Goal: Information Seeking & Learning: Understand process/instructions

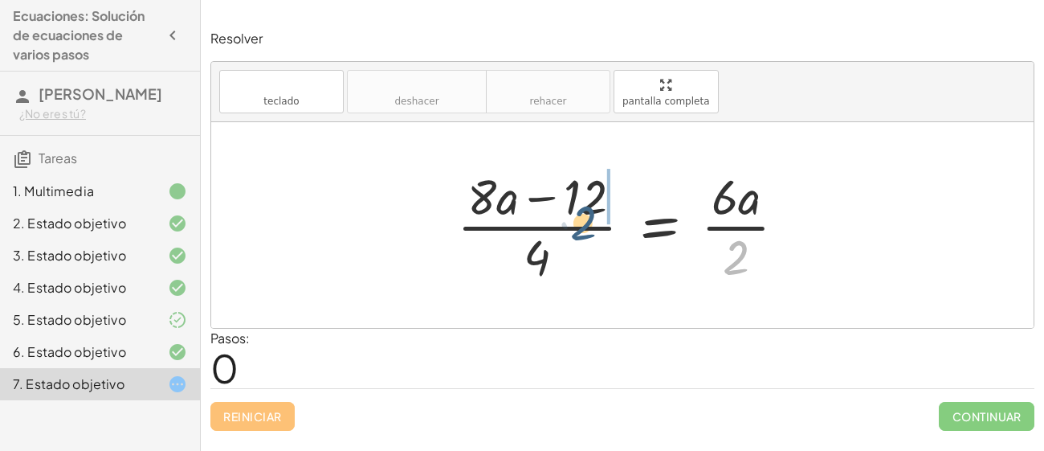
drag, startPoint x: 752, startPoint y: 259, endPoint x: 570, endPoint y: 216, distance: 187.5
click at [570, 216] on div at bounding box center [628, 225] width 358 height 124
drag, startPoint x: 746, startPoint y: 262, endPoint x: 543, endPoint y: 207, distance: 209.7
click at [543, 207] on div at bounding box center [628, 225] width 358 height 124
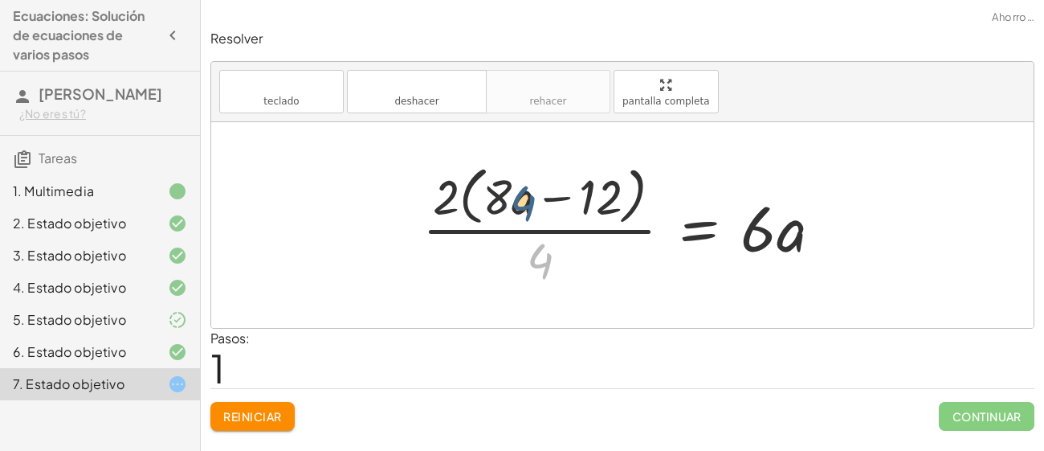
drag, startPoint x: 544, startPoint y: 261, endPoint x: 527, endPoint y: 202, distance: 61.0
click at [527, 202] on div at bounding box center [629, 224] width 428 height 131
drag, startPoint x: 545, startPoint y: 255, endPoint x: 420, endPoint y: 184, distance: 143.9
click at [420, 184] on div at bounding box center [629, 224] width 428 height 131
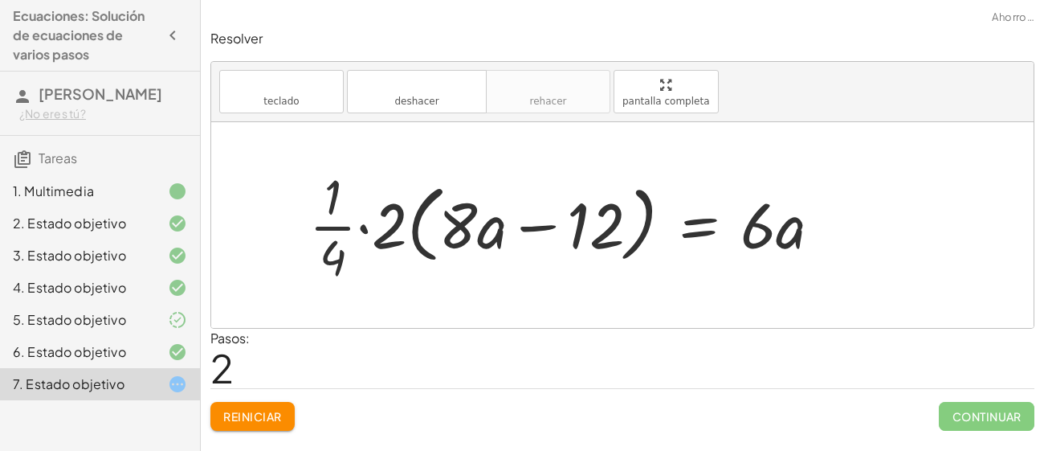
click at [358, 225] on div at bounding box center [571, 225] width 541 height 124
click at [529, 226] on div at bounding box center [597, 225] width 491 height 124
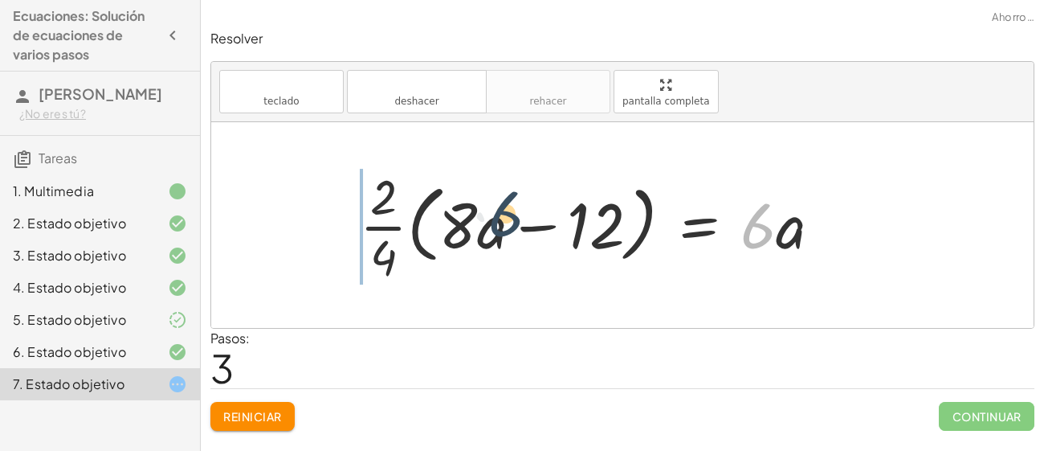
drag, startPoint x: 750, startPoint y: 230, endPoint x: 467, endPoint y: 220, distance: 283.7
click at [467, 220] on div at bounding box center [597, 225] width 491 height 124
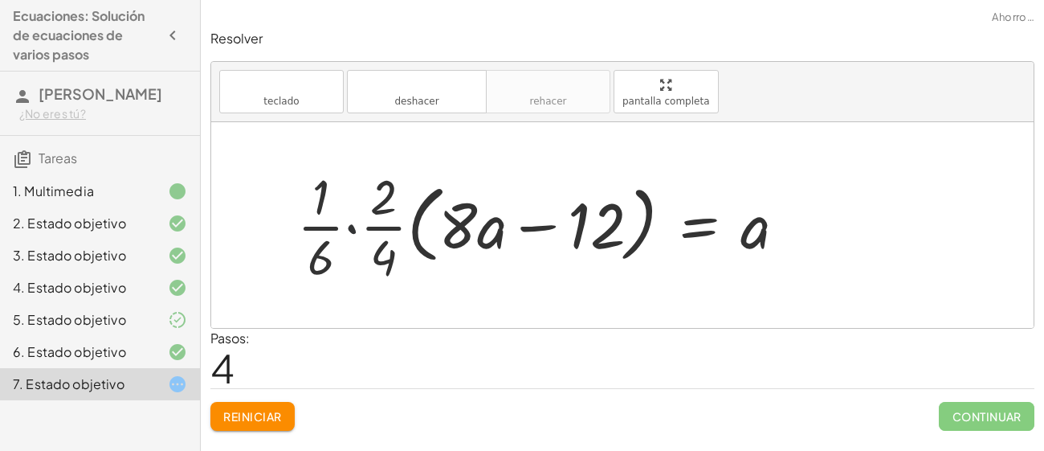
click at [353, 226] on div at bounding box center [548, 225] width 518 height 124
drag, startPoint x: 346, startPoint y: 258, endPoint x: 353, endPoint y: 251, distance: 10.2
click at [353, 251] on div at bounding box center [560, 225] width 493 height 124
click at [367, 255] on div at bounding box center [560, 225] width 493 height 124
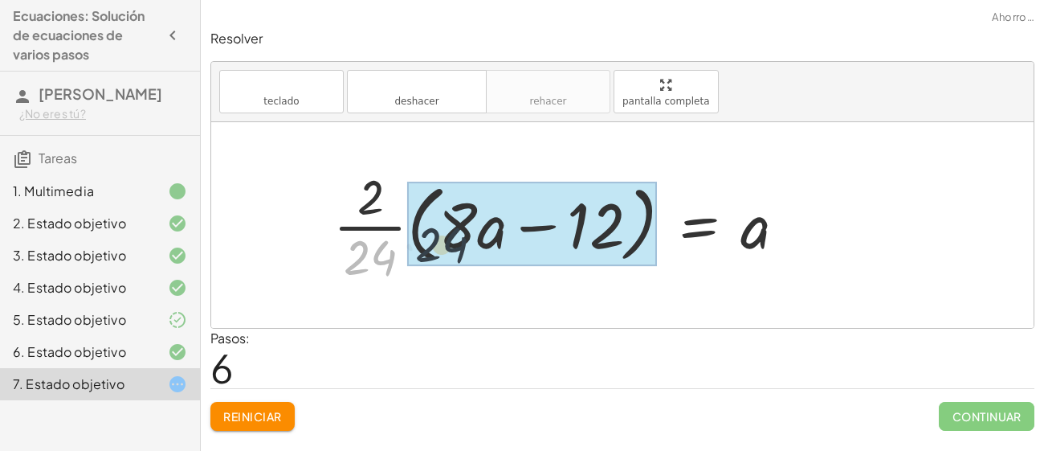
drag, startPoint x: 382, startPoint y: 246, endPoint x: 518, endPoint y: 228, distance: 137.7
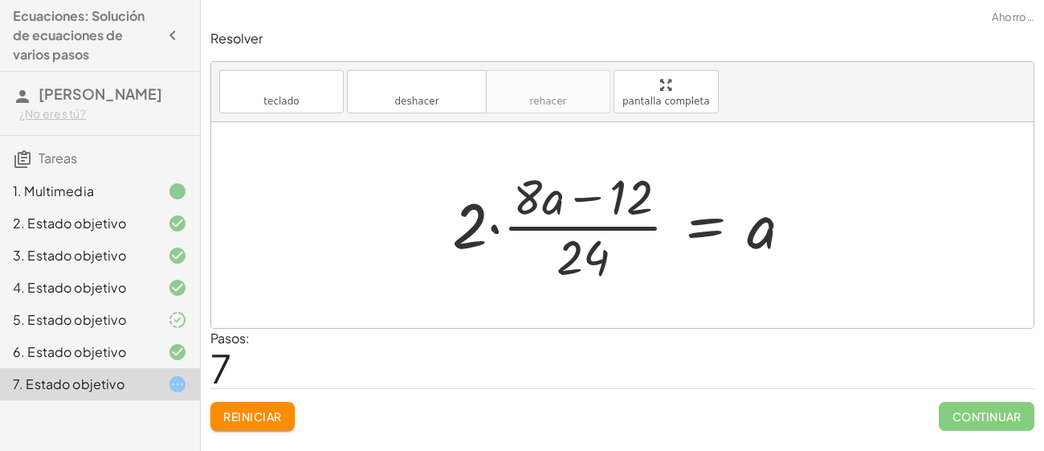
click at [710, 228] on div at bounding box center [628, 225] width 369 height 124
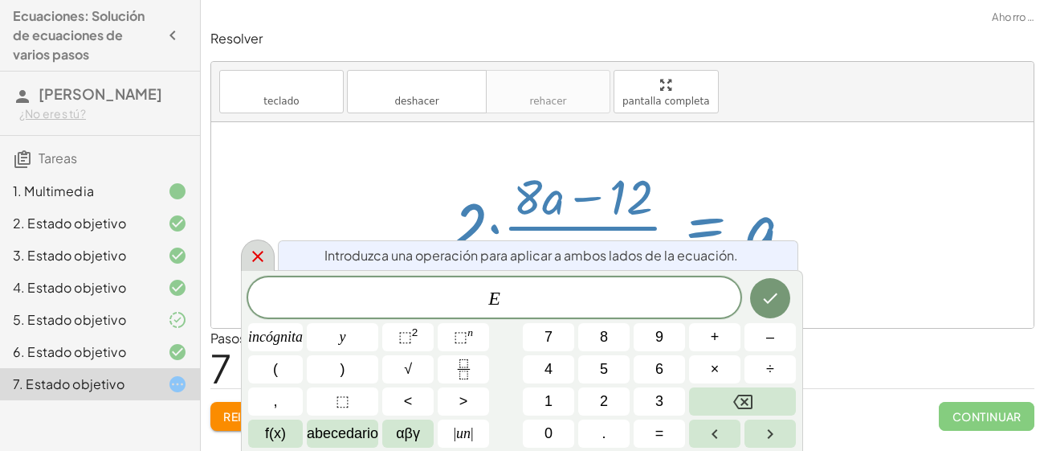
click at [262, 250] on icon at bounding box center [257, 256] width 19 height 19
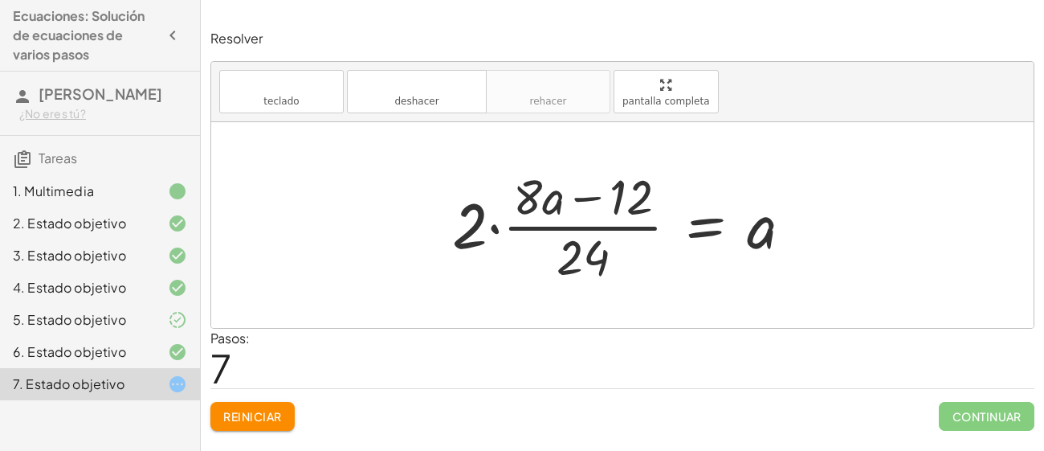
click at [495, 231] on div at bounding box center [628, 225] width 369 height 124
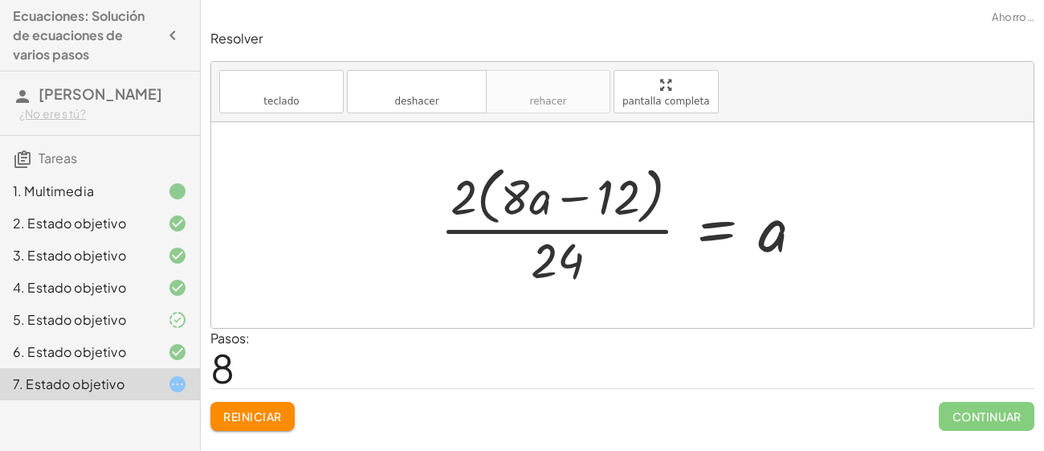
click at [570, 197] on div at bounding box center [628, 224] width 393 height 131
drag, startPoint x: 463, startPoint y: 194, endPoint x: 529, endPoint y: 197, distance: 65.9
click at [529, 197] on div at bounding box center [628, 224] width 393 height 131
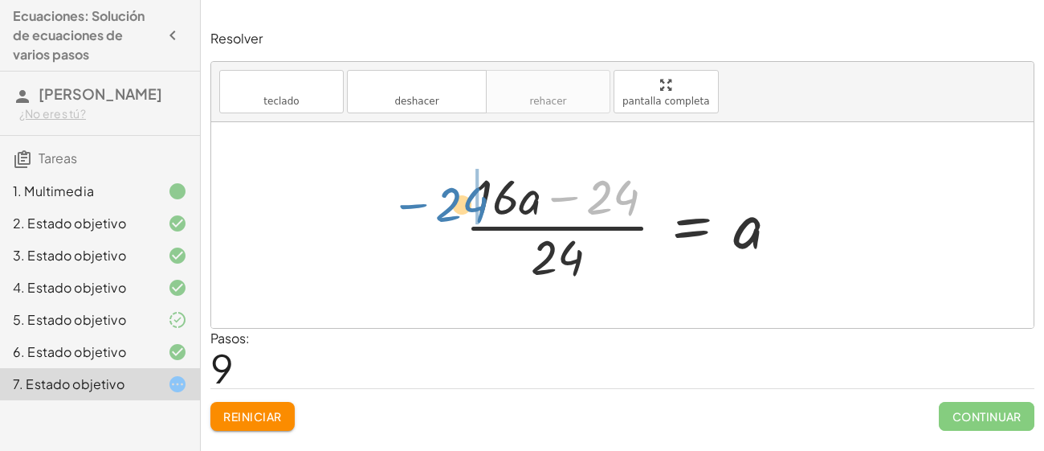
drag, startPoint x: 605, startPoint y: 205, endPoint x: 455, endPoint y: 212, distance: 150.4
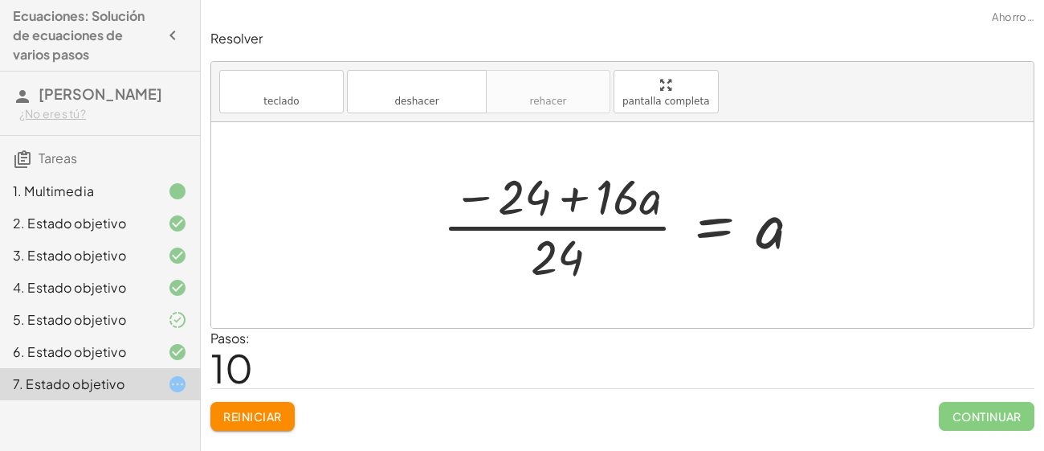
click at [569, 198] on div at bounding box center [629, 225] width 388 height 124
click at [476, 198] on div at bounding box center [629, 225] width 388 height 124
drag, startPoint x: 558, startPoint y: 254, endPoint x: 618, endPoint y: 214, distance: 71.3
click at [618, 214] on div at bounding box center [629, 225] width 388 height 124
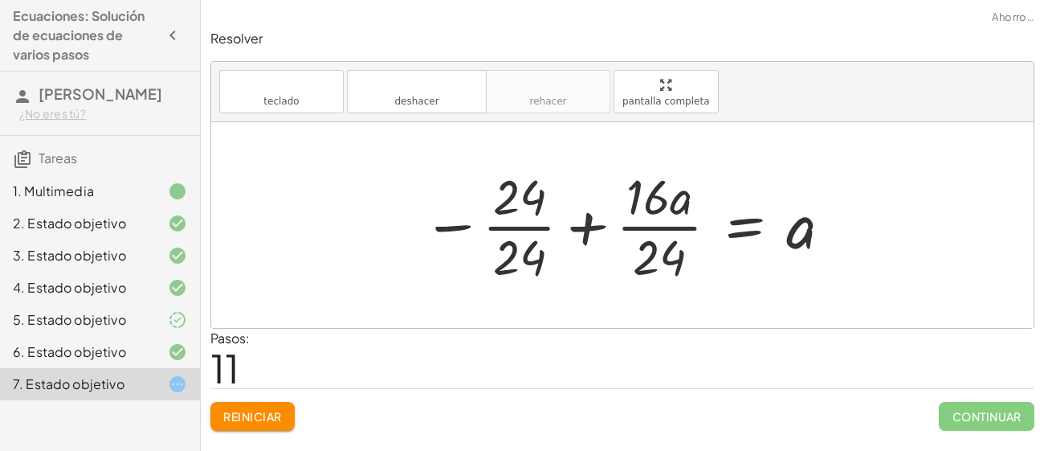
click at [574, 220] on div at bounding box center [629, 225] width 428 height 124
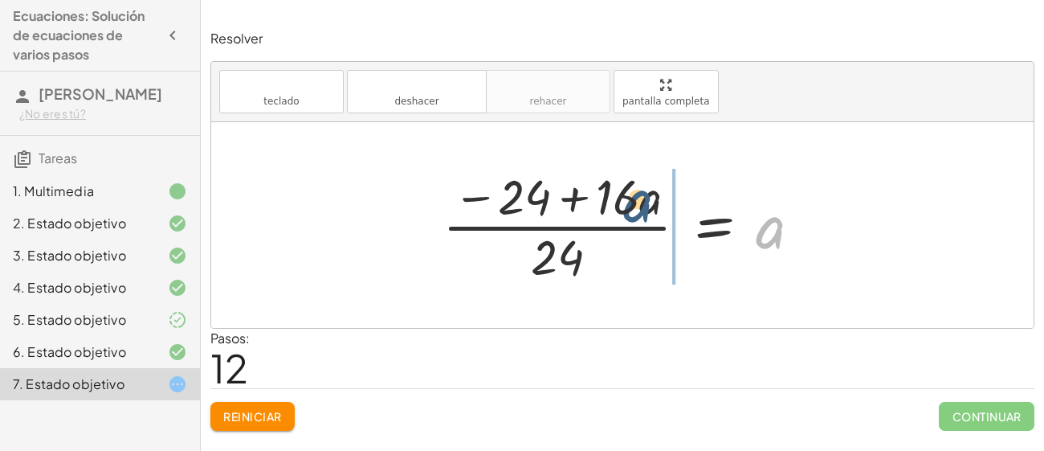
drag, startPoint x: 778, startPoint y: 230, endPoint x: 614, endPoint y: 188, distance: 169.1
click at [614, 188] on div at bounding box center [629, 225] width 388 height 124
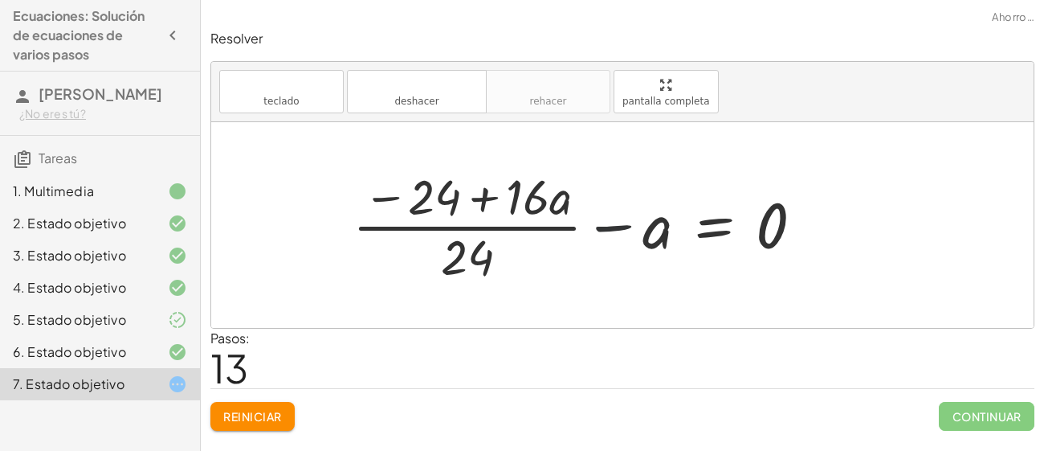
click at [604, 222] on div at bounding box center [585, 225] width 480 height 124
click at [608, 223] on div at bounding box center [585, 225] width 480 height 124
drag, startPoint x: 664, startPoint y: 235, endPoint x: 786, endPoint y: 216, distance: 123.5
click at [786, 216] on div at bounding box center [585, 225] width 480 height 124
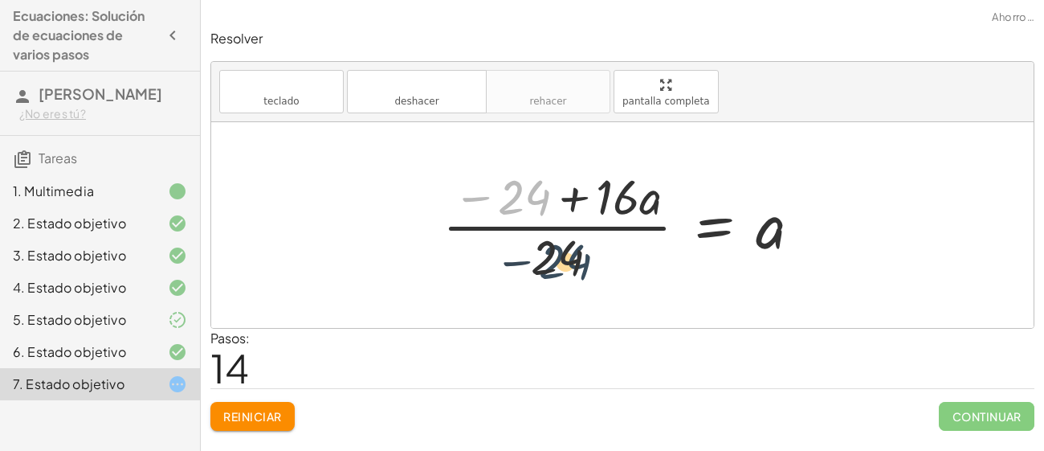
drag, startPoint x: 537, startPoint y: 203, endPoint x: 595, endPoint y: 288, distance: 103.4
click at [595, 288] on div "· ( + · 8 · a − 12 ) · 4 = · 6 · a · 2 · 2 · ( + · 8 · a − 12 ) · 4 = · 6 · a ·…" at bounding box center [623, 225] width 408 height 132
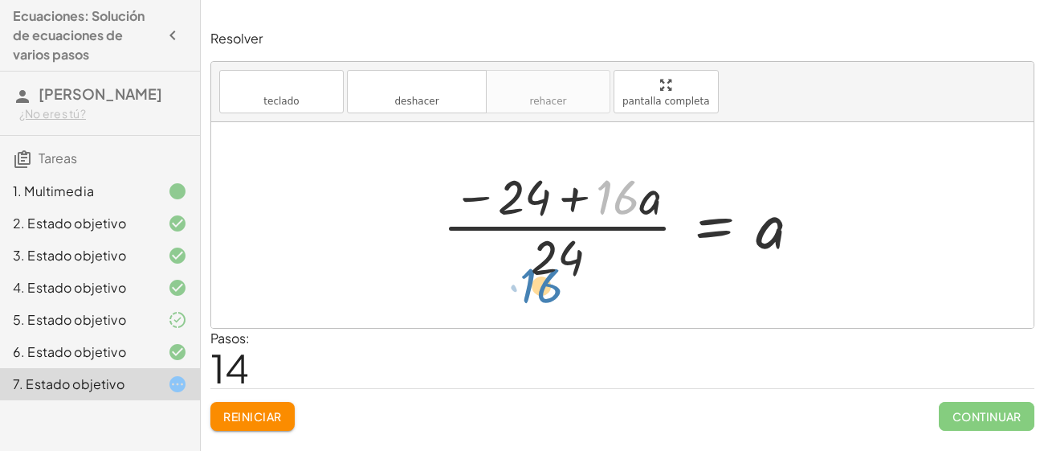
drag, startPoint x: 611, startPoint y: 191, endPoint x: 533, endPoint y: 286, distance: 122.7
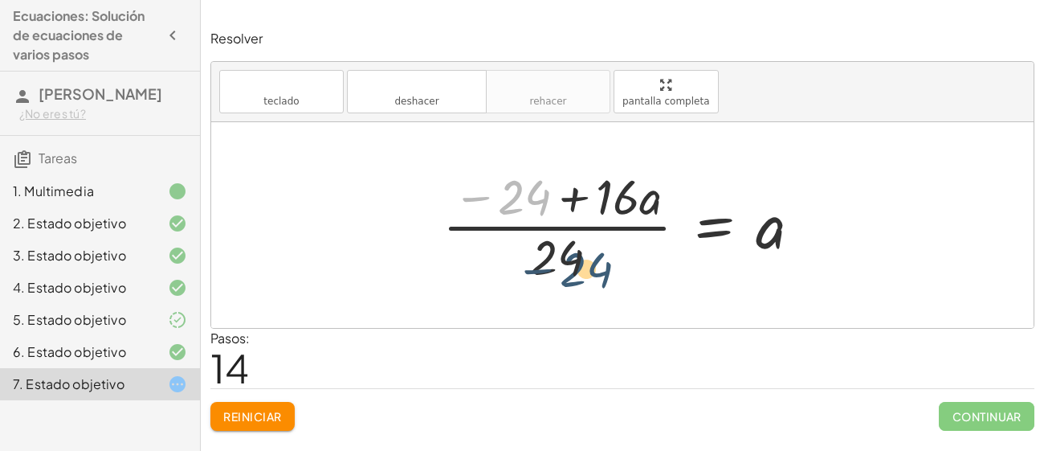
drag, startPoint x: 516, startPoint y: 192, endPoint x: 591, endPoint y: 264, distance: 104.0
click at [591, 264] on div at bounding box center [629, 225] width 388 height 124
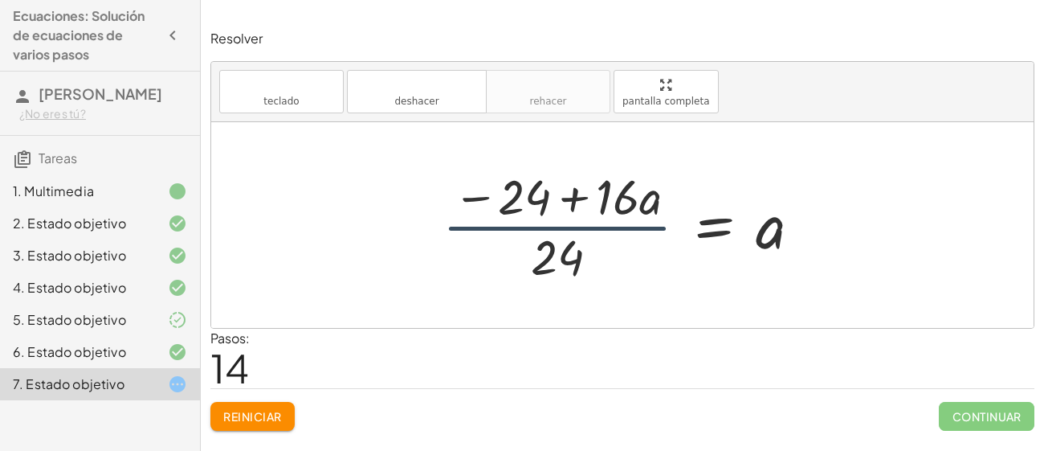
drag, startPoint x: 570, startPoint y: 241, endPoint x: 622, endPoint y: 182, distance: 78.5
click at [622, 182] on div at bounding box center [629, 225] width 388 height 124
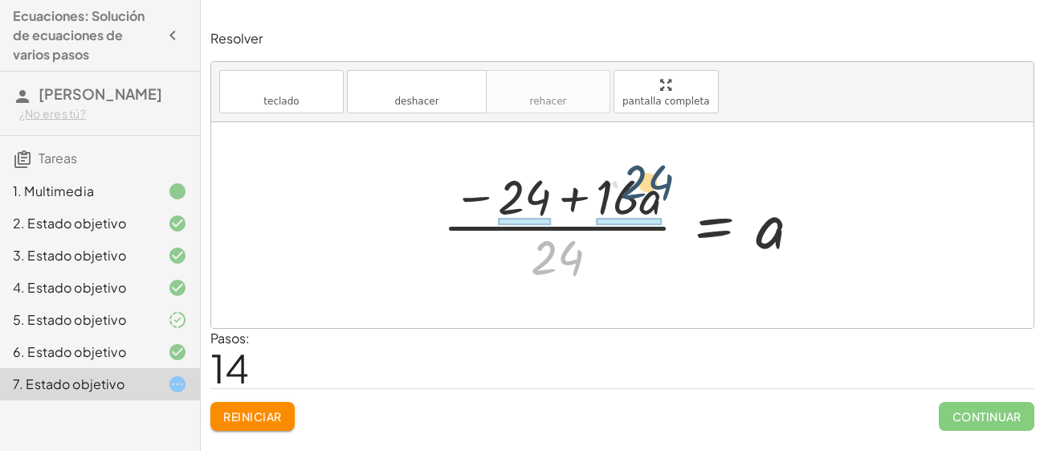
drag, startPoint x: 549, startPoint y: 263, endPoint x: 651, endPoint y: 175, distance: 134.5
click at [651, 175] on div at bounding box center [629, 225] width 388 height 124
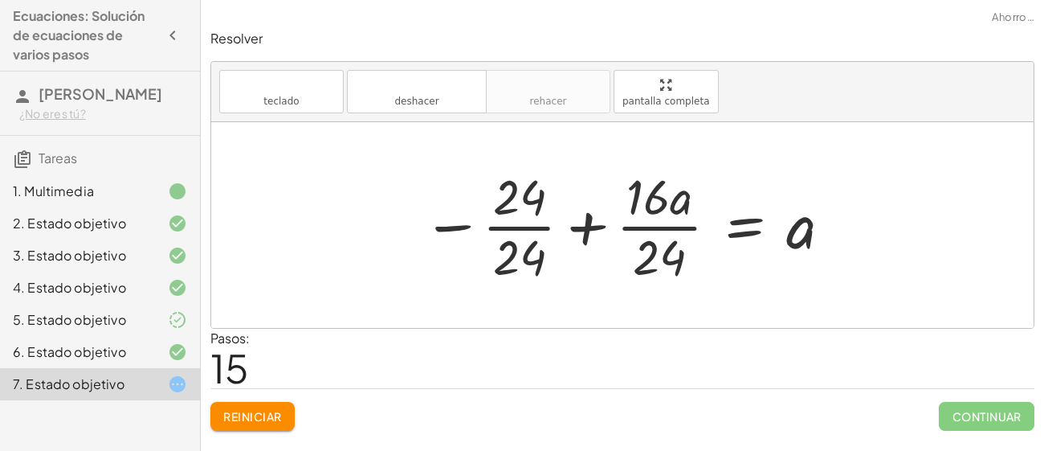
click at [578, 217] on div at bounding box center [629, 225] width 428 height 124
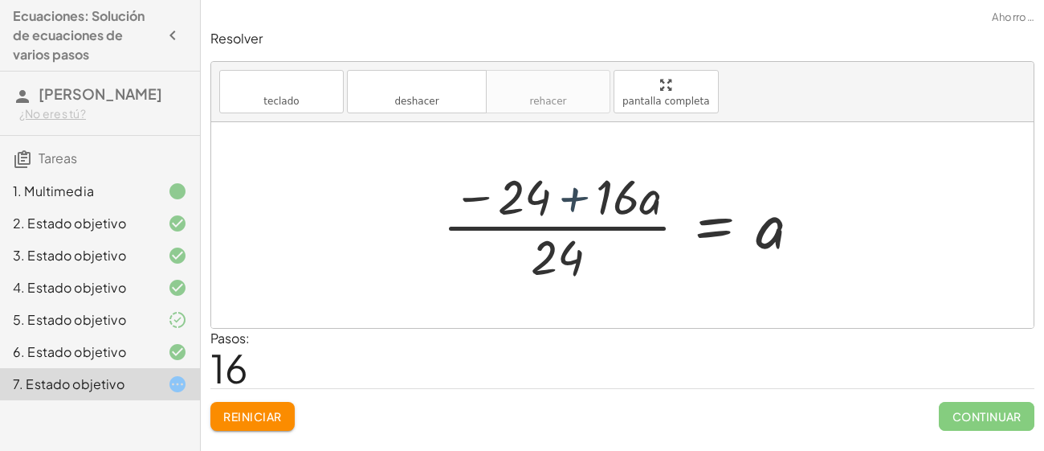
click at [554, 198] on div at bounding box center [629, 225] width 388 height 124
drag, startPoint x: 529, startPoint y: 198, endPoint x: 580, endPoint y: 264, distance: 82.4
click at [580, 264] on div at bounding box center [629, 225] width 388 height 124
drag, startPoint x: 528, startPoint y: 197, endPoint x: 645, endPoint y: 262, distance: 134.1
click at [645, 262] on div at bounding box center [629, 225] width 388 height 124
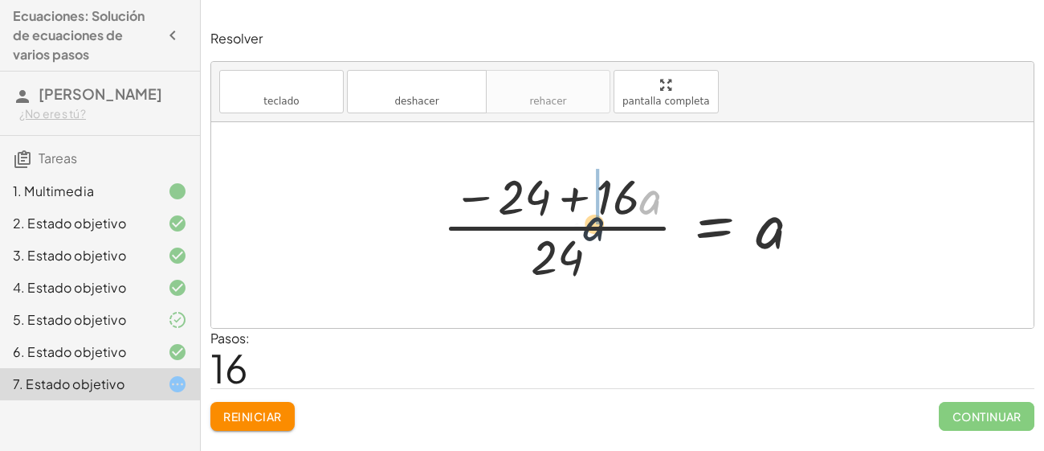
drag, startPoint x: 640, startPoint y: 197, endPoint x: 469, endPoint y: 248, distance: 178.7
click at [469, 248] on div at bounding box center [629, 225] width 388 height 124
drag, startPoint x: 587, startPoint y: 185, endPoint x: 665, endPoint y: 206, distance: 80.7
click at [665, 206] on div at bounding box center [629, 225] width 388 height 124
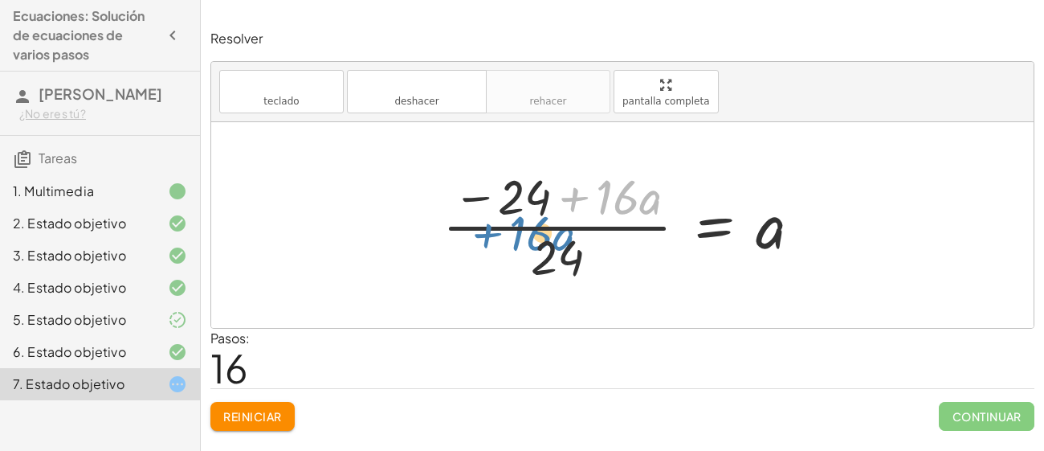
drag, startPoint x: 621, startPoint y: 203, endPoint x: 491, endPoint y: 253, distance: 139.3
click at [491, 253] on div at bounding box center [629, 225] width 388 height 124
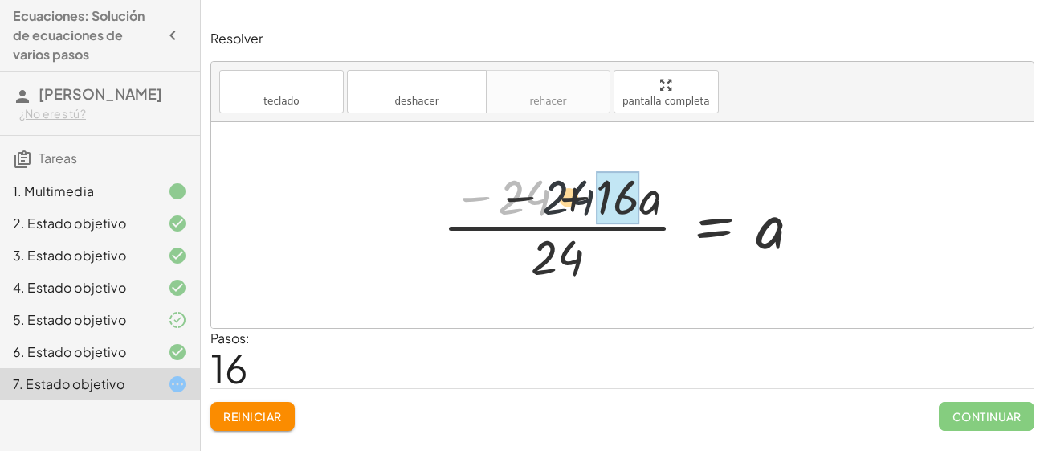
drag, startPoint x: 521, startPoint y: 194, endPoint x: 680, endPoint y: 192, distance: 158.3
click at [680, 192] on div at bounding box center [629, 225] width 388 height 124
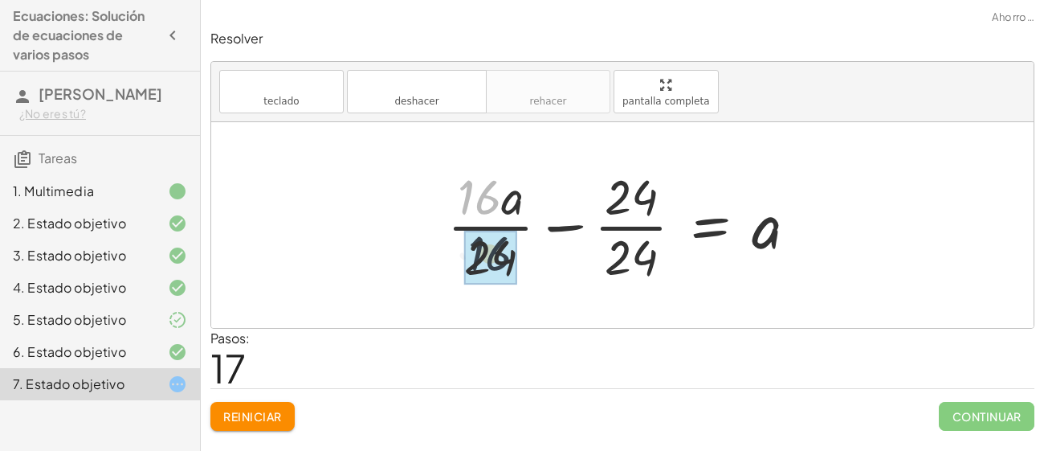
drag, startPoint x: 498, startPoint y: 199, endPoint x: 513, endPoint y: 270, distance: 72.2
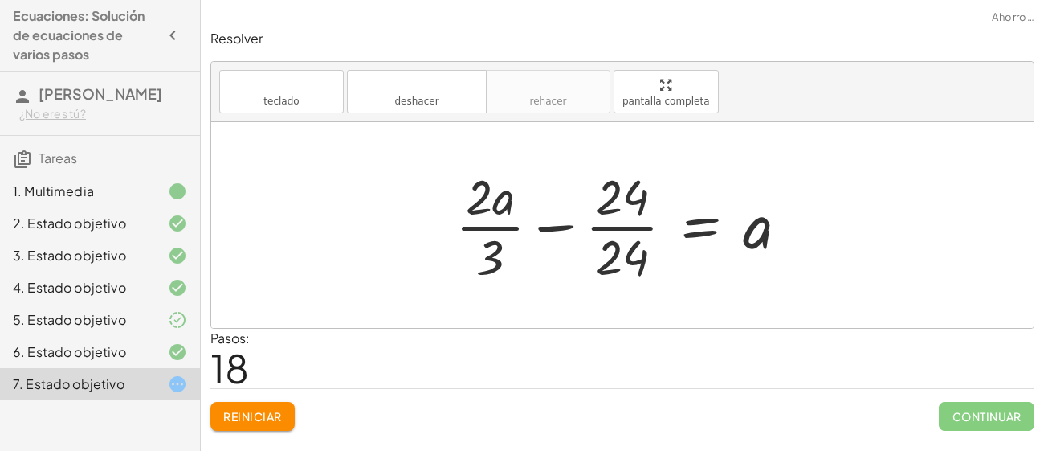
click at [549, 225] on div at bounding box center [628, 225] width 362 height 124
click at [555, 229] on div at bounding box center [628, 225] width 362 height 124
drag, startPoint x: 484, startPoint y: 198, endPoint x: 691, endPoint y: 196, distance: 207.3
click at [691, 196] on div at bounding box center [628, 225] width 362 height 124
drag, startPoint x: 496, startPoint y: 244, endPoint x: 717, endPoint y: 252, distance: 221.9
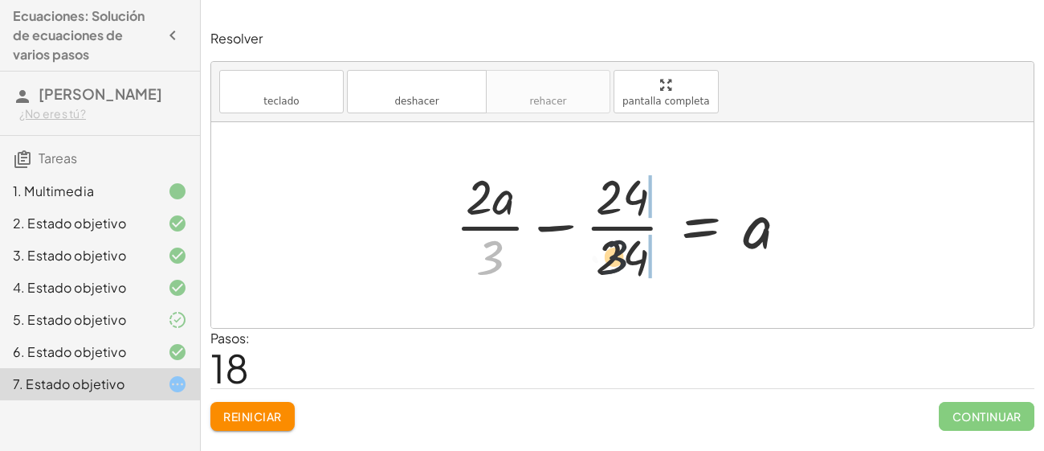
click at [717, 252] on div at bounding box center [628, 225] width 362 height 124
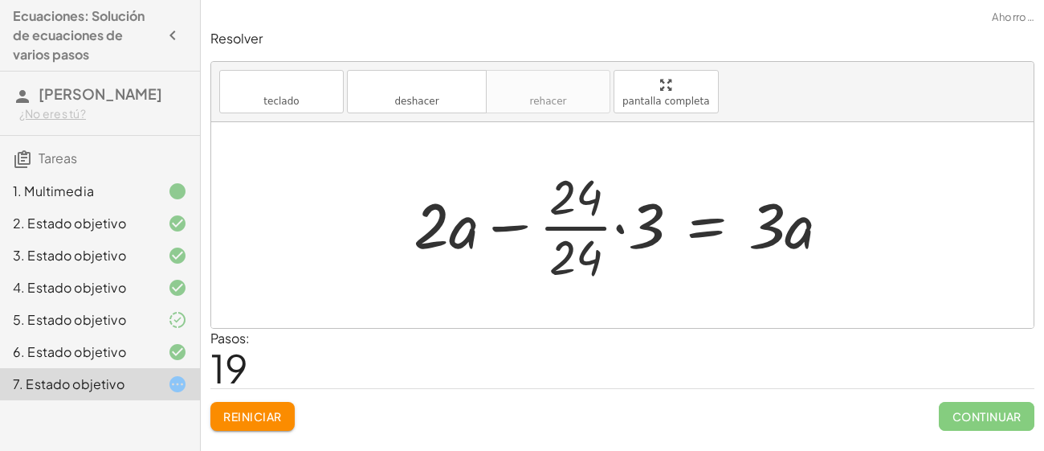
click at [709, 221] on div at bounding box center [629, 225] width 446 height 124
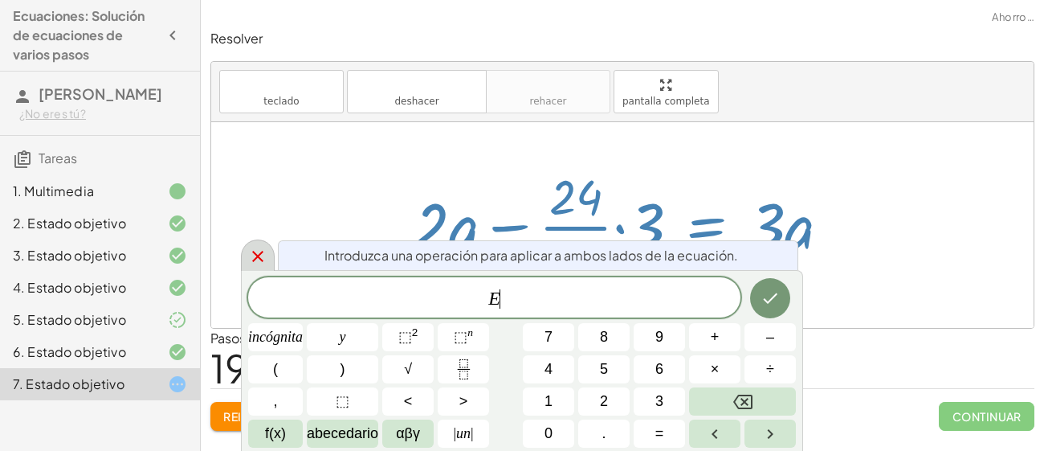
click at [256, 251] on icon at bounding box center [257, 256] width 19 height 19
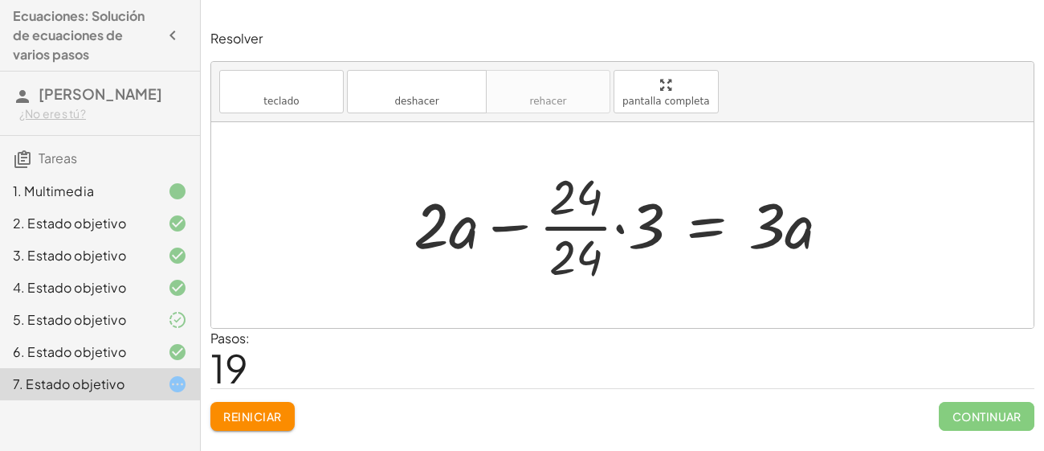
click at [616, 227] on div at bounding box center [629, 225] width 446 height 124
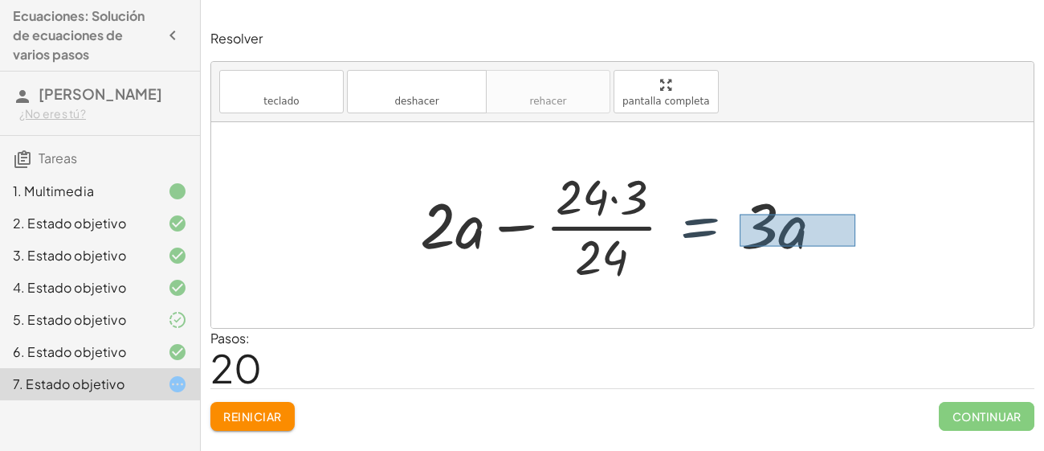
drag, startPoint x: 740, startPoint y: 214, endPoint x: 856, endPoint y: 246, distance: 120.8
click at [856, 246] on div "· ( + · 8 · a − 12 ) · 4 = · 6 · a · 2 · 2 · ( + · 8 · a − 12 ) · 4 = · 6 · a ·…" at bounding box center [622, 225] width 823 height 206
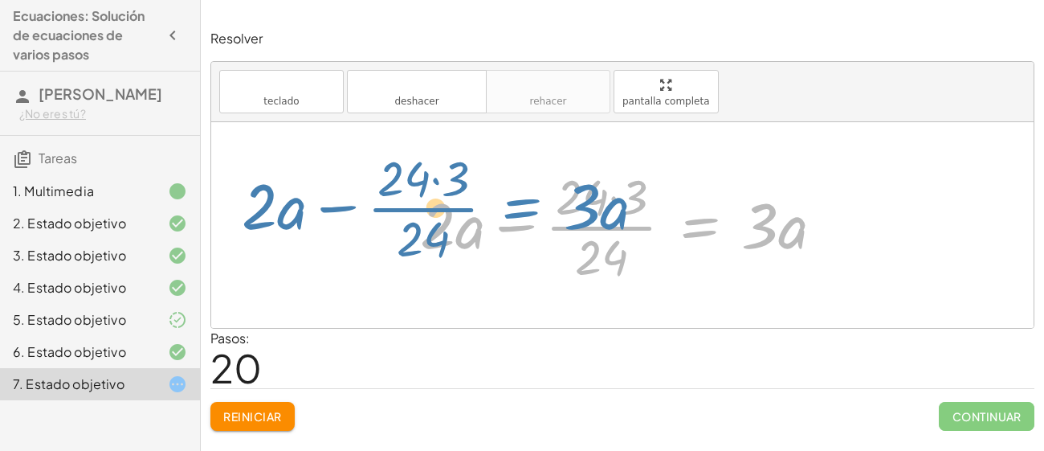
drag, startPoint x: 779, startPoint y: 232, endPoint x: 705, endPoint y: 214, distance: 76.8
click at [705, 214] on div at bounding box center [628, 225] width 433 height 124
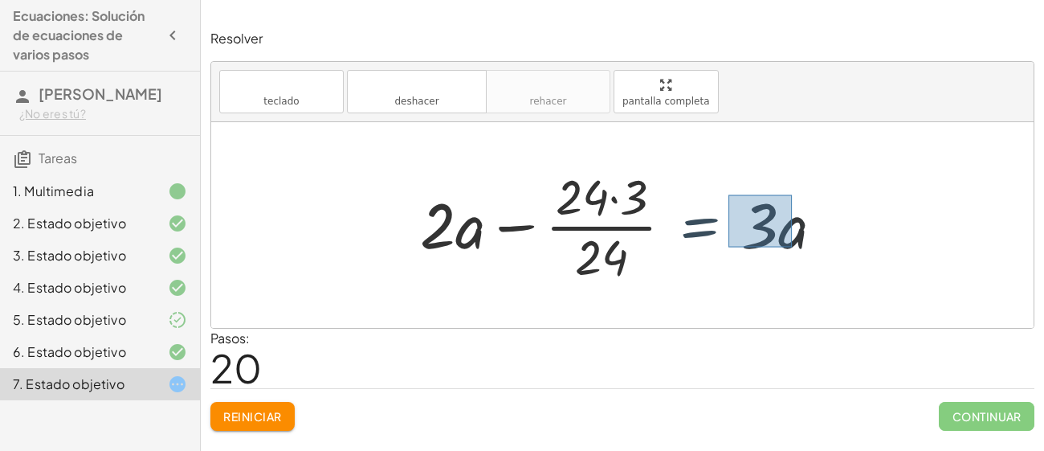
drag, startPoint x: 729, startPoint y: 194, endPoint x: 814, endPoint y: 258, distance: 106.2
click at [814, 258] on div at bounding box center [628, 225] width 433 height 124
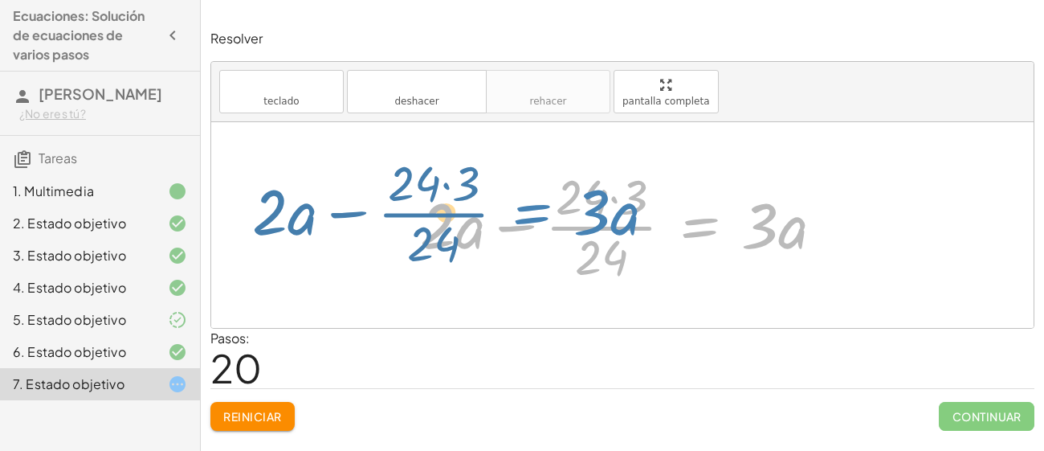
drag, startPoint x: 777, startPoint y: 237, endPoint x: 683, endPoint y: 231, distance: 94.2
click at [683, 231] on div at bounding box center [628, 225] width 433 height 124
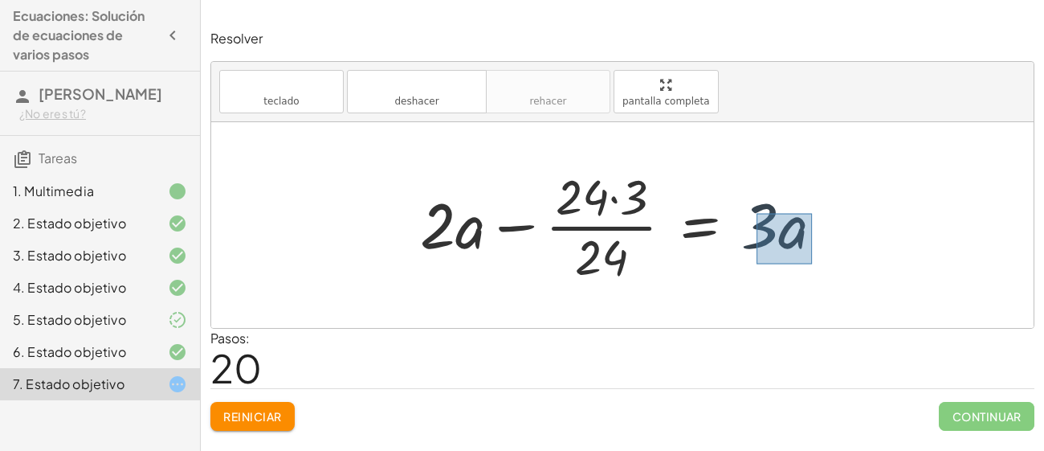
drag, startPoint x: 757, startPoint y: 213, endPoint x: 814, endPoint y: 264, distance: 76.3
click at [814, 264] on div at bounding box center [628, 225] width 433 height 124
click at [812, 284] on div at bounding box center [628, 225] width 433 height 124
click at [227, 416] on font "Reiniciar" at bounding box center [252, 416] width 58 height 14
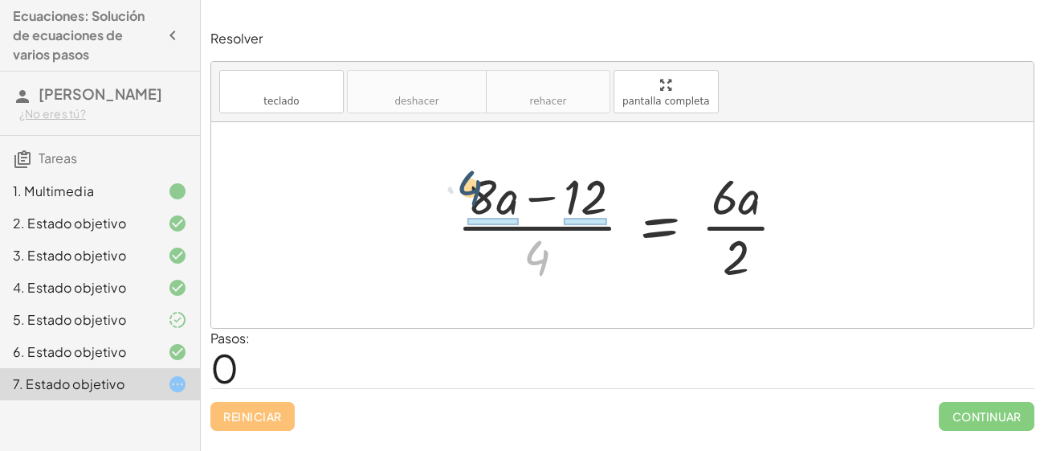
drag, startPoint x: 549, startPoint y: 251, endPoint x: 474, endPoint y: 173, distance: 108.0
click at [474, 173] on div at bounding box center [628, 225] width 358 height 124
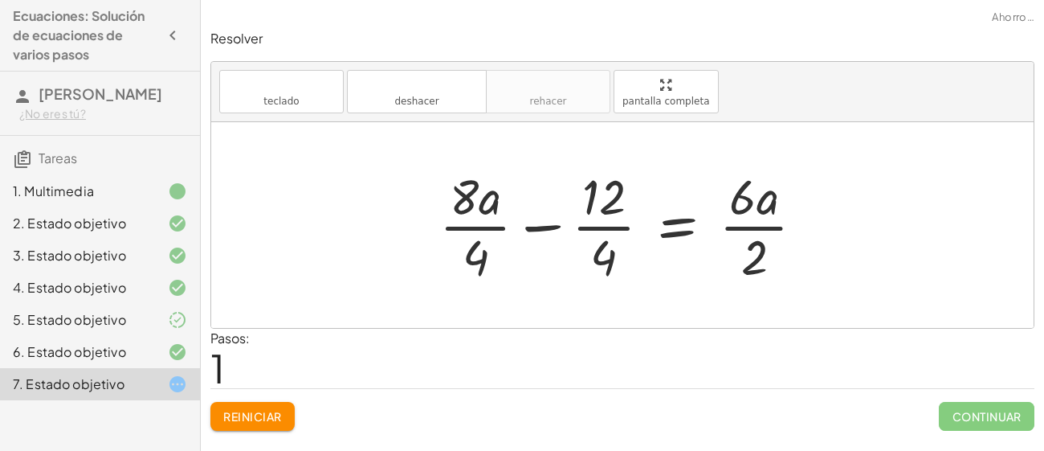
click at [535, 226] on div at bounding box center [628, 225] width 394 height 124
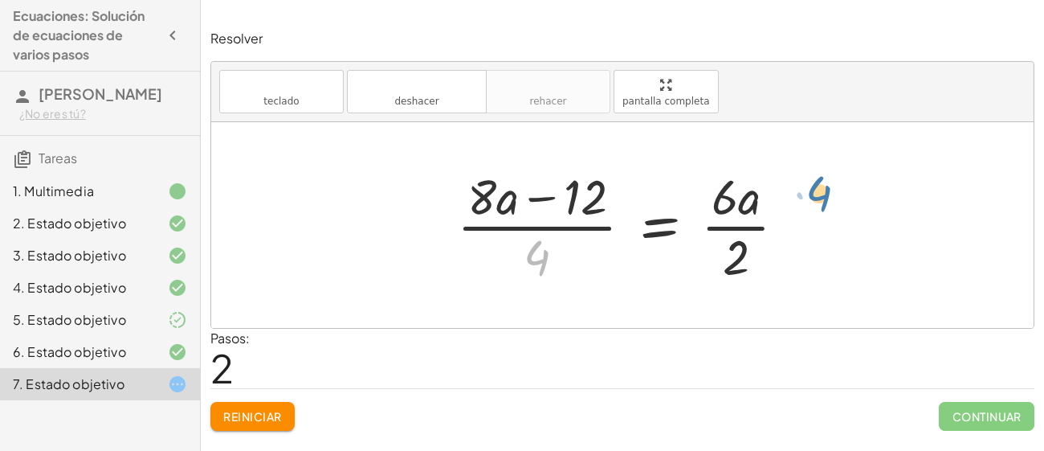
drag, startPoint x: 525, startPoint y: 253, endPoint x: 804, endPoint y: 189, distance: 286.9
click at [804, 189] on div at bounding box center [628, 225] width 358 height 124
drag, startPoint x: 537, startPoint y: 259, endPoint x: 797, endPoint y: 227, distance: 262.3
click at [797, 227] on div at bounding box center [628, 225] width 358 height 124
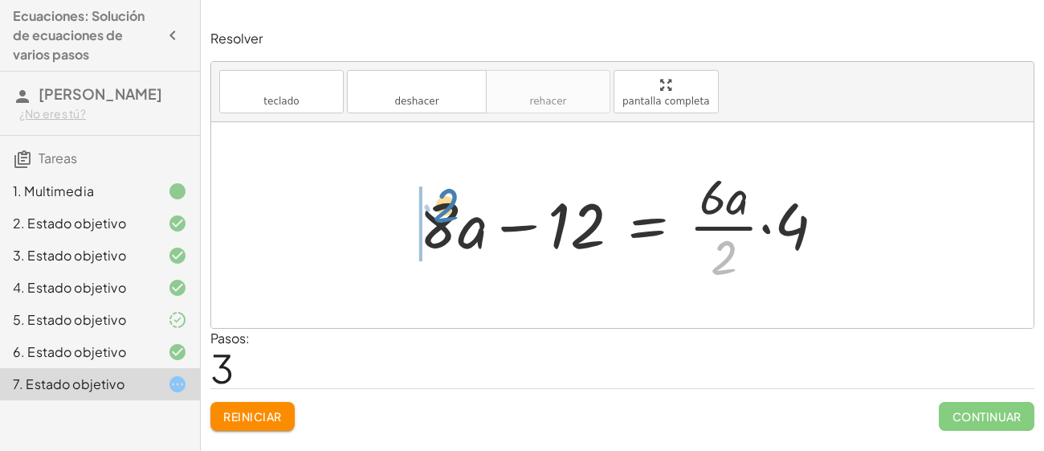
drag, startPoint x: 724, startPoint y: 255, endPoint x: 428, endPoint y: 210, distance: 299.2
click at [428, 210] on div at bounding box center [628, 225] width 435 height 124
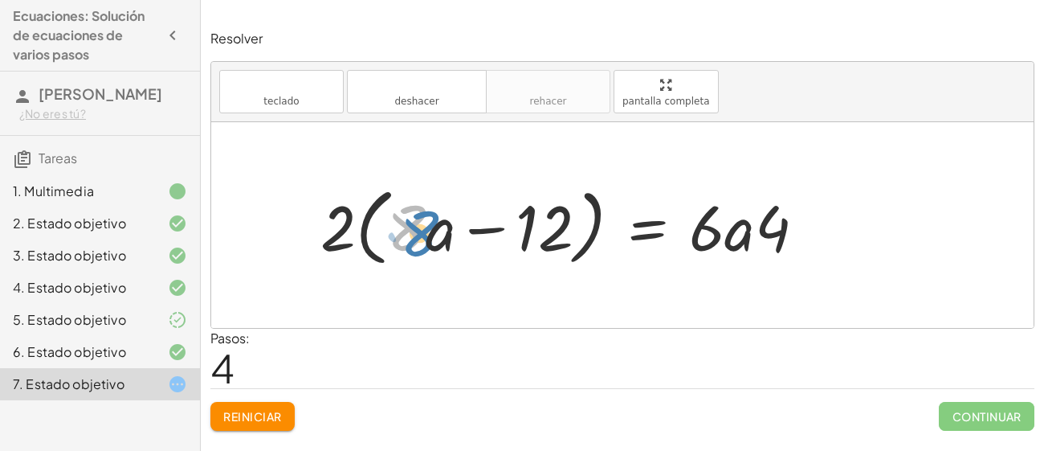
drag, startPoint x: 410, startPoint y: 235, endPoint x: 419, endPoint y: 239, distance: 10.8
click at [419, 239] on div at bounding box center [570, 225] width 514 height 92
drag, startPoint x: 335, startPoint y: 235, endPoint x: 385, endPoint y: 233, distance: 49.8
click at [385, 233] on div at bounding box center [570, 225] width 514 height 92
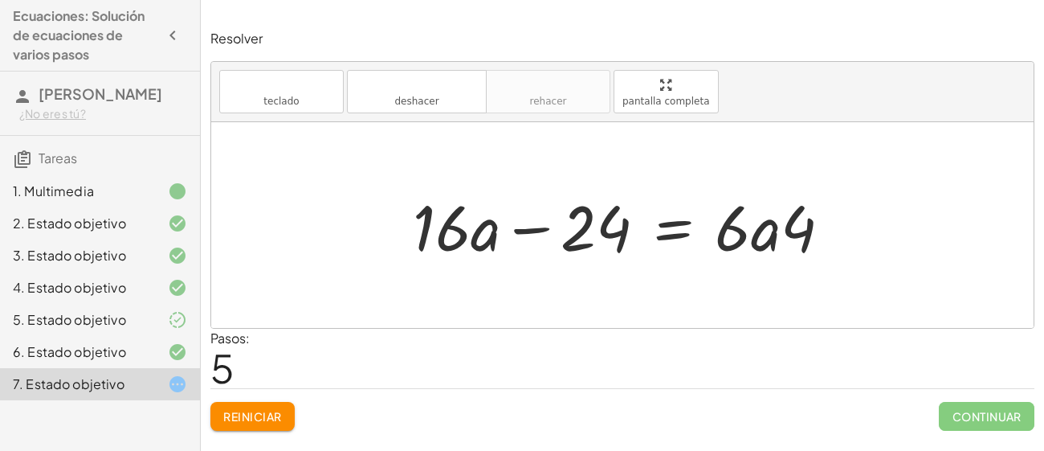
click at [536, 231] on div at bounding box center [628, 225] width 447 height 83
click at [402, 295] on div at bounding box center [622, 225] width 823 height 206
click at [733, 235] on div at bounding box center [628, 225] width 447 height 83
drag, startPoint x: 733, startPoint y: 235, endPoint x: 771, endPoint y: 246, distance: 40.0
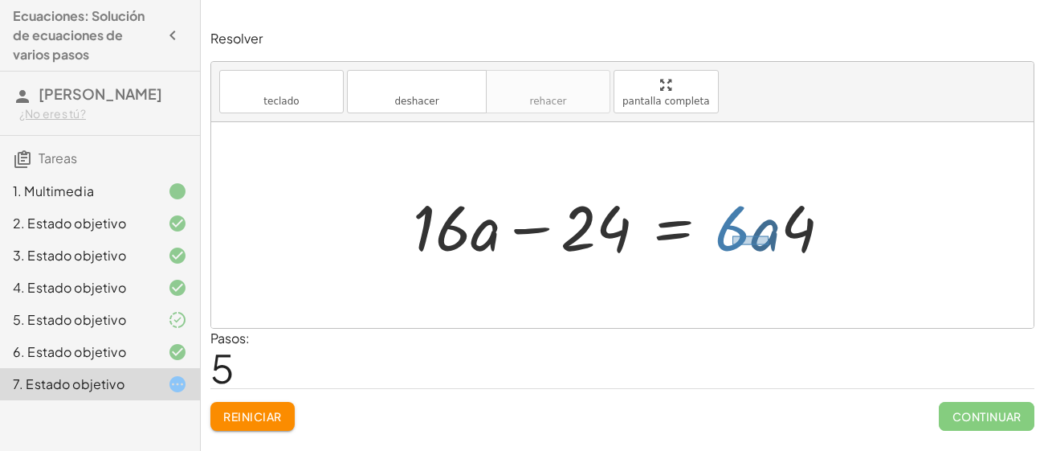
click at [771, 246] on div at bounding box center [628, 225] width 447 height 83
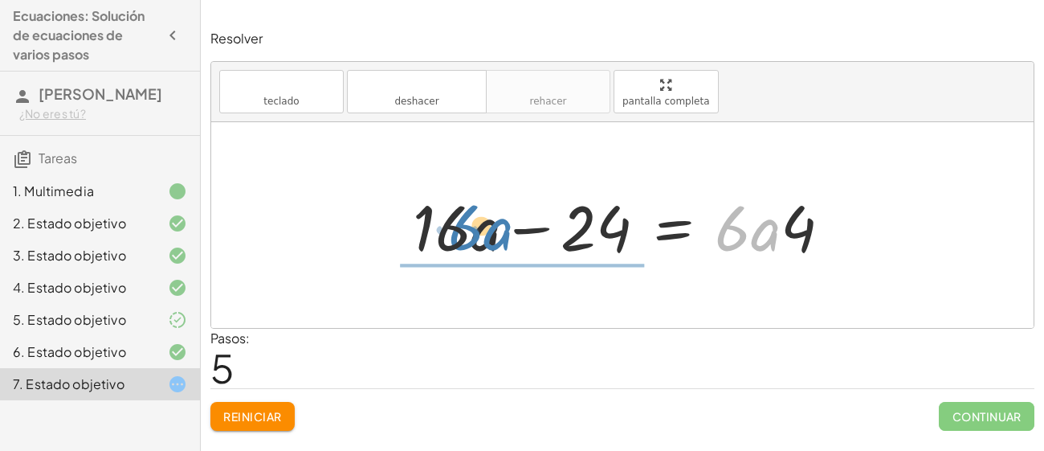
drag, startPoint x: 752, startPoint y: 236, endPoint x: 484, endPoint y: 235, distance: 268.3
click at [484, 235] on div at bounding box center [628, 225] width 447 height 83
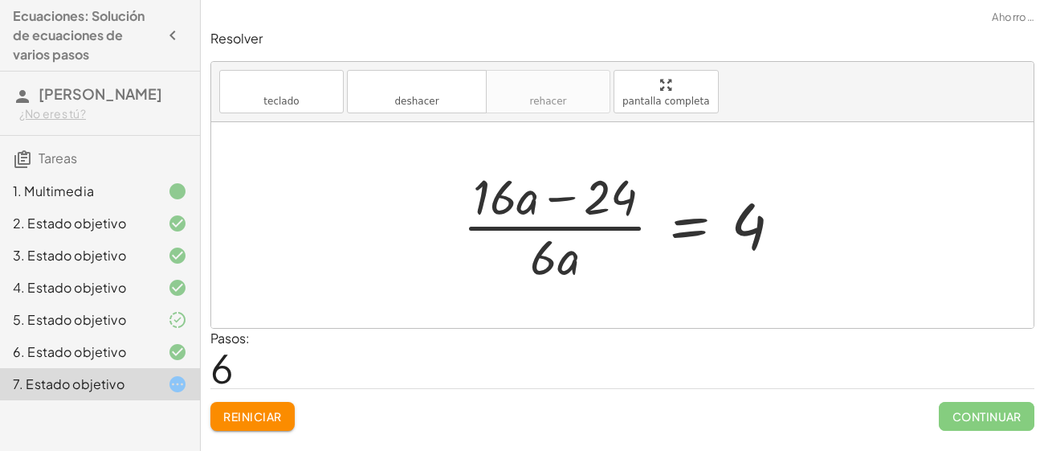
click at [554, 198] on div at bounding box center [629, 225] width 348 height 124
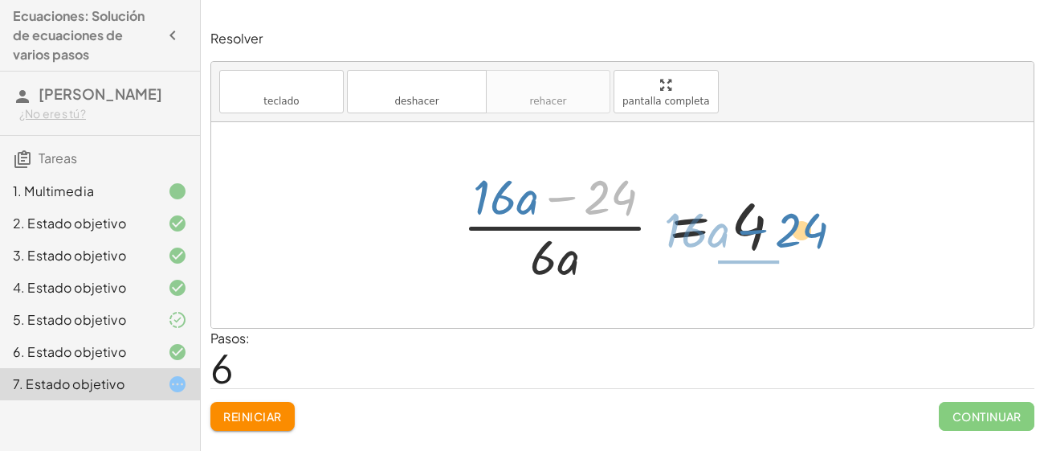
drag, startPoint x: 612, startPoint y: 188, endPoint x: 803, endPoint y: 221, distance: 194.0
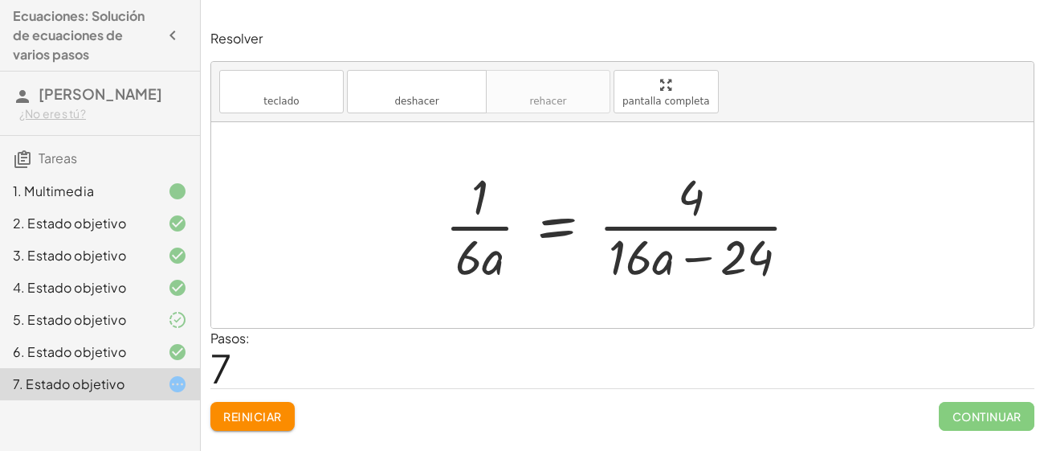
click at [554, 239] on div at bounding box center [628, 225] width 383 height 124
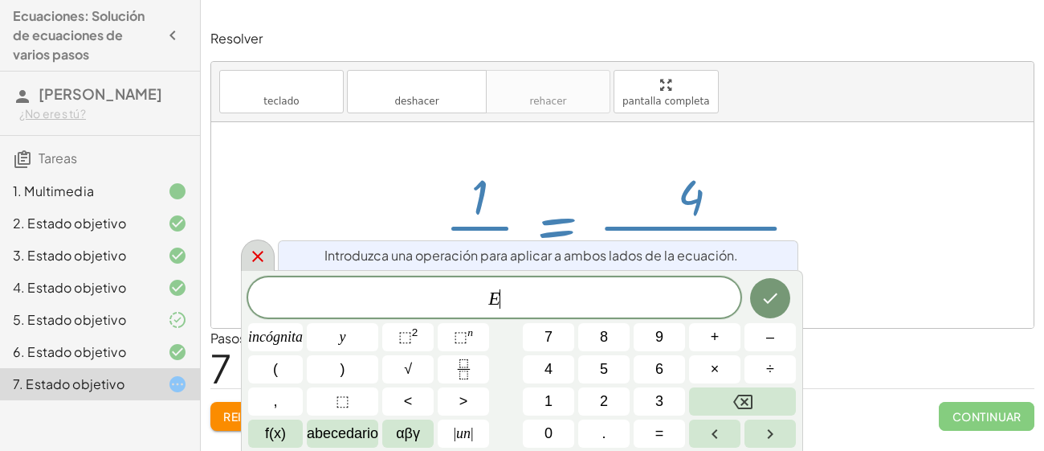
click at [259, 257] on icon at bounding box center [257, 256] width 11 height 11
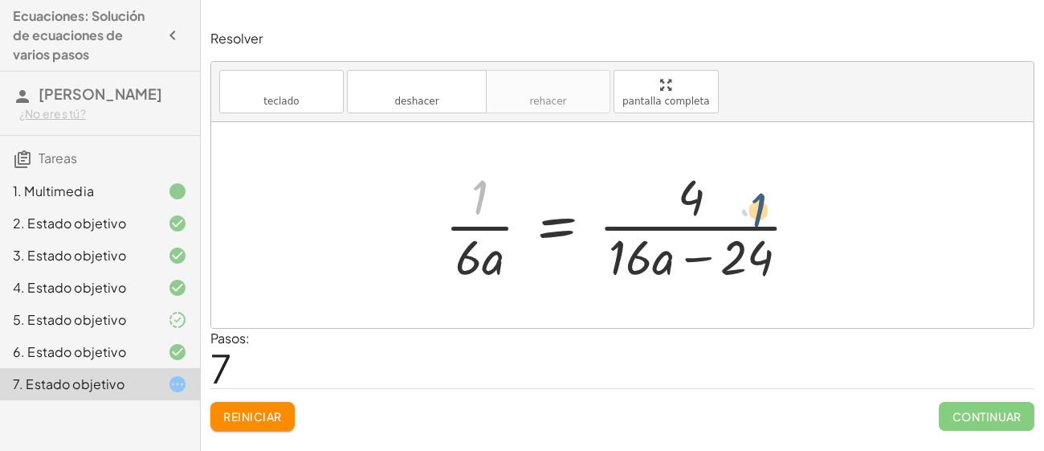
drag, startPoint x: 483, startPoint y: 195, endPoint x: 767, endPoint y: 205, distance: 284.6
click at [767, 205] on div at bounding box center [628, 225] width 383 height 124
drag, startPoint x: 480, startPoint y: 264, endPoint x: 775, endPoint y: 184, distance: 306.4
click at [775, 184] on div at bounding box center [628, 225] width 383 height 124
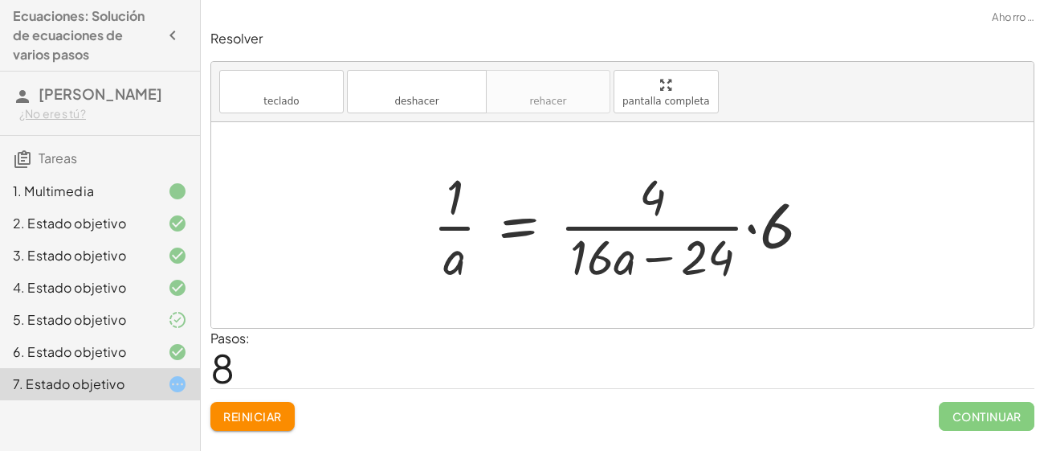
click at [750, 231] on div at bounding box center [628, 225] width 407 height 124
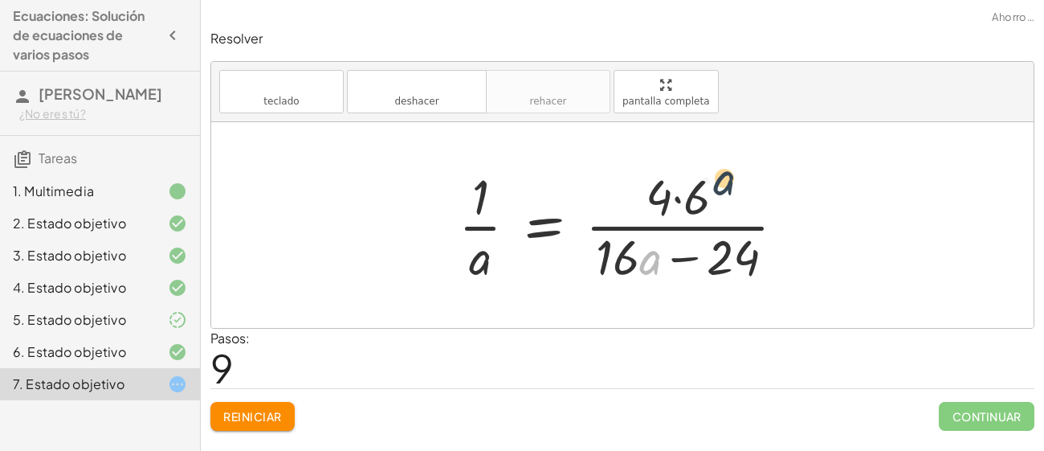
drag, startPoint x: 646, startPoint y: 252, endPoint x: 742, endPoint y: 149, distance: 141.5
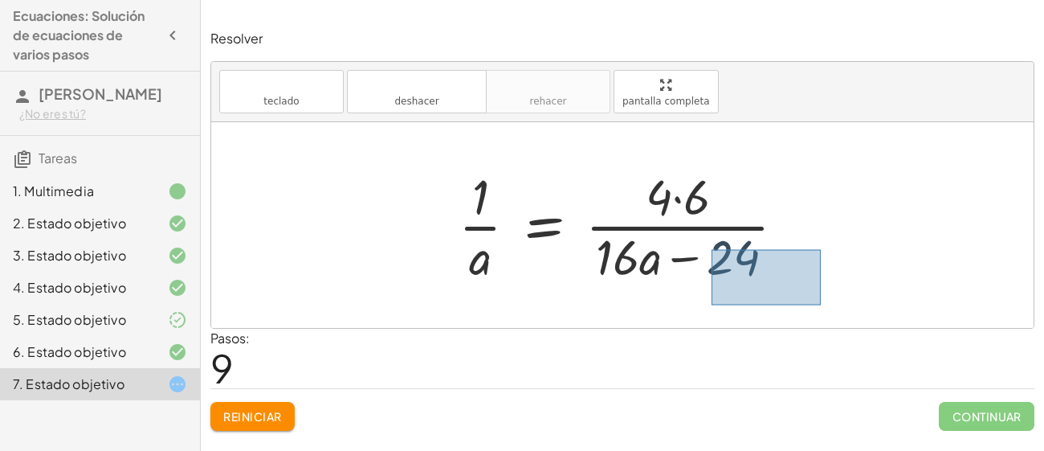
drag, startPoint x: 712, startPoint y: 249, endPoint x: 823, endPoint y: 304, distance: 123.9
click at [823, 304] on div "· ( + · 8 · a − 12 ) · 4 = · 6 · a · 2 + · 8 · a · 4 − · 12 · 4 = · 6 · a · 2 ·…" at bounding box center [622, 225] width 823 height 206
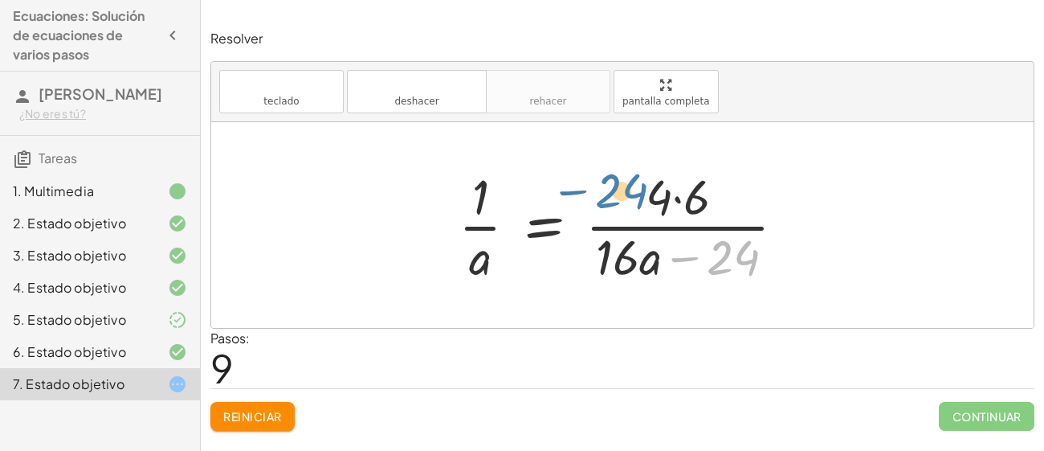
drag, startPoint x: 721, startPoint y: 254, endPoint x: 608, endPoint y: 186, distance: 131.2
click at [608, 186] on div at bounding box center [629, 225] width 356 height 124
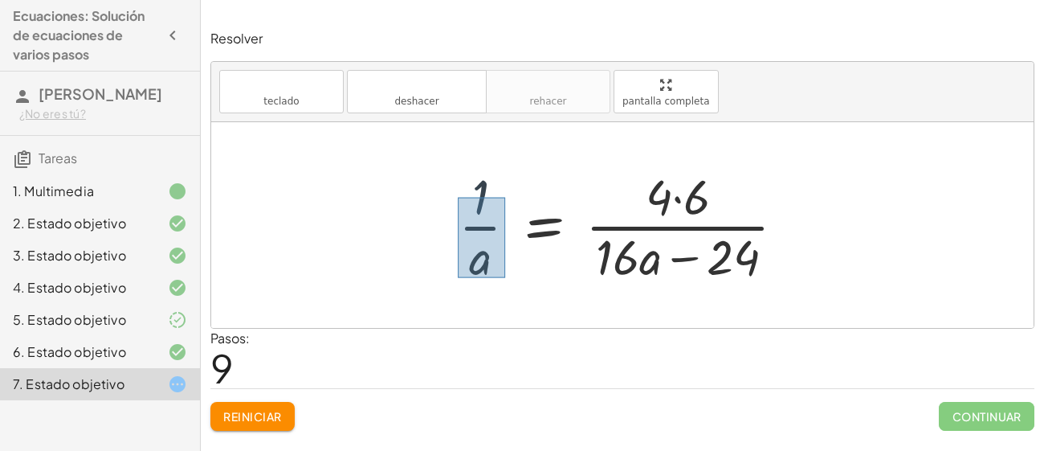
drag, startPoint x: 458, startPoint y: 197, endPoint x: 507, endPoint y: 281, distance: 97.6
click at [507, 281] on div at bounding box center [629, 225] width 356 height 124
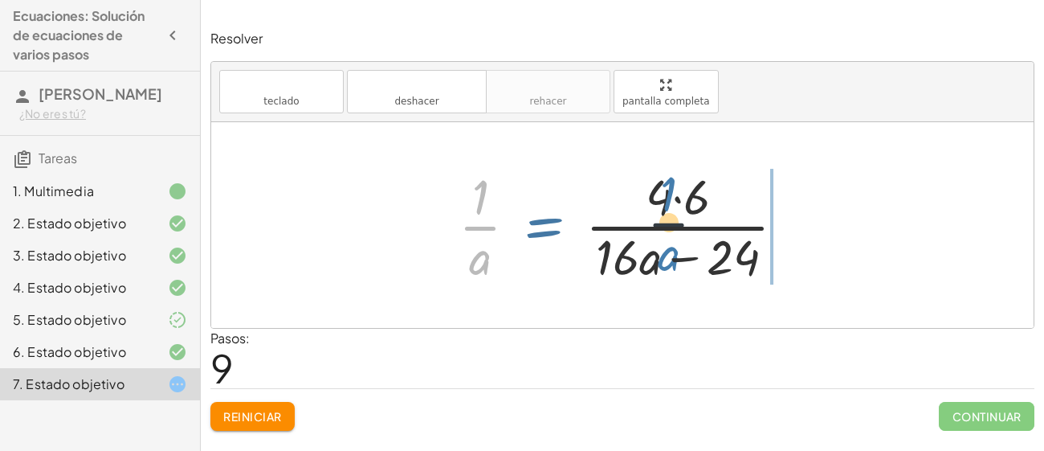
drag, startPoint x: 472, startPoint y: 230, endPoint x: 702, endPoint y: 223, distance: 229.9
click at [702, 223] on div at bounding box center [629, 225] width 356 height 124
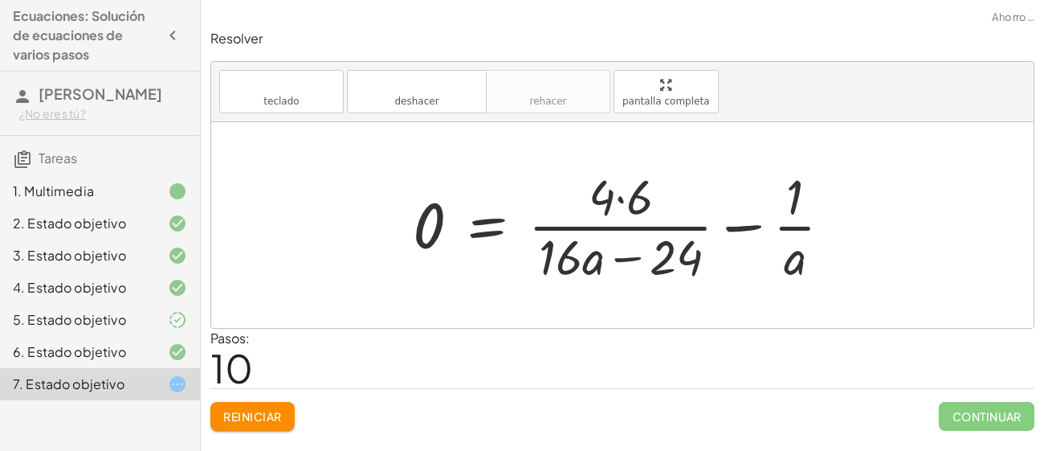
click at [748, 224] on div at bounding box center [629, 225] width 448 height 124
click at [489, 220] on div at bounding box center [629, 225] width 448 height 124
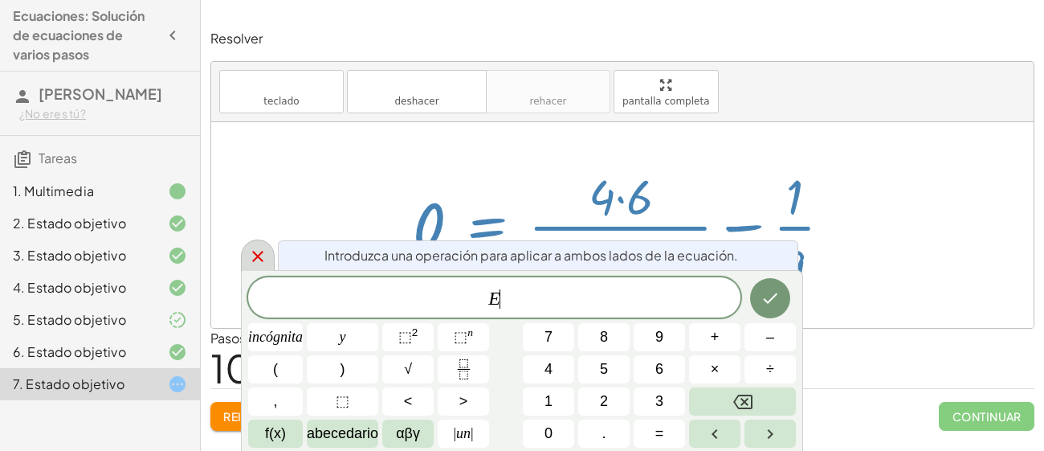
click at [259, 264] on icon at bounding box center [257, 256] width 19 height 19
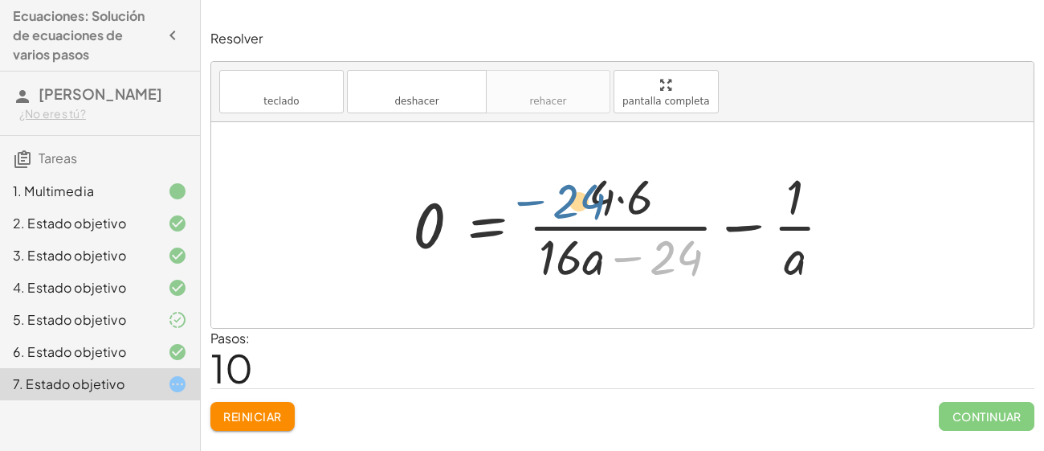
drag, startPoint x: 701, startPoint y: 276, endPoint x: 595, endPoint y: 216, distance: 122.0
click at [595, 216] on div at bounding box center [629, 225] width 448 height 124
drag, startPoint x: 656, startPoint y: 255, endPoint x: 656, endPoint y: 194, distance: 61.1
click at [656, 194] on div at bounding box center [629, 225] width 448 height 124
click at [582, 241] on div at bounding box center [629, 225] width 448 height 124
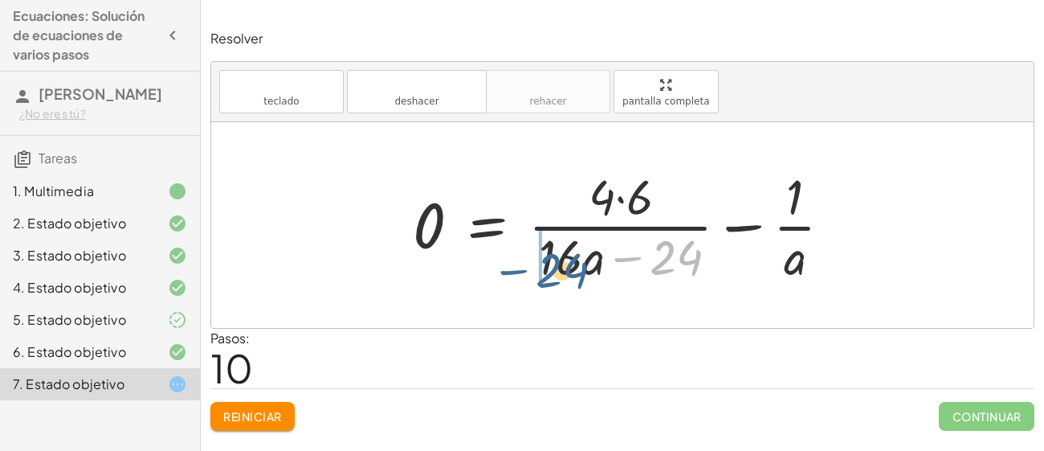
drag, startPoint x: 670, startPoint y: 247, endPoint x: 516, endPoint y: 263, distance: 155.0
click at [516, 263] on div at bounding box center [629, 225] width 448 height 124
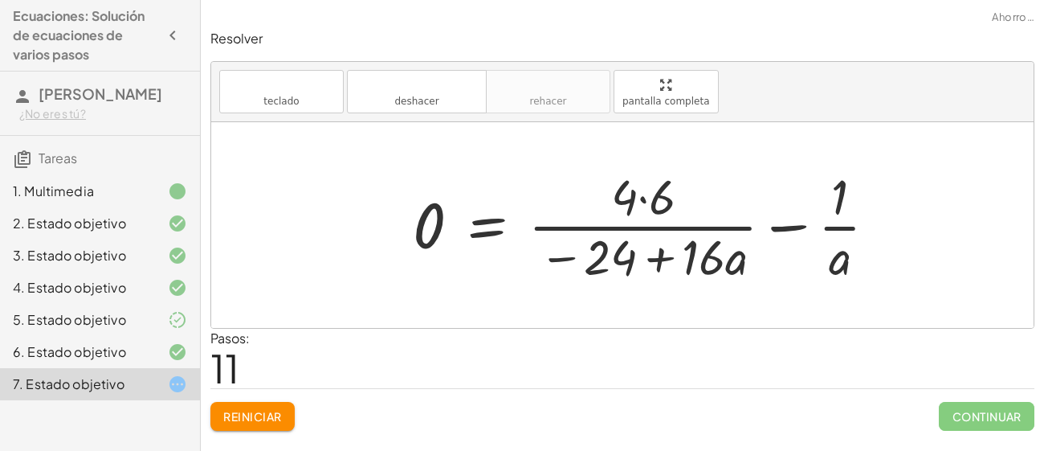
click at [660, 253] on div at bounding box center [651, 225] width 493 height 124
click at [664, 255] on div at bounding box center [651, 225] width 493 height 124
click at [775, 226] on div at bounding box center [651, 225] width 493 height 124
click at [829, 225] on div at bounding box center [651, 225] width 493 height 124
drag, startPoint x: 839, startPoint y: 205, endPoint x: 545, endPoint y: 190, distance: 293.6
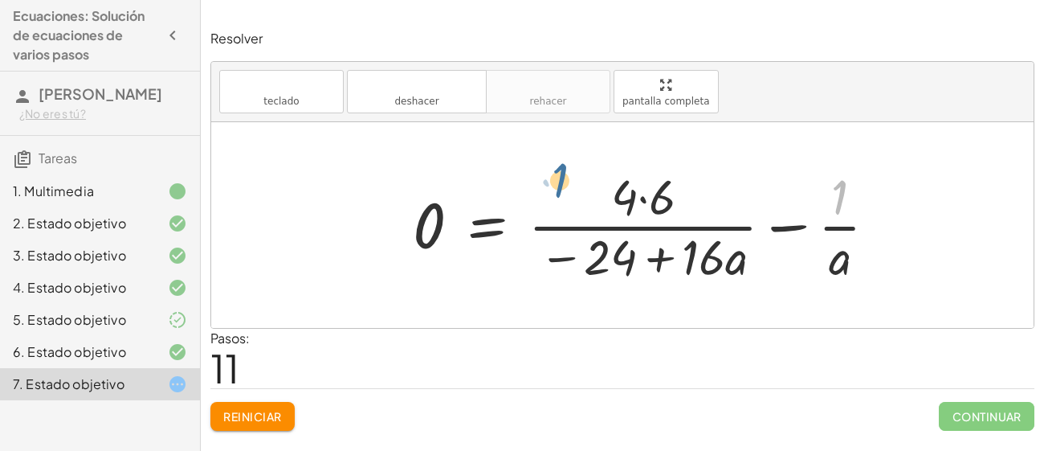
click at [545, 190] on div at bounding box center [651, 225] width 493 height 124
drag, startPoint x: 836, startPoint y: 198, endPoint x: 713, endPoint y: 272, distance: 143.8
click at [713, 272] on div at bounding box center [651, 225] width 493 height 124
drag, startPoint x: 842, startPoint y: 202, endPoint x: 609, endPoint y: 205, distance: 233.0
click at [609, 205] on div at bounding box center [651, 225] width 493 height 124
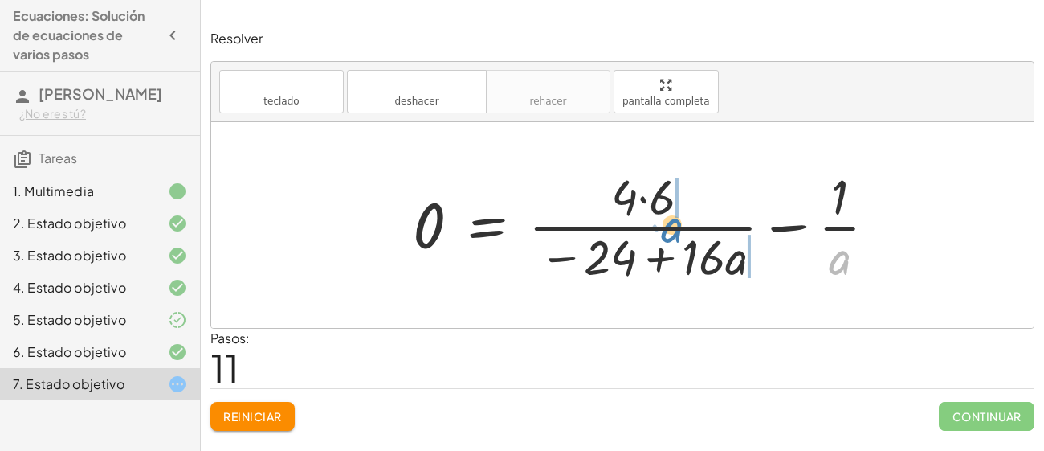
drag, startPoint x: 844, startPoint y: 257, endPoint x: 648, endPoint y: 219, distance: 200.6
click at [648, 219] on div at bounding box center [651, 225] width 493 height 124
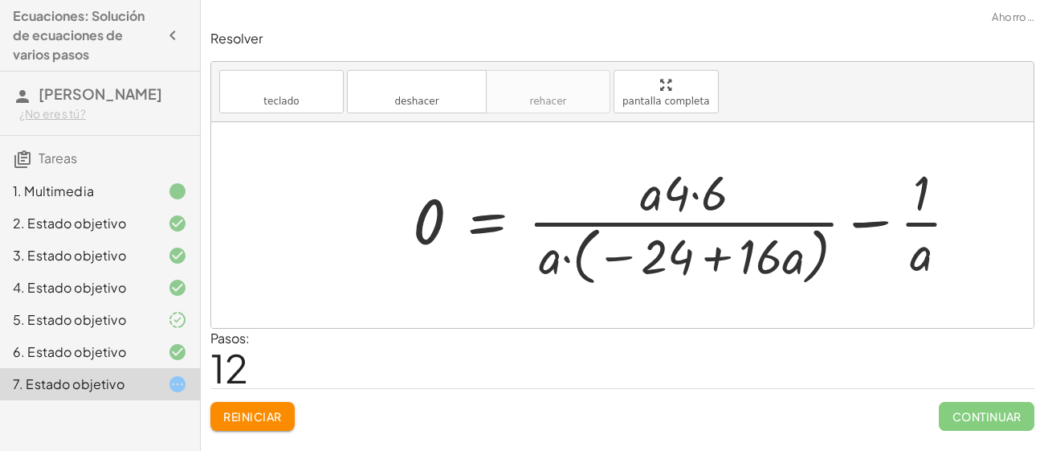
click at [564, 255] on div at bounding box center [692, 224] width 575 height 131
click at [632, 259] on div at bounding box center [692, 224] width 575 height 131
click at [722, 250] on div at bounding box center [692, 224] width 575 height 131
click at [692, 192] on div at bounding box center [692, 224] width 575 height 131
drag, startPoint x: 698, startPoint y: 178, endPoint x: 778, endPoint y: 251, distance: 108.0
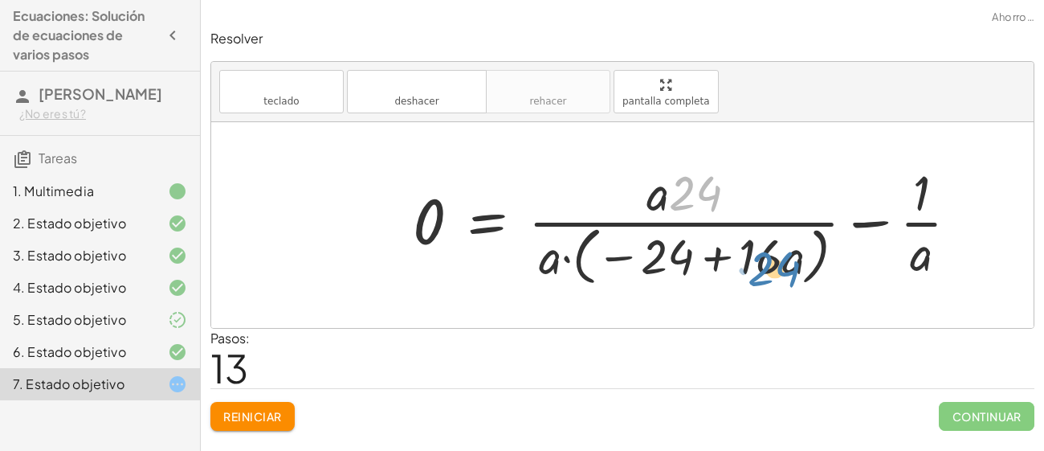
click at [778, 251] on div at bounding box center [692, 224] width 575 height 131
drag, startPoint x: 679, startPoint y: 189, endPoint x: 540, endPoint y: 288, distance: 171.0
click at [540, 288] on div at bounding box center [692, 224] width 575 height 131
drag, startPoint x: 700, startPoint y: 192, endPoint x: 610, endPoint y: 267, distance: 117.0
click at [610, 267] on div at bounding box center [692, 224] width 575 height 131
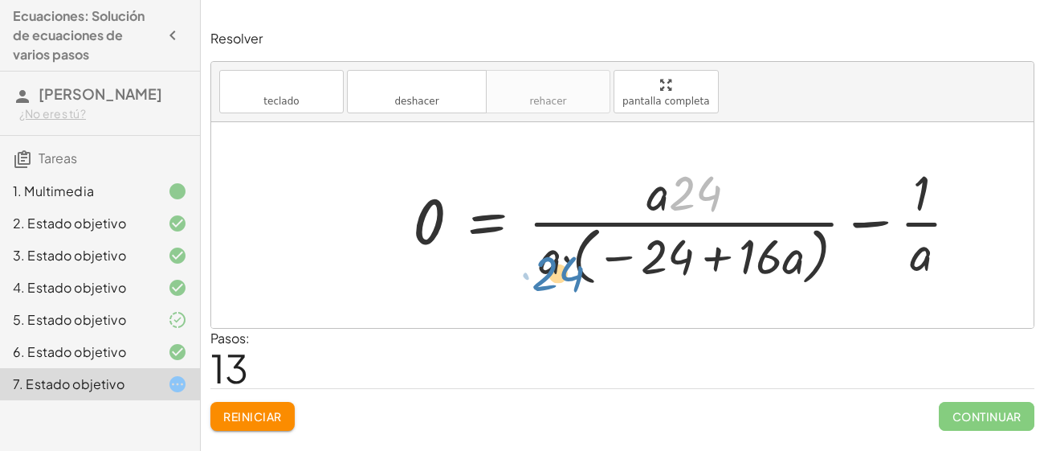
drag, startPoint x: 690, startPoint y: 201, endPoint x: 545, endPoint y: 264, distance: 157.9
click at [545, 264] on div at bounding box center [692, 224] width 575 height 131
drag, startPoint x: 545, startPoint y: 256, endPoint x: 658, endPoint y: 161, distance: 147.1
click at [658, 161] on div at bounding box center [692, 224] width 575 height 131
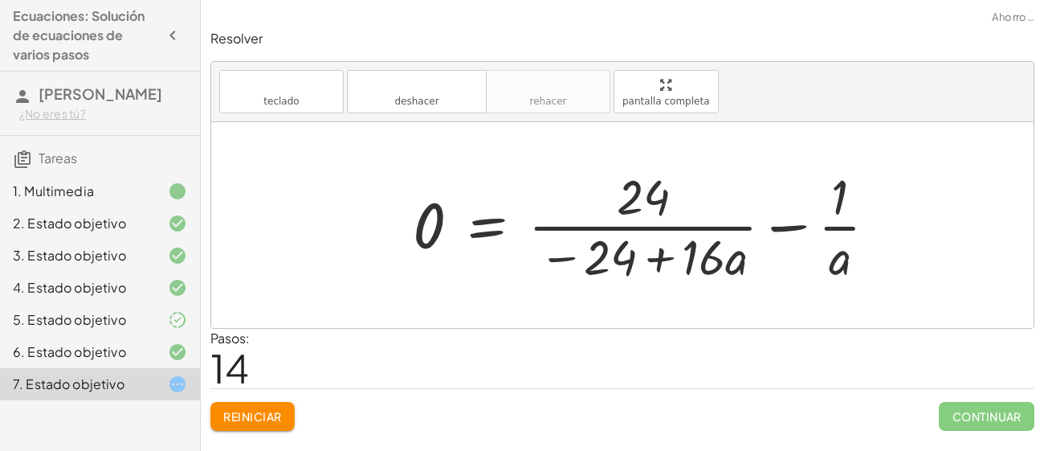
click at [564, 254] on div at bounding box center [651, 225] width 493 height 124
drag, startPoint x: 621, startPoint y: 266, endPoint x: 671, endPoint y: 211, distance: 73.9
click at [671, 211] on div at bounding box center [651, 225] width 493 height 124
drag, startPoint x: 594, startPoint y: 259, endPoint x: 570, endPoint y: 169, distance: 92.9
click at [570, 169] on div at bounding box center [651, 225] width 493 height 124
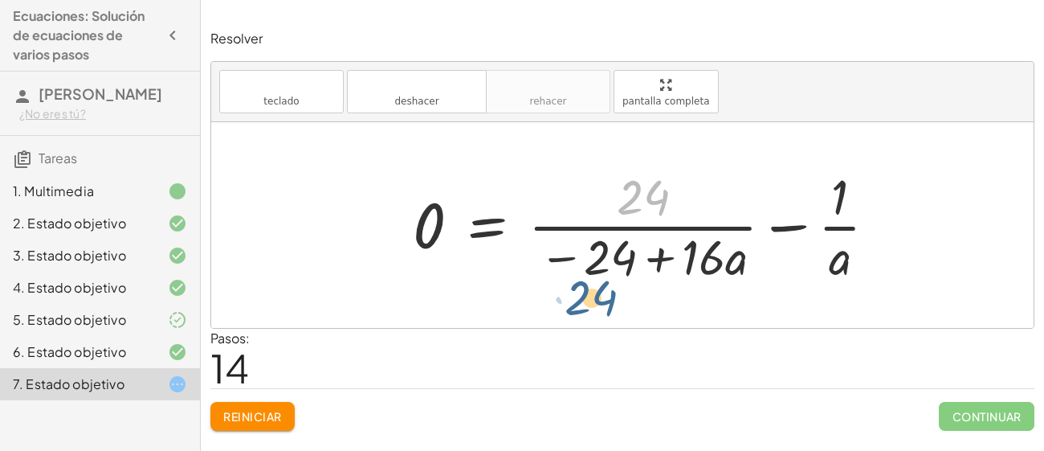
drag, startPoint x: 639, startPoint y: 193, endPoint x: 586, endPoint y: 295, distance: 115.4
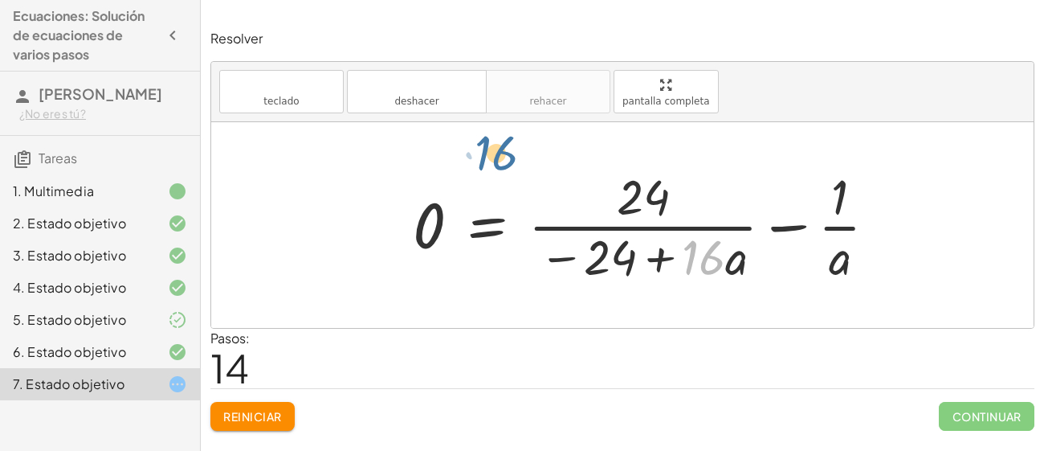
drag, startPoint x: 724, startPoint y: 264, endPoint x: 592, endPoint y: 189, distance: 151.9
click at [592, 189] on div at bounding box center [651, 225] width 493 height 124
click at [783, 226] on div at bounding box center [651, 225] width 493 height 124
drag, startPoint x: 836, startPoint y: 202, endPoint x: 719, endPoint y: 272, distance: 136.9
click at [719, 272] on div at bounding box center [651, 225] width 493 height 124
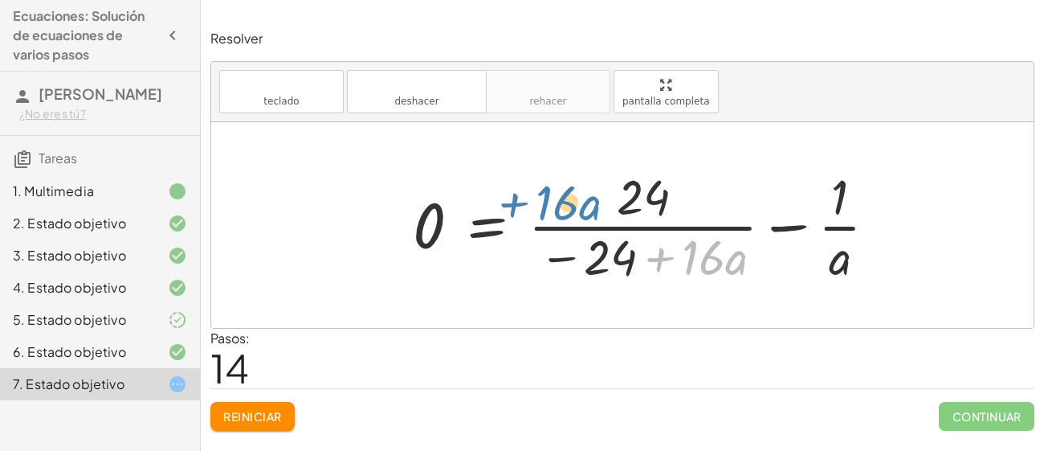
drag, startPoint x: 676, startPoint y: 254, endPoint x: 601, endPoint y: 149, distance: 129.5
click at [601, 149] on div "· ( + · 8 · a − 12 ) · 4 = · 6 · a · 2 + · 8 · a · 4 − · 12 · 4 = · 6 · a · 2 ·…" at bounding box center [622, 225] width 823 height 206
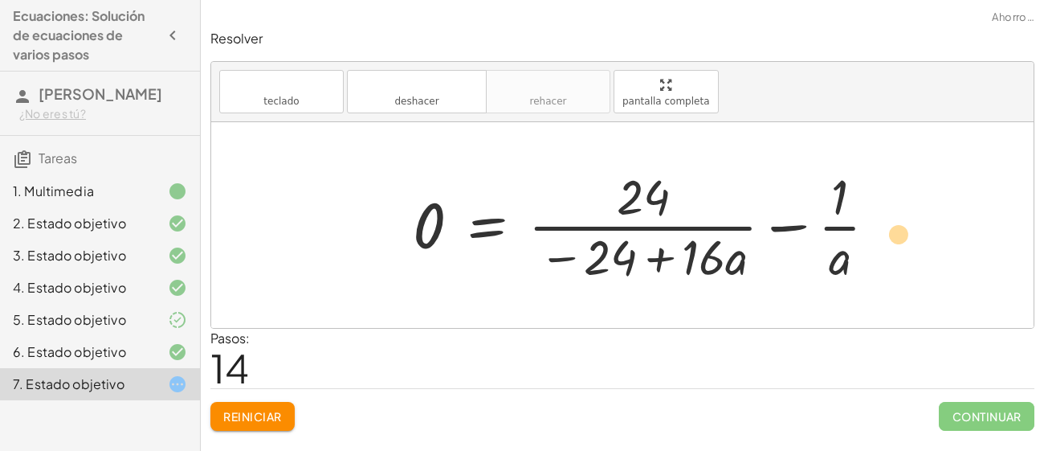
drag, startPoint x: 697, startPoint y: 252, endPoint x: 900, endPoint y: 221, distance: 205.7
drag, startPoint x: 704, startPoint y: 266, endPoint x: 868, endPoint y: 245, distance: 166.0
click at [868, 245] on div at bounding box center [651, 225] width 493 height 124
drag, startPoint x: 822, startPoint y: 210, endPoint x: 844, endPoint y: 255, distance: 50.3
click at [844, 255] on div at bounding box center [651, 225] width 493 height 124
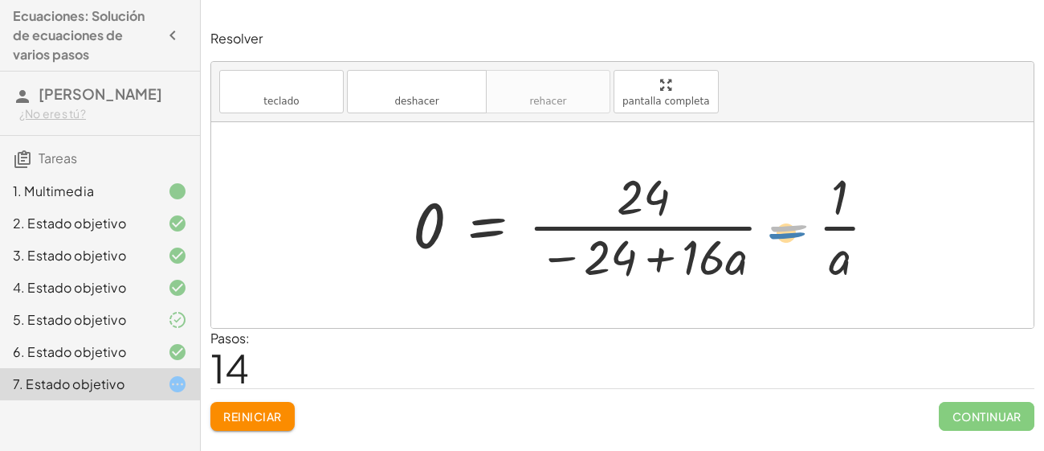
click at [807, 231] on div at bounding box center [651, 225] width 493 height 124
drag, startPoint x: 815, startPoint y: 201, endPoint x: 860, endPoint y: 267, distance: 79.3
click at [860, 267] on div at bounding box center [651, 225] width 493 height 124
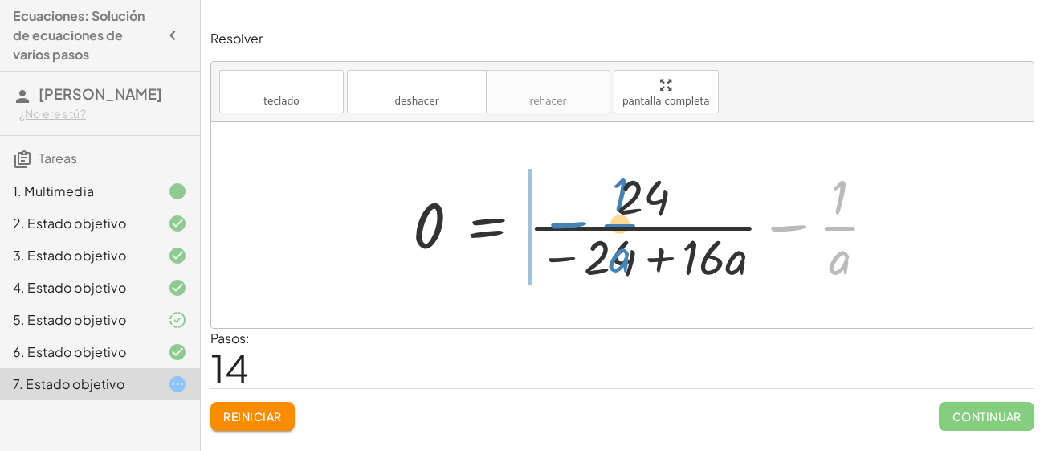
drag, startPoint x: 848, startPoint y: 258, endPoint x: 590, endPoint y: 257, distance: 258.7
click at [590, 257] on div at bounding box center [651, 225] width 493 height 124
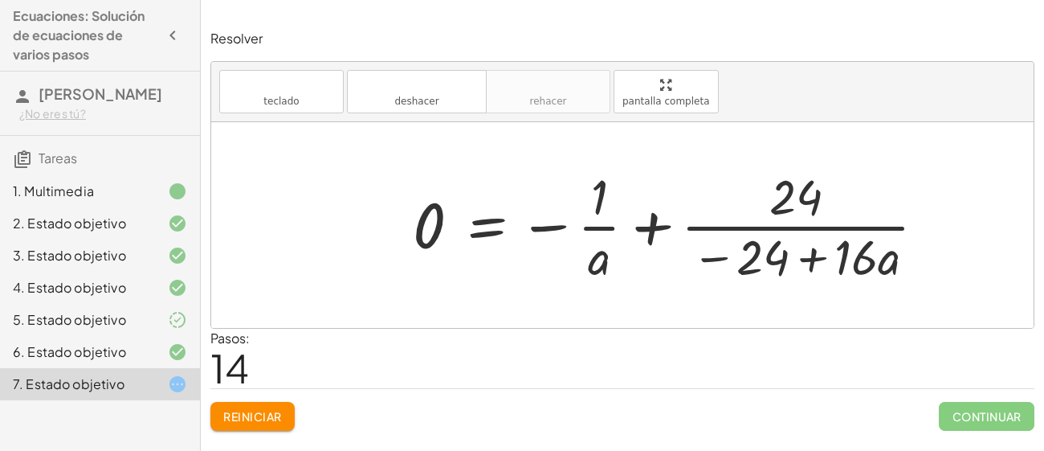
click at [642, 231] on div at bounding box center [651, 225] width 493 height 124
click at [545, 225] on div at bounding box center [651, 225] width 493 height 124
click at [549, 230] on div at bounding box center [651, 225] width 493 height 124
drag, startPoint x: 761, startPoint y: 273, endPoint x: 752, endPoint y: 194, distance: 79.2
click at [752, 194] on div at bounding box center [651, 225] width 493 height 124
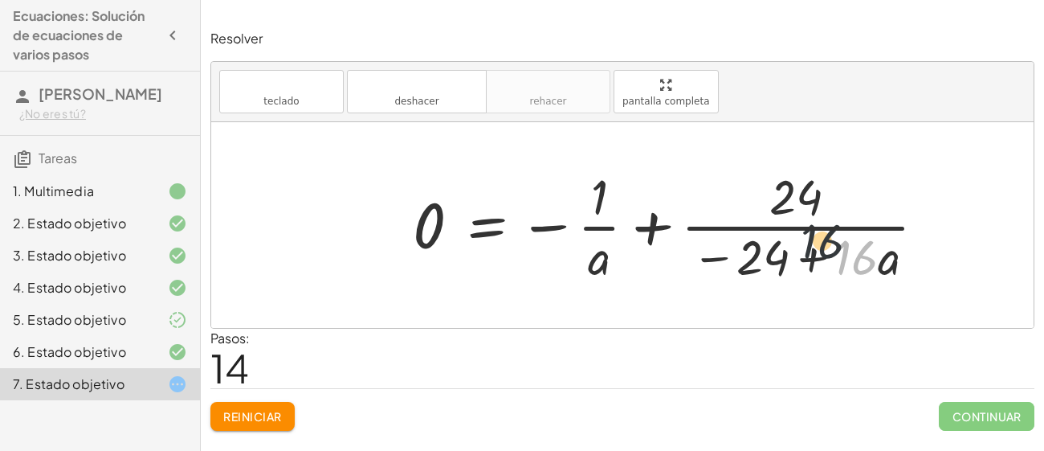
drag, startPoint x: 858, startPoint y: 254, endPoint x: 748, endPoint y: 193, distance: 125.9
click at [748, 193] on div at bounding box center [651, 225] width 493 height 124
click at [688, 251] on div at bounding box center [651, 225] width 493 height 124
drag, startPoint x: 688, startPoint y: 251, endPoint x: 772, endPoint y: 274, distance: 86.5
click at [772, 274] on div at bounding box center [651, 225] width 493 height 124
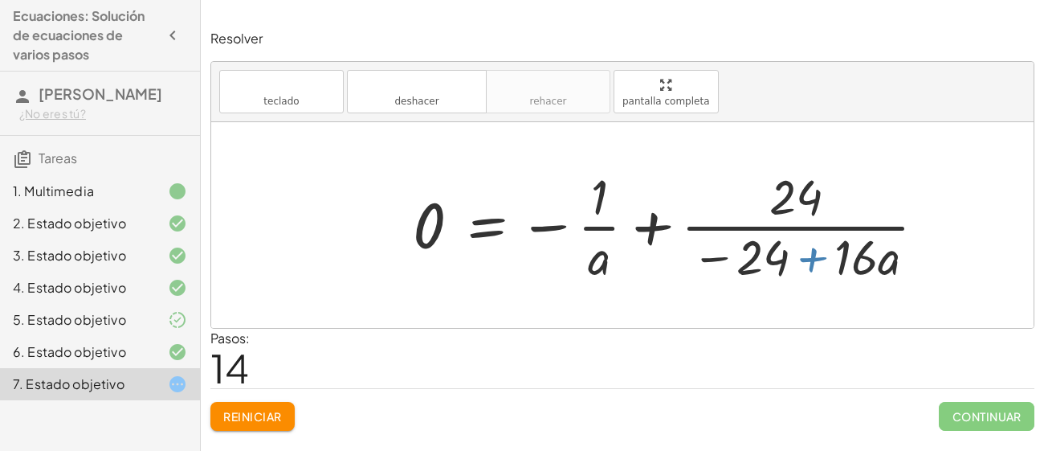
click at [823, 242] on div at bounding box center [651, 225] width 493 height 124
drag, startPoint x: 823, startPoint y: 242, endPoint x: 803, endPoint y: 232, distance: 21.6
click at [803, 232] on div at bounding box center [651, 225] width 493 height 124
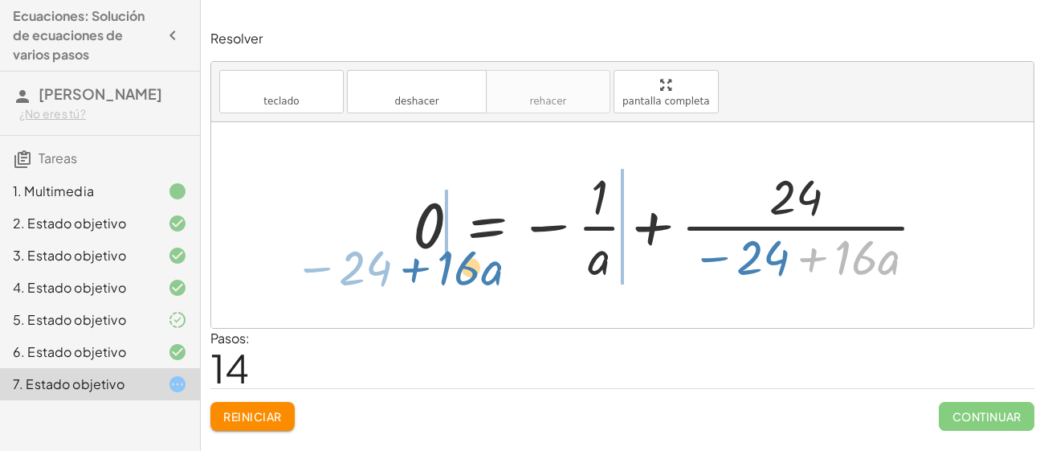
drag, startPoint x: 825, startPoint y: 273, endPoint x: 435, endPoint y: 281, distance: 390.5
click at [435, 281] on div at bounding box center [651, 225] width 493 height 124
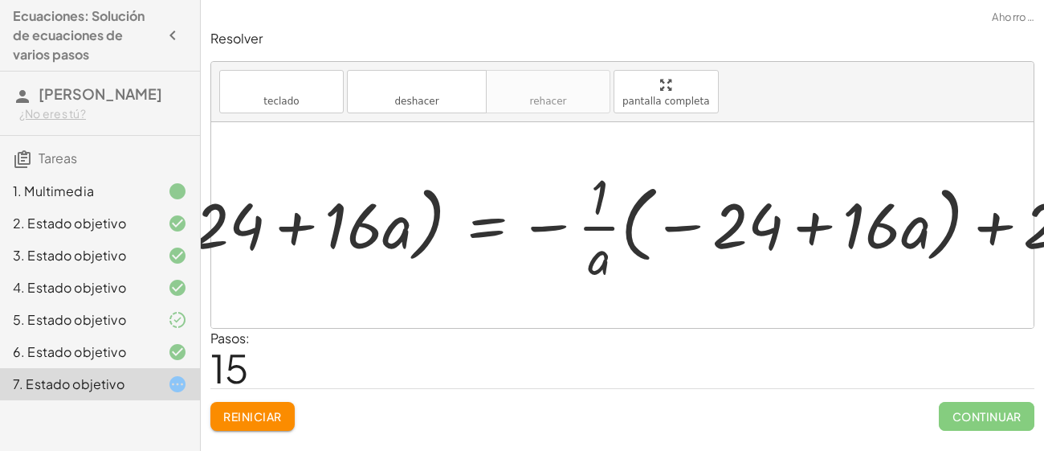
click at [537, 229] on div at bounding box center [651, 225] width 493 height 124
click at [615, 221] on div at bounding box center [651, 225] width 493 height 124
click at [689, 224] on div at bounding box center [651, 225] width 493 height 124
click at [818, 227] on div at bounding box center [651, 225] width 493 height 124
click at [995, 223] on div at bounding box center [622, 225] width 823 height 206
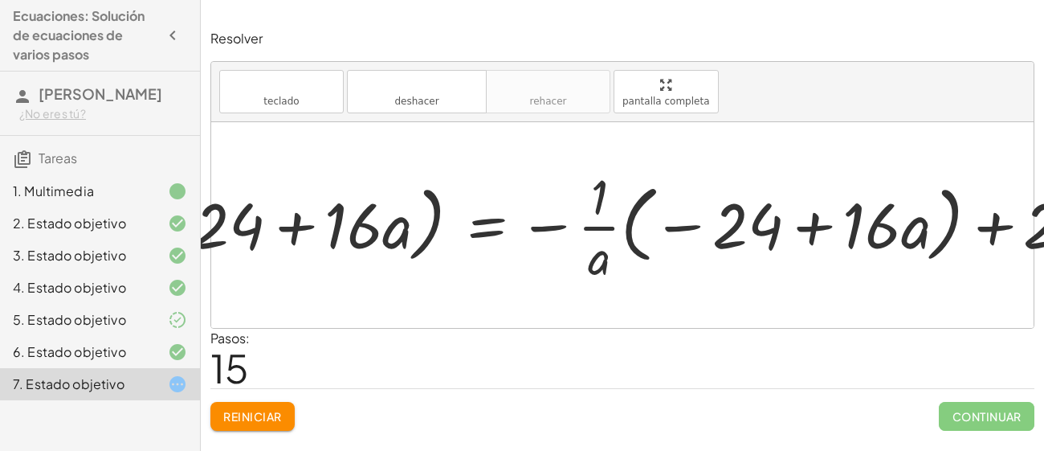
click at [284, 414] on button "Reiniciar" at bounding box center [252, 416] width 84 height 29
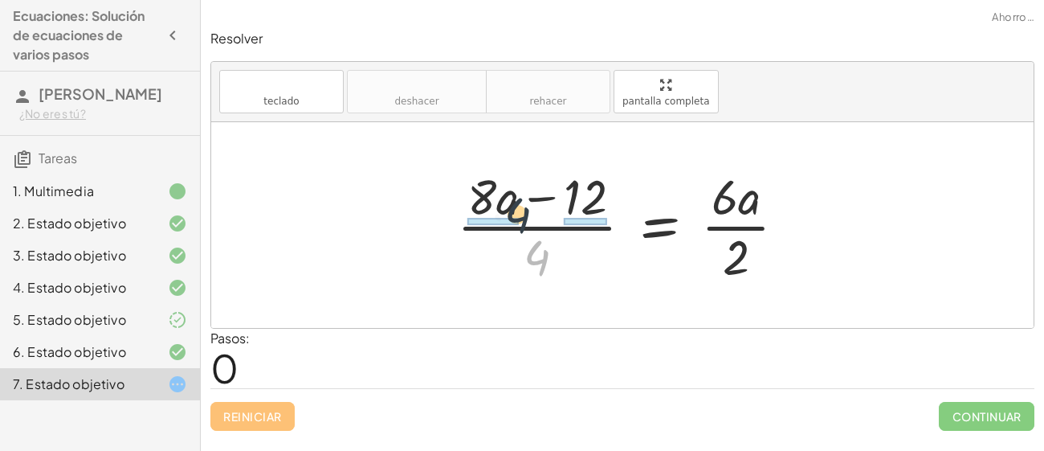
drag, startPoint x: 541, startPoint y: 256, endPoint x: 508, endPoint y: 180, distance: 83.1
click at [508, 180] on div at bounding box center [628, 225] width 358 height 124
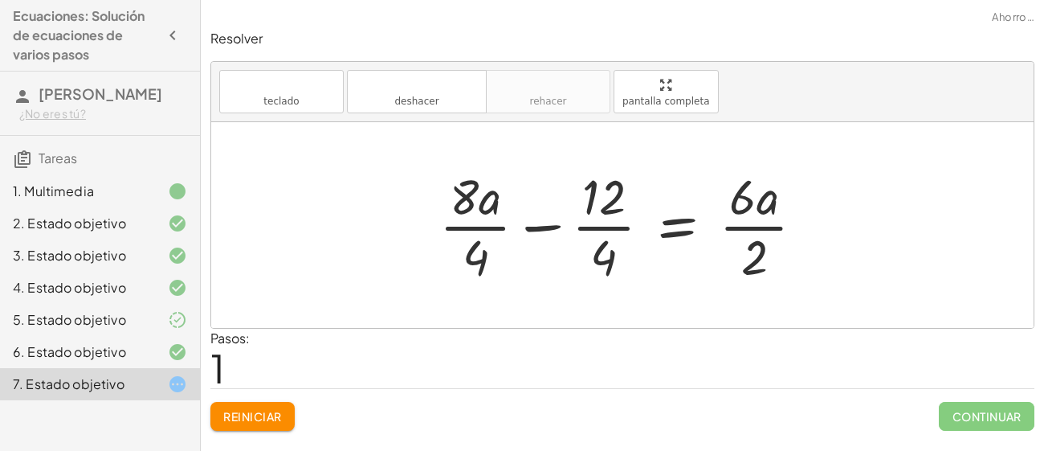
click at [547, 224] on div at bounding box center [628, 225] width 394 height 124
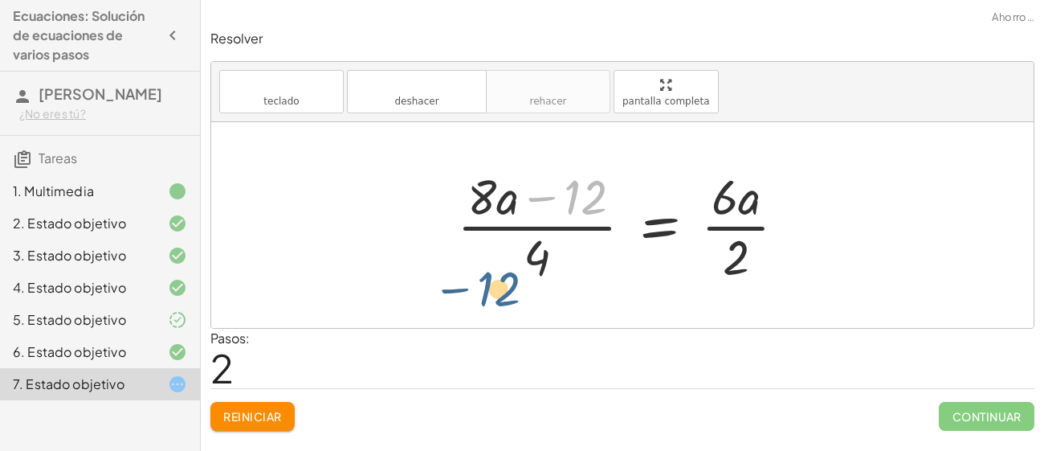
drag, startPoint x: 586, startPoint y: 201, endPoint x: 488, endPoint y: 308, distance: 145.6
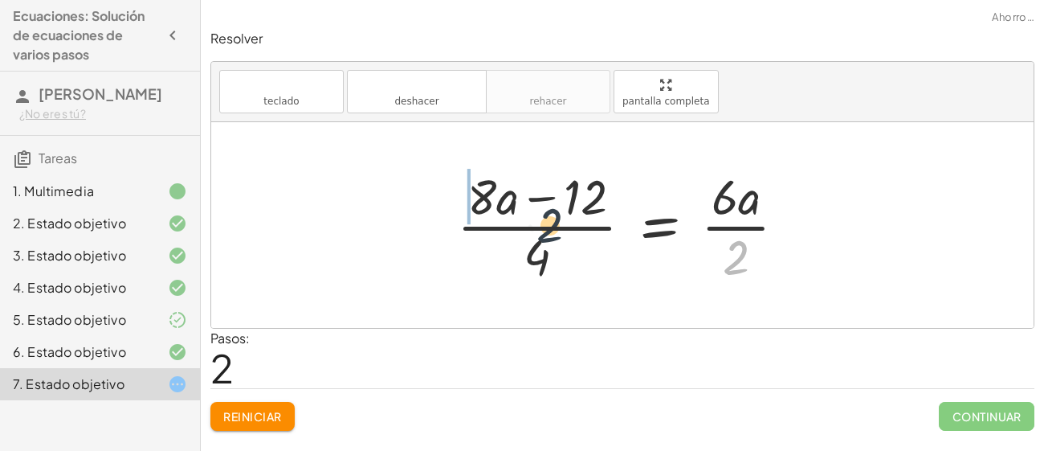
drag, startPoint x: 733, startPoint y: 245, endPoint x: 475, endPoint y: 178, distance: 266.4
click at [475, 178] on div at bounding box center [628, 225] width 358 height 124
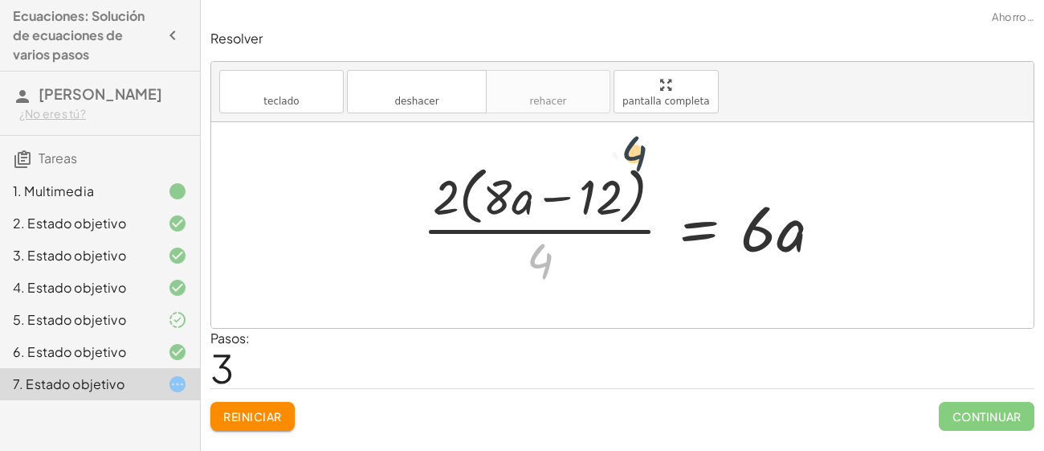
drag, startPoint x: 539, startPoint y: 245, endPoint x: 638, endPoint y: 136, distance: 147.3
click at [638, 136] on div "· ( + · 8 · a − 12 ) · 4 = · 6 · a · 2 + · 8 · a · 4 − · 12 · 4 = · 6 · a · 2 ·…" at bounding box center [622, 225] width 823 height 206
drag, startPoint x: 439, startPoint y: 208, endPoint x: 566, endPoint y: 200, distance: 127.2
click at [566, 200] on div at bounding box center [629, 224] width 428 height 131
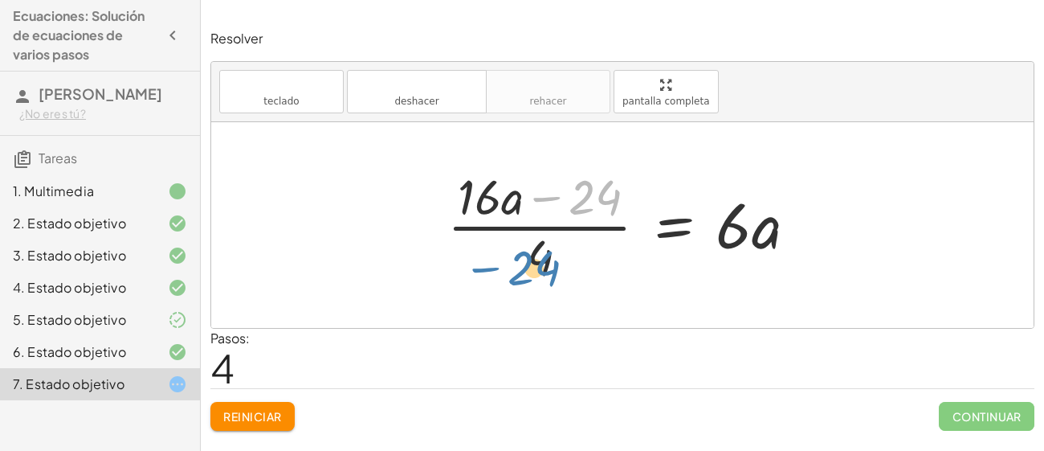
drag, startPoint x: 589, startPoint y: 198, endPoint x: 528, endPoint y: 268, distance: 92.8
click at [528, 268] on div at bounding box center [628, 225] width 378 height 124
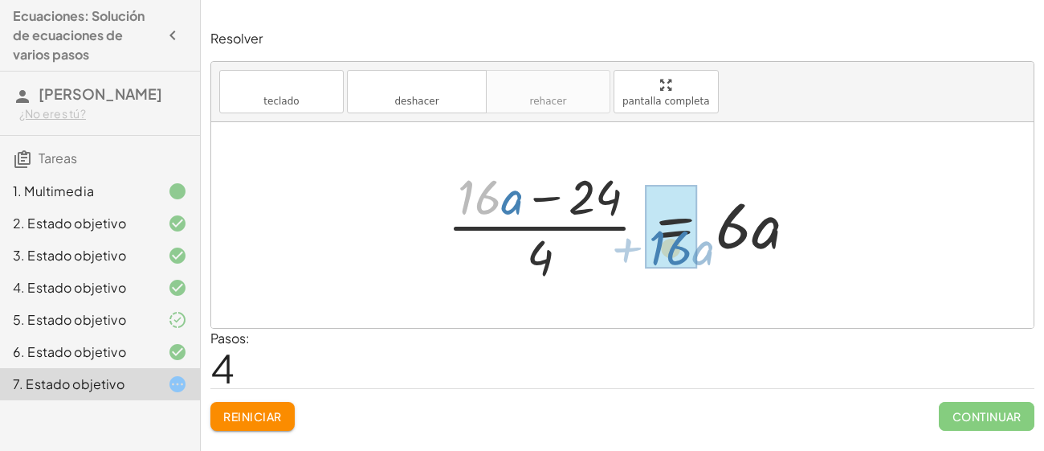
drag, startPoint x: 484, startPoint y: 204, endPoint x: 672, endPoint y: 253, distance: 195.0
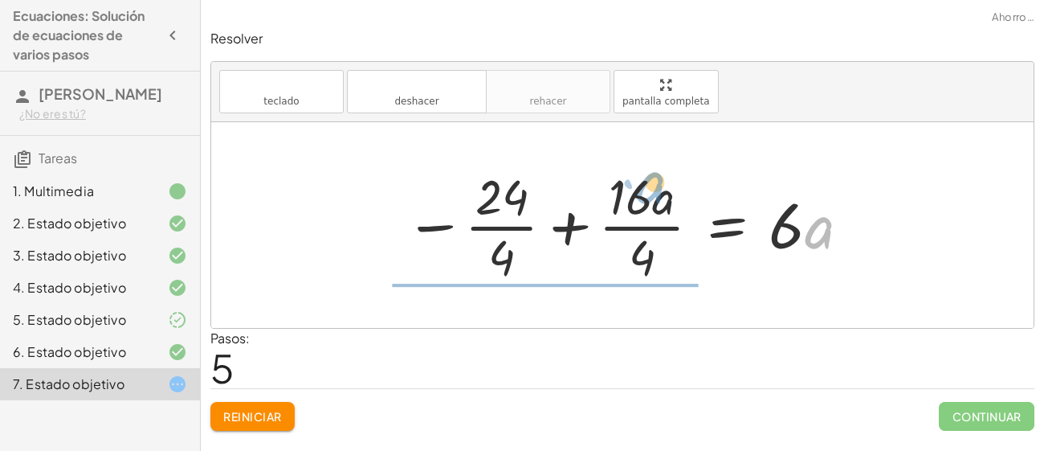
drag, startPoint x: 815, startPoint y: 254, endPoint x: 610, endPoint y: 214, distance: 209.4
click at [610, 214] on div at bounding box center [629, 225] width 464 height 124
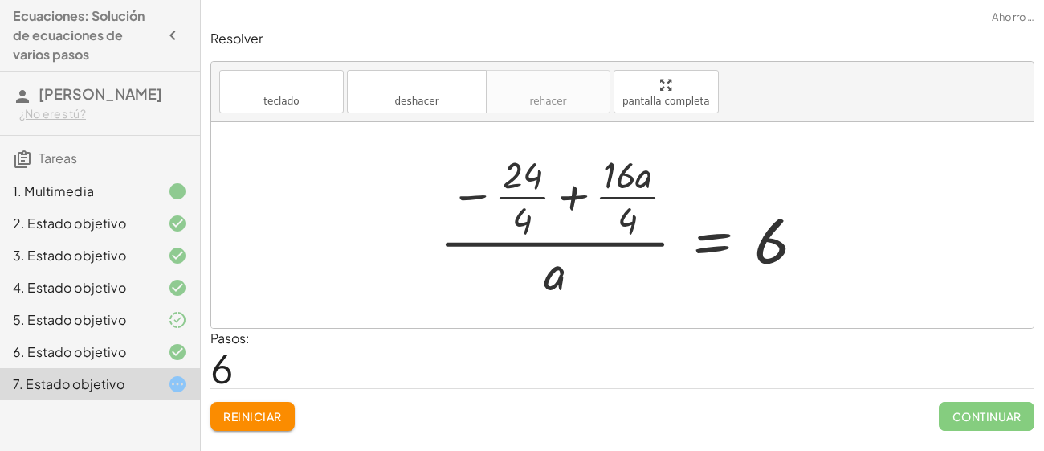
click at [571, 189] on div at bounding box center [628, 225] width 394 height 155
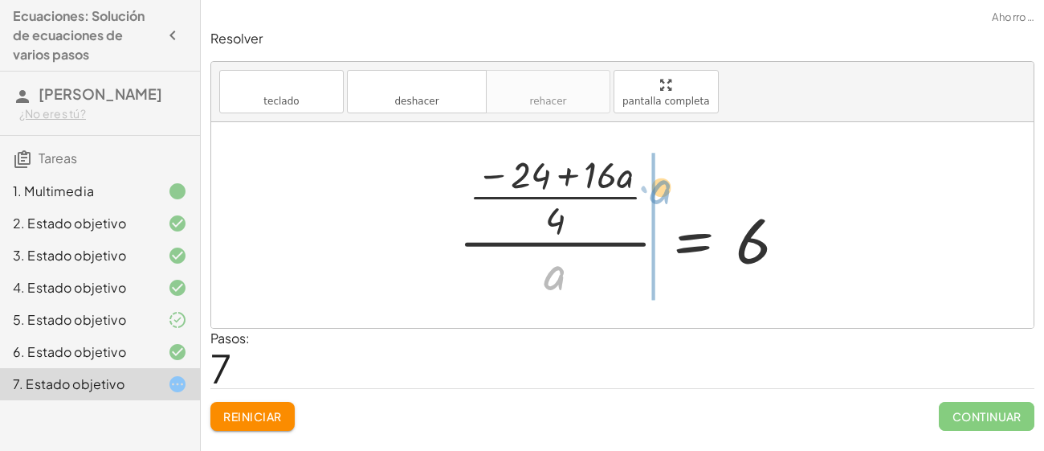
drag, startPoint x: 560, startPoint y: 274, endPoint x: 665, endPoint y: 188, distance: 135.9
click at [665, 188] on div at bounding box center [629, 225] width 357 height 155
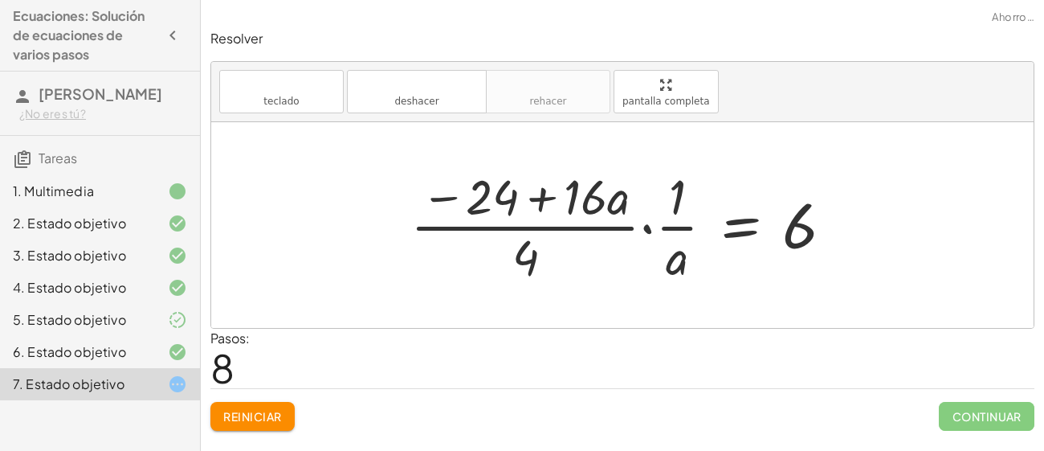
click at [649, 223] on div at bounding box center [628, 225] width 452 height 124
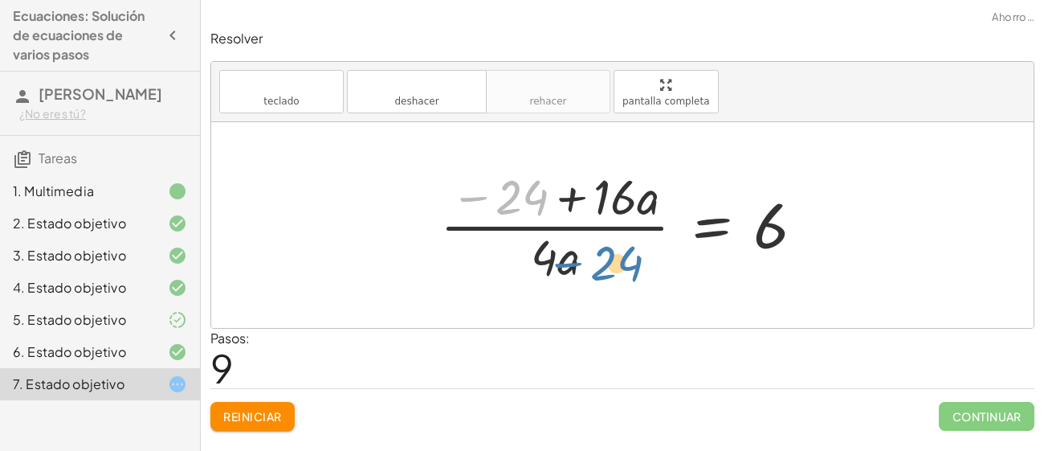
drag, startPoint x: 527, startPoint y: 193, endPoint x: 660, endPoint y: 257, distance: 148.0
click at [660, 257] on div at bounding box center [629, 225] width 394 height 124
drag, startPoint x: 522, startPoint y: 190, endPoint x: 673, endPoint y: 282, distance: 176.6
click at [673, 282] on div at bounding box center [629, 225] width 394 height 124
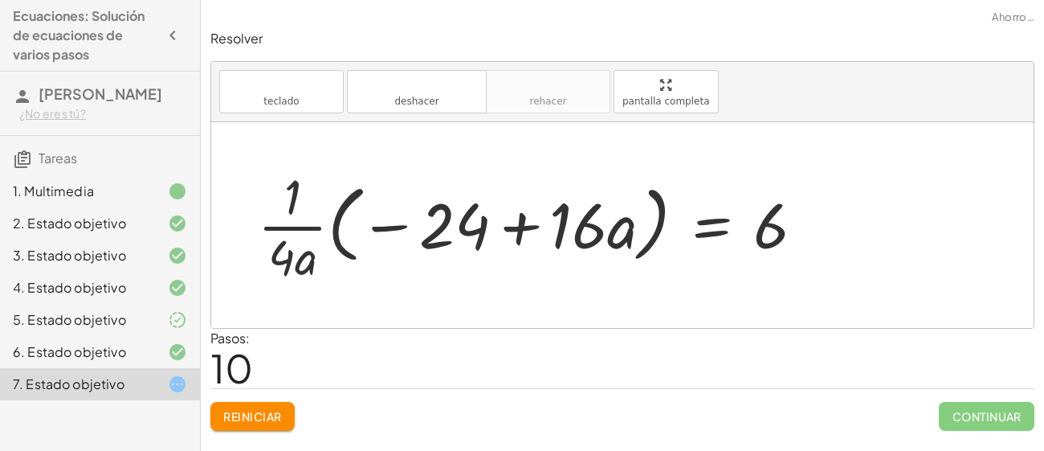
click at [522, 228] on div at bounding box center [538, 225] width 576 height 124
drag, startPoint x: 756, startPoint y: 228, endPoint x: 445, endPoint y: 238, distance: 311.0
click at [445, 238] on div at bounding box center [538, 225] width 576 height 124
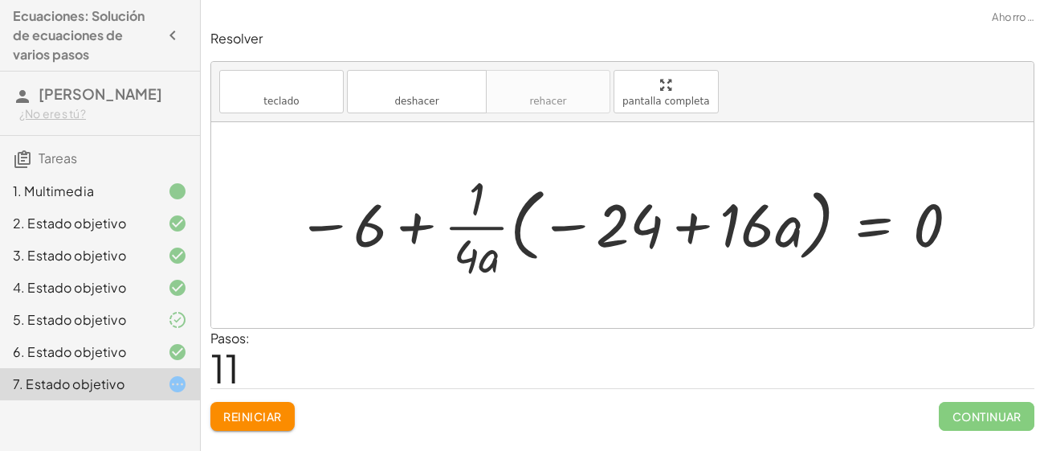
click at [418, 228] on div at bounding box center [628, 225] width 681 height 118
click at [317, 223] on div at bounding box center [628, 225] width 681 height 118
click at [493, 224] on div at bounding box center [628, 225] width 681 height 118
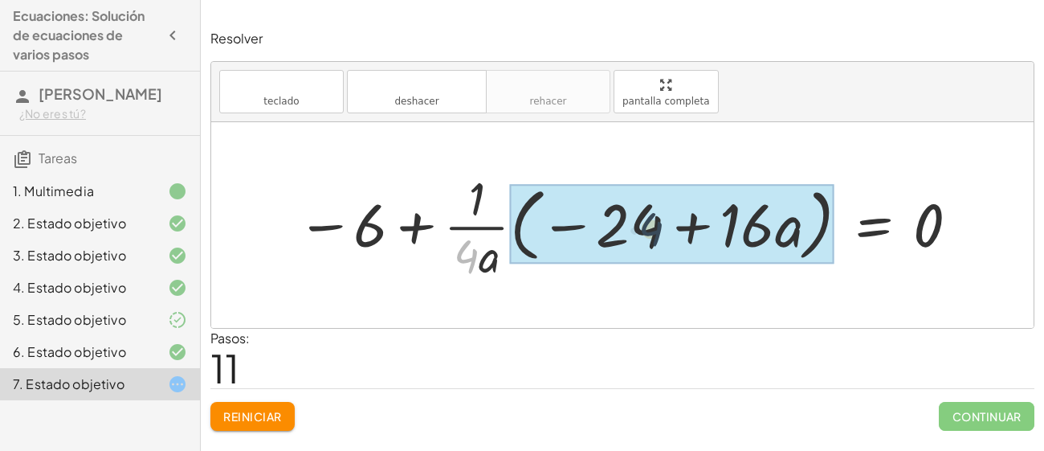
drag, startPoint x: 467, startPoint y: 264, endPoint x: 661, endPoint y: 236, distance: 196.4
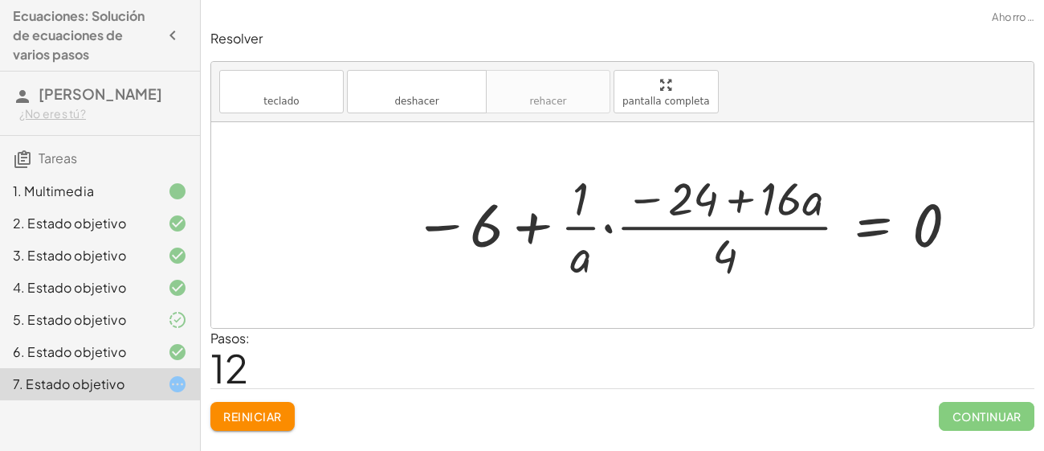
click at [737, 198] on div at bounding box center [687, 225] width 564 height 118
drag, startPoint x: 682, startPoint y: 198, endPoint x: 743, endPoint y: 257, distance: 84.7
click at [743, 257] on div at bounding box center [687, 225] width 564 height 118
drag, startPoint x: 792, startPoint y: 195, endPoint x: 611, endPoint y: 190, distance: 180.8
click at [611, 190] on div at bounding box center [687, 225] width 564 height 118
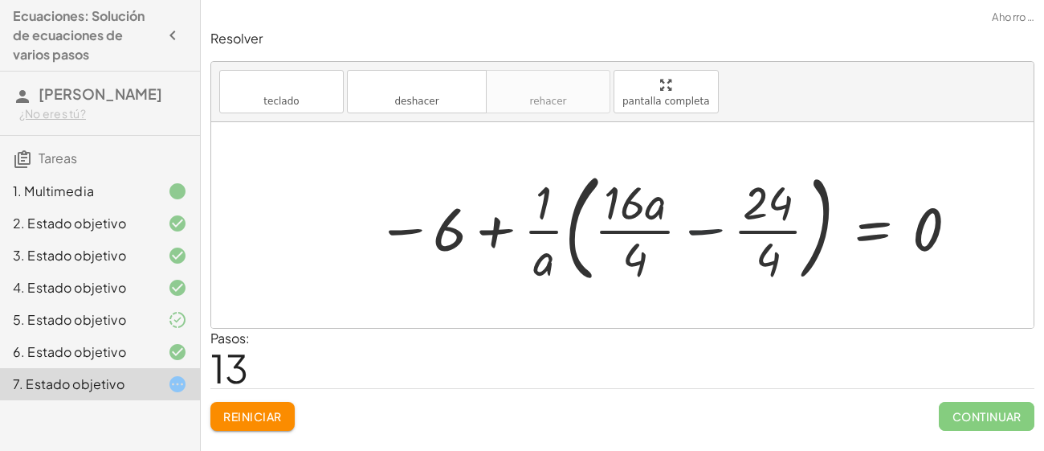
click at [692, 225] on div at bounding box center [668, 224] width 601 height 127
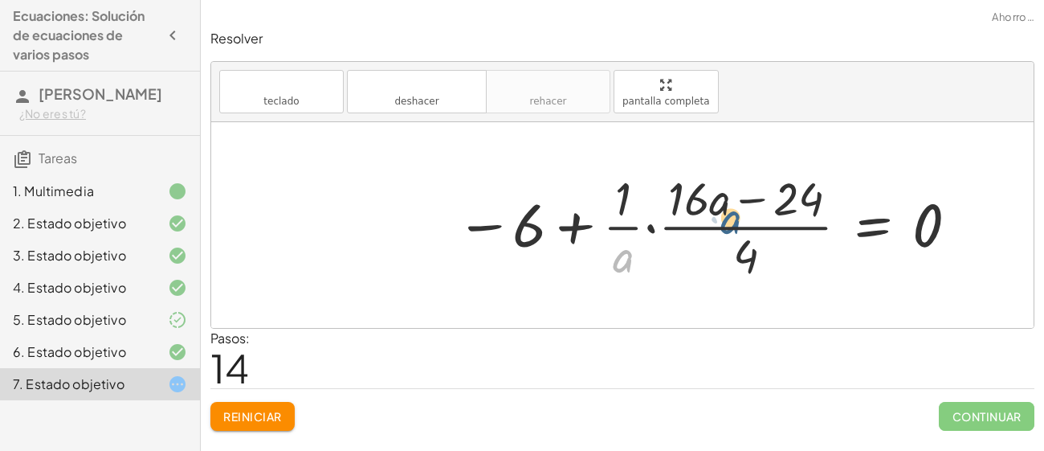
drag, startPoint x: 623, startPoint y: 260, endPoint x: 792, endPoint y: 180, distance: 186.9
click at [792, 180] on div at bounding box center [707, 225] width 521 height 118
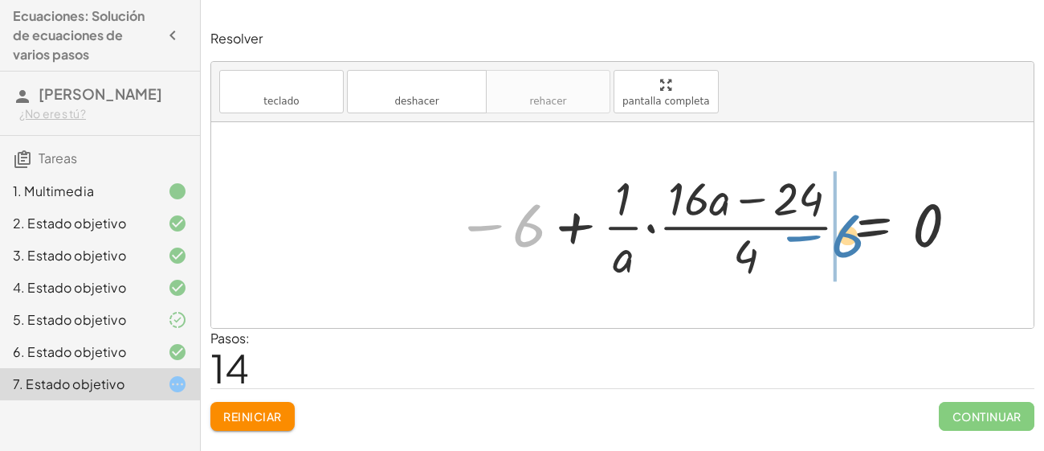
drag, startPoint x: 534, startPoint y: 243, endPoint x: 853, endPoint y: 254, distance: 319.1
click at [853, 254] on div at bounding box center [707, 225] width 521 height 118
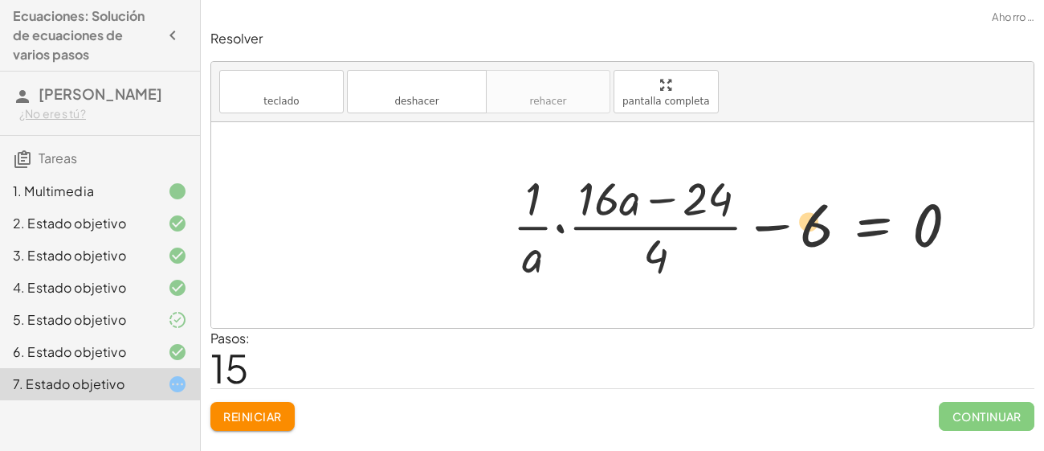
drag, startPoint x: 597, startPoint y: 199, endPoint x: 813, endPoint y: 227, distance: 217.8
click at [813, 227] on div at bounding box center [742, 225] width 475 height 118
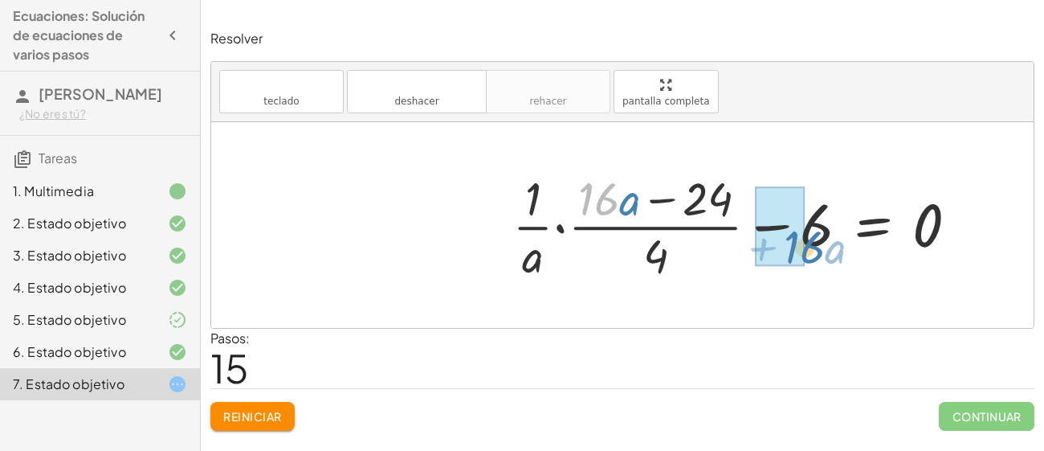
drag, startPoint x: 608, startPoint y: 206, endPoint x: 815, endPoint y: 255, distance: 212.0
click at [815, 255] on div at bounding box center [742, 225] width 475 height 118
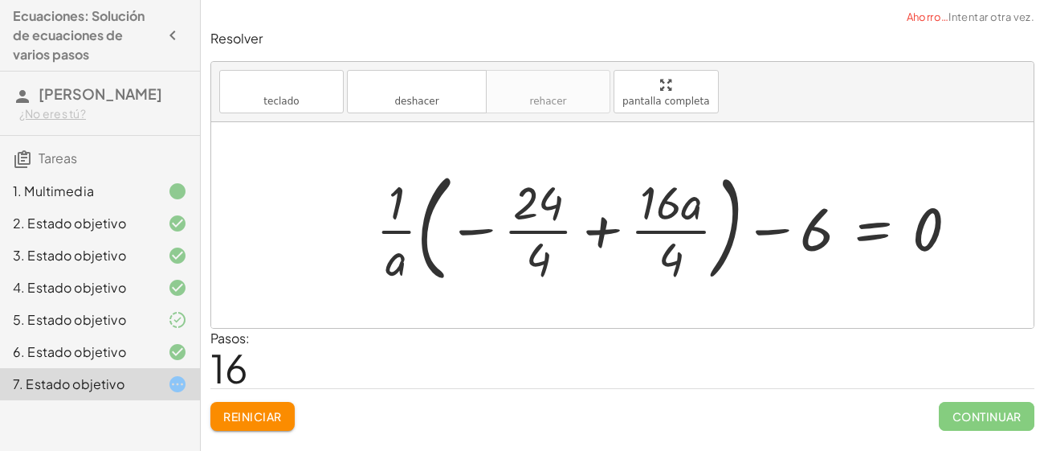
click at [542, 202] on div at bounding box center [673, 224] width 611 height 127
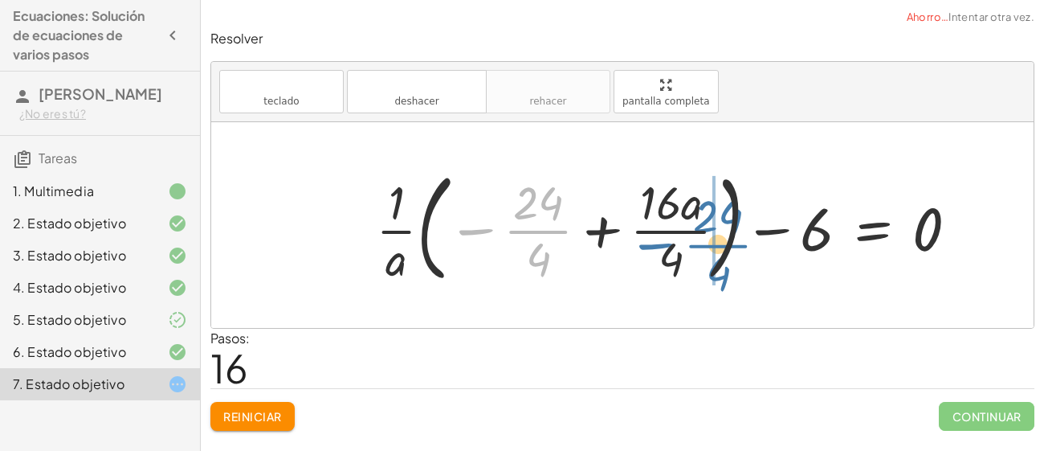
drag, startPoint x: 545, startPoint y: 243, endPoint x: 724, endPoint y: 259, distance: 179.8
click at [724, 259] on div at bounding box center [673, 224] width 611 height 127
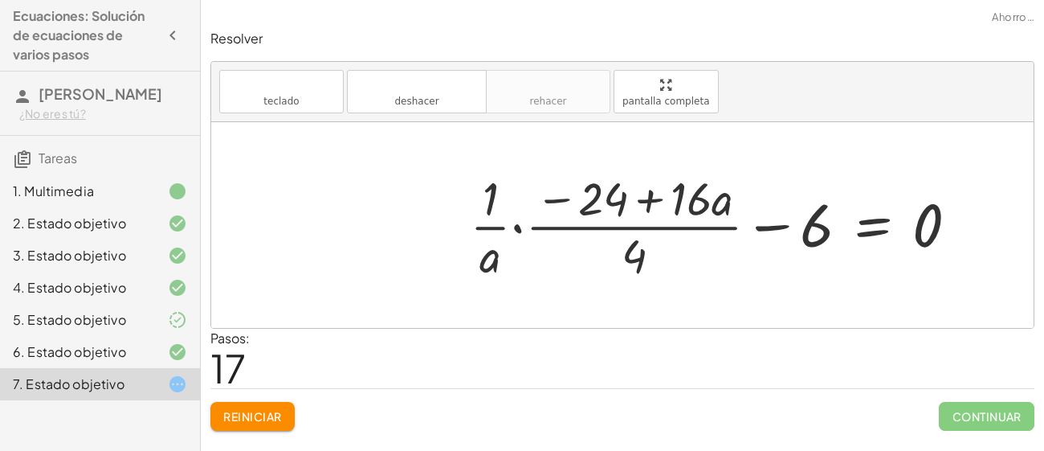
click at [641, 206] on div at bounding box center [720, 225] width 517 height 118
click at [778, 225] on div at bounding box center [720, 225] width 517 height 118
drag, startPoint x: 815, startPoint y: 233, endPoint x: 487, endPoint y: 243, distance: 328.7
click at [487, 243] on div at bounding box center [720, 225] width 517 height 118
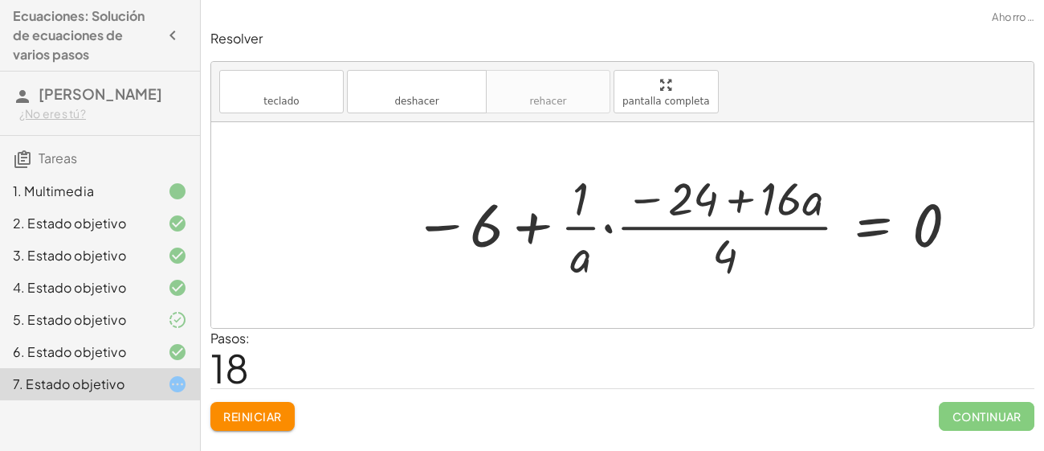
click at [526, 231] on div at bounding box center [687, 225] width 564 height 118
drag, startPoint x: 572, startPoint y: 255, endPoint x: 840, endPoint y: 278, distance: 268.5
click at [840, 278] on div at bounding box center [687, 225] width 564 height 118
drag, startPoint x: 580, startPoint y: 196, endPoint x: 821, endPoint y: 296, distance: 261.1
click at [821, 296] on div "· ( + · 8 · a − 12 ) · 4 = · 6 · a · 2 + · 8 · a · 4 − · 12 · 4 = · 6 · a · 2 ·…" at bounding box center [622, 225] width 823 height 206
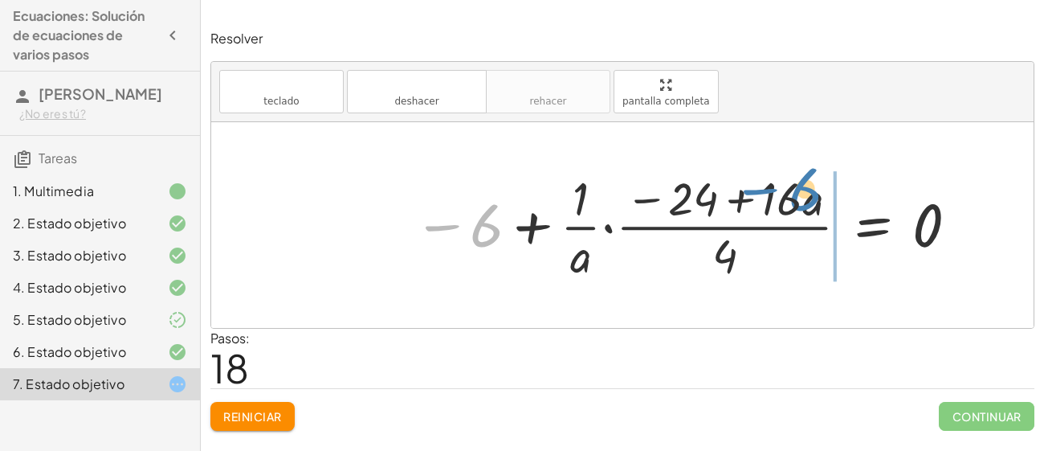
drag, startPoint x: 488, startPoint y: 226, endPoint x: 823, endPoint y: 193, distance: 335.8
click at [823, 193] on div at bounding box center [687, 225] width 564 height 118
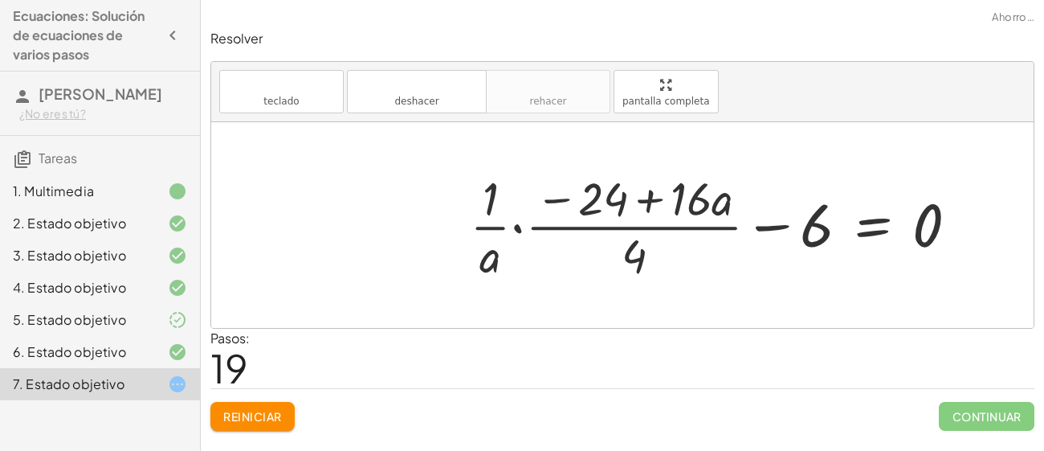
click at [517, 225] on div at bounding box center [720, 225] width 517 height 118
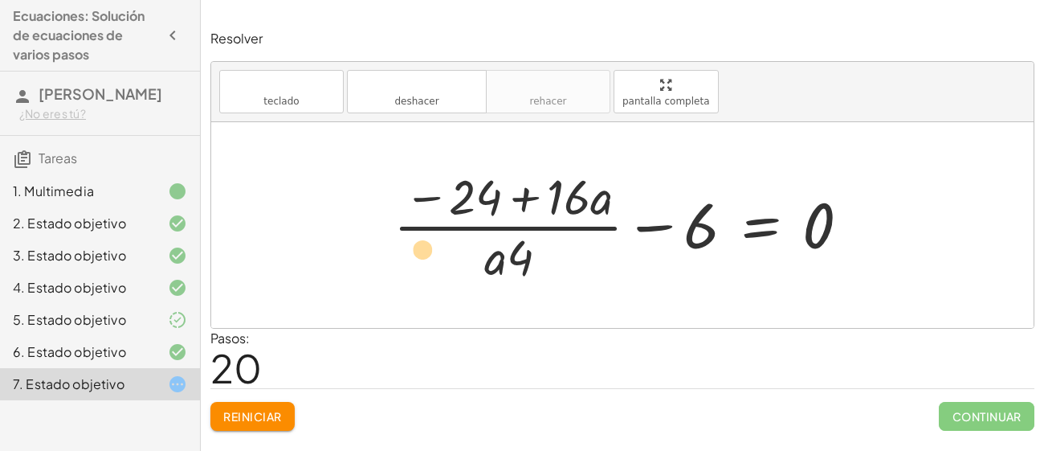
drag, startPoint x: 481, startPoint y: 195, endPoint x: 432, endPoint y: 247, distance: 71.0
click at [432, 247] on div at bounding box center [628, 225] width 485 height 124
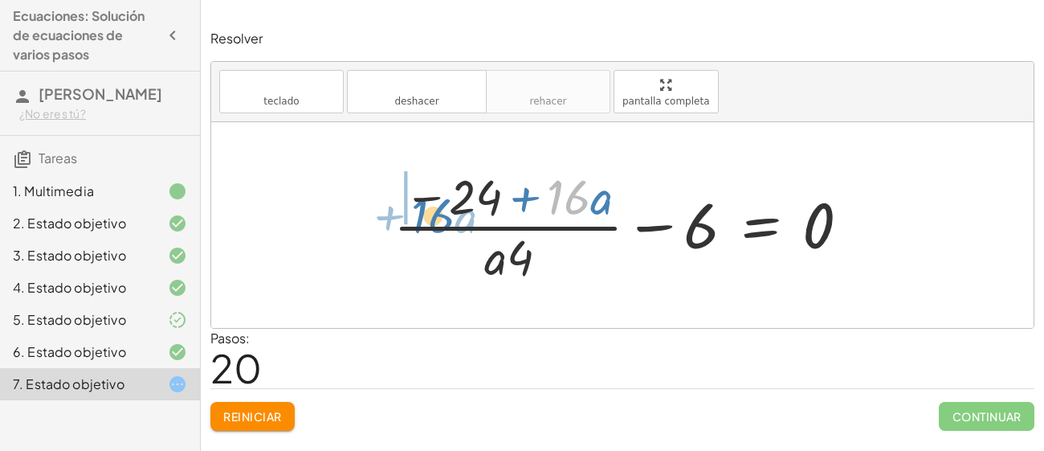
drag, startPoint x: 574, startPoint y: 202, endPoint x: 430, endPoint y: 222, distance: 145.9
click at [430, 222] on div at bounding box center [628, 225] width 485 height 124
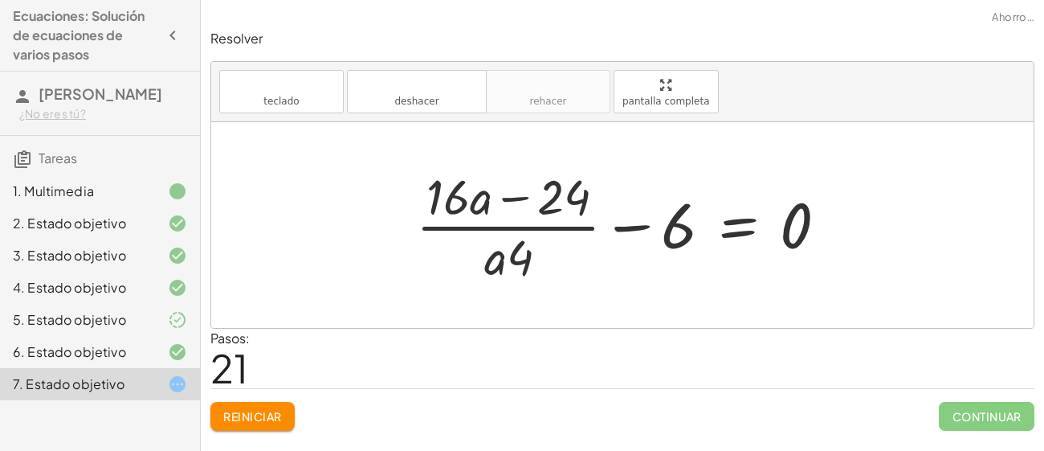
click at [513, 199] on div at bounding box center [628, 225] width 440 height 124
click at [419, 217] on div at bounding box center [628, 225] width 440 height 124
drag, startPoint x: 552, startPoint y: 204, endPoint x: 449, endPoint y: 325, distance: 159.0
click at [449, 325] on div "· ( + · 8 · a − 12 ) · 4 = · 6 · a · 2 + · 8 · a · 4 − · 12 · 4 = · 6 · a · 2 ·…" at bounding box center [622, 225] width 823 height 206
drag, startPoint x: 442, startPoint y: 210, endPoint x: 574, endPoint y: 264, distance: 142.0
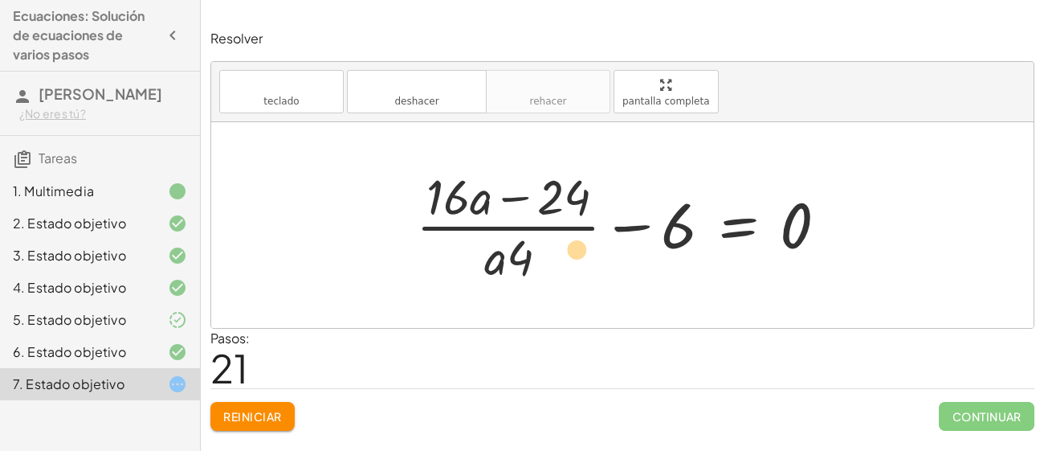
click at [574, 264] on div at bounding box center [628, 225] width 440 height 124
drag, startPoint x: 459, startPoint y: 209, endPoint x: 504, endPoint y: 280, distance: 83.8
click at [504, 280] on div at bounding box center [628, 225] width 440 height 124
click at [517, 200] on div at bounding box center [628, 225] width 440 height 124
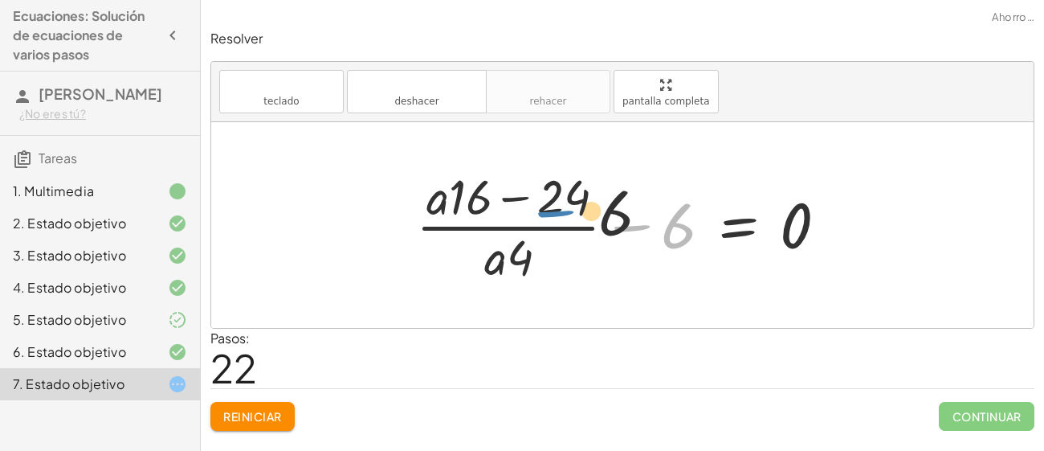
drag, startPoint x: 650, startPoint y: 234, endPoint x: 545, endPoint y: 220, distance: 105.3
click at [545, 220] on div at bounding box center [628, 225] width 440 height 124
drag, startPoint x: 684, startPoint y: 221, endPoint x: 420, endPoint y: 205, distance: 264.8
click at [420, 205] on div at bounding box center [628, 225] width 440 height 124
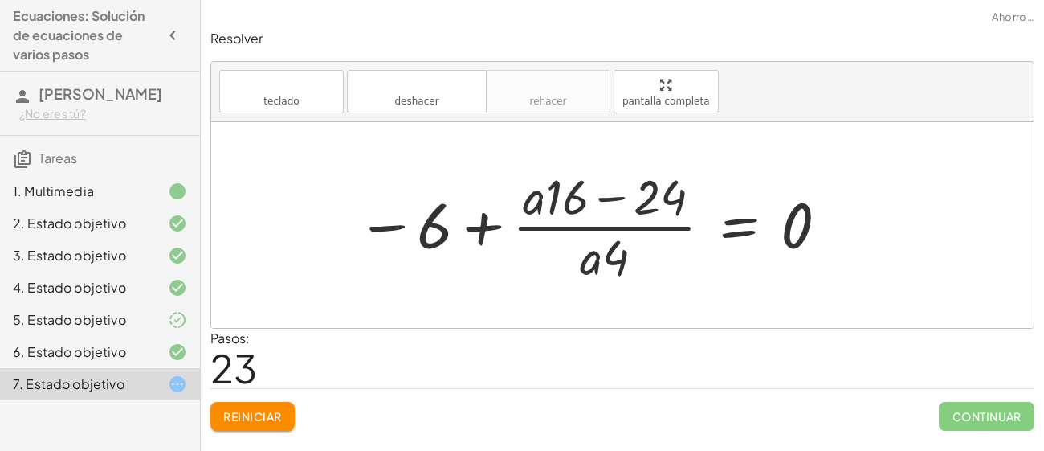
click at [485, 223] on div at bounding box center [594, 225] width 490 height 124
drag, startPoint x: 608, startPoint y: 260, endPoint x: 497, endPoint y: 144, distance: 160.8
click at [497, 144] on div "· ( + · 8 · a − 12 ) · 4 = · 6 · a · 2 + · 8 · a · 4 − · 12 · 4 = · 6 · a · 2 ·…" at bounding box center [622, 225] width 823 height 206
drag, startPoint x: 682, startPoint y: 196, endPoint x: 619, endPoint y: 337, distance: 153.9
click at [619, 337] on div "Resolver teclado teclado deshacer deshacer rehacer rehacer pantalla completa · …" at bounding box center [623, 230] width 844 height 420
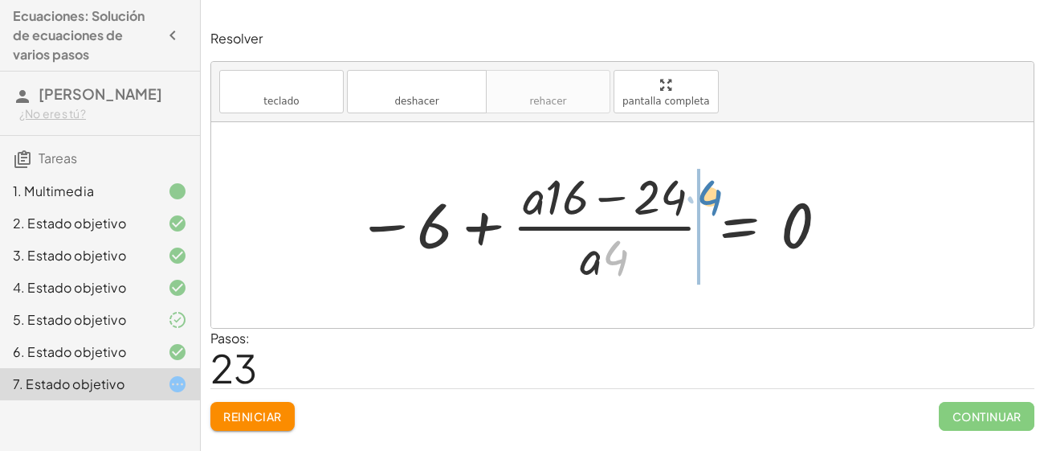
drag, startPoint x: 617, startPoint y: 259, endPoint x: 710, endPoint y: 198, distance: 111.0
click at [710, 198] on div at bounding box center [594, 225] width 490 height 124
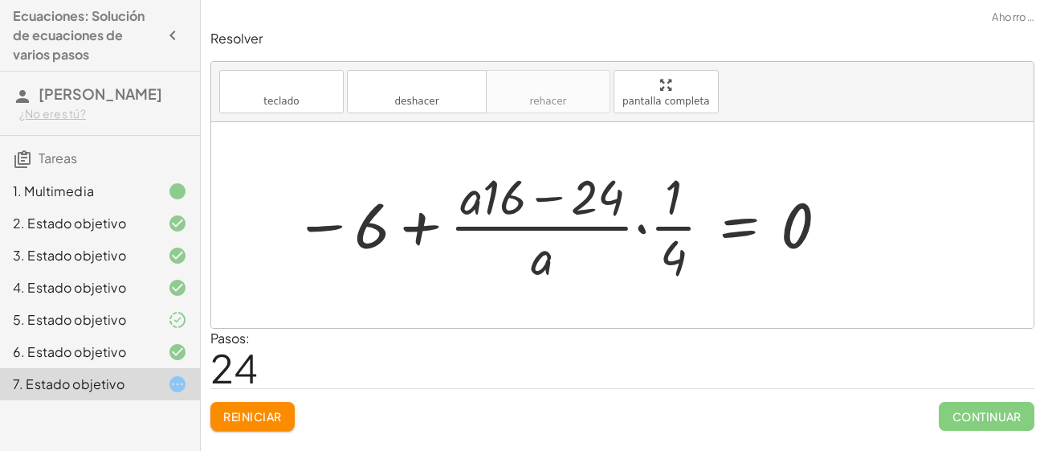
click at [643, 228] on div at bounding box center [562, 225] width 553 height 124
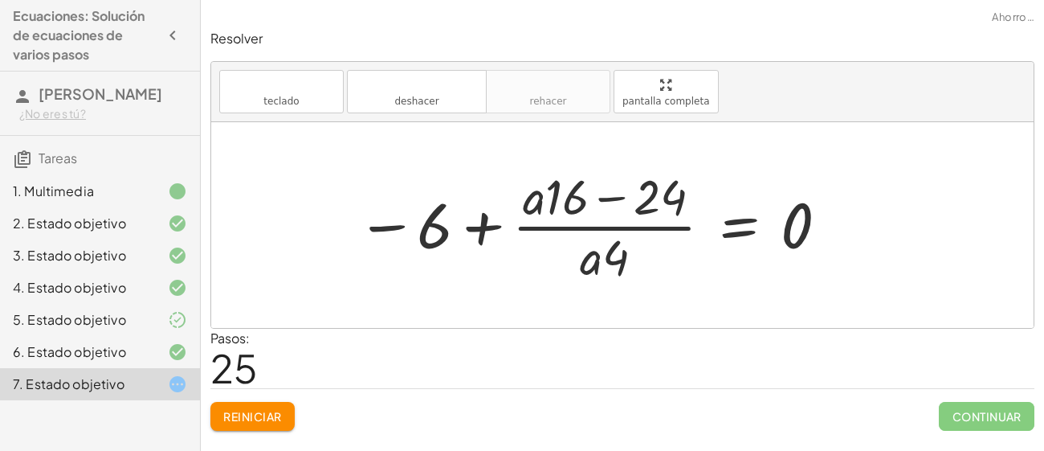
click at [443, 222] on div at bounding box center [594, 225] width 490 height 124
drag, startPoint x: 676, startPoint y: 195, endPoint x: 615, endPoint y: 202, distance: 61.5
click at [615, 202] on div at bounding box center [594, 225] width 490 height 124
click at [665, 202] on div at bounding box center [594, 225] width 490 height 124
drag, startPoint x: 665, startPoint y: 202, endPoint x: 679, endPoint y: 203, distance: 13.7
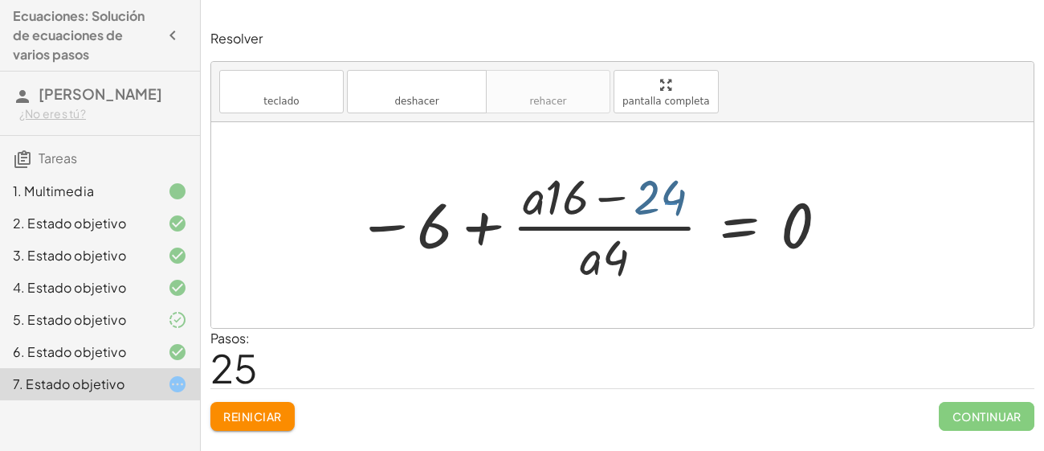
click at [679, 203] on div at bounding box center [594, 225] width 490 height 124
click at [713, 223] on div at bounding box center [594, 225] width 490 height 124
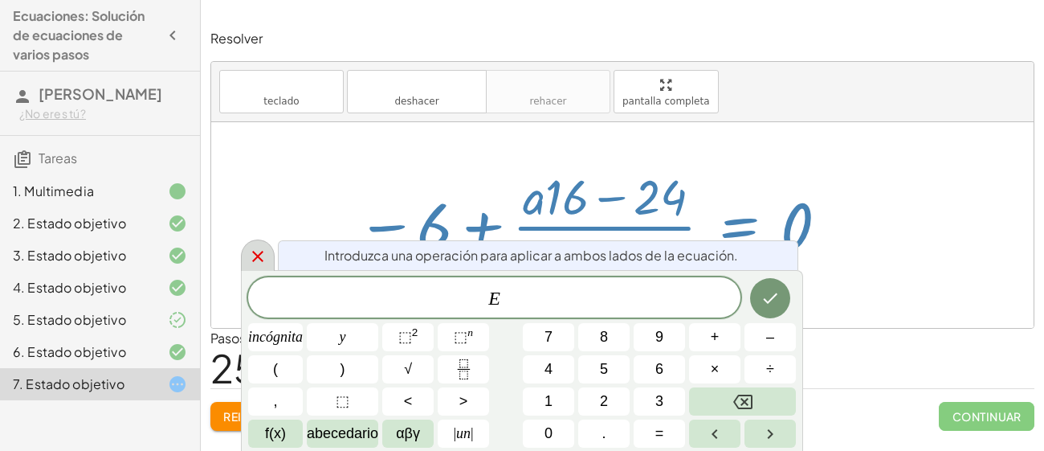
click at [261, 255] on icon at bounding box center [257, 256] width 19 height 19
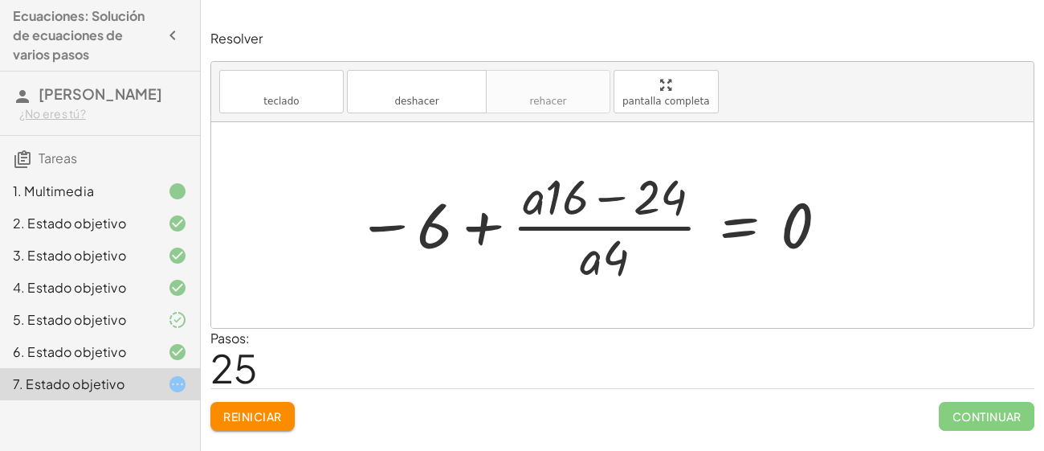
click at [381, 217] on div at bounding box center [594, 225] width 490 height 124
drag, startPoint x: 381, startPoint y: 217, endPoint x: 660, endPoint y: 215, distance: 278.8
click at [660, 215] on div at bounding box center [594, 225] width 490 height 124
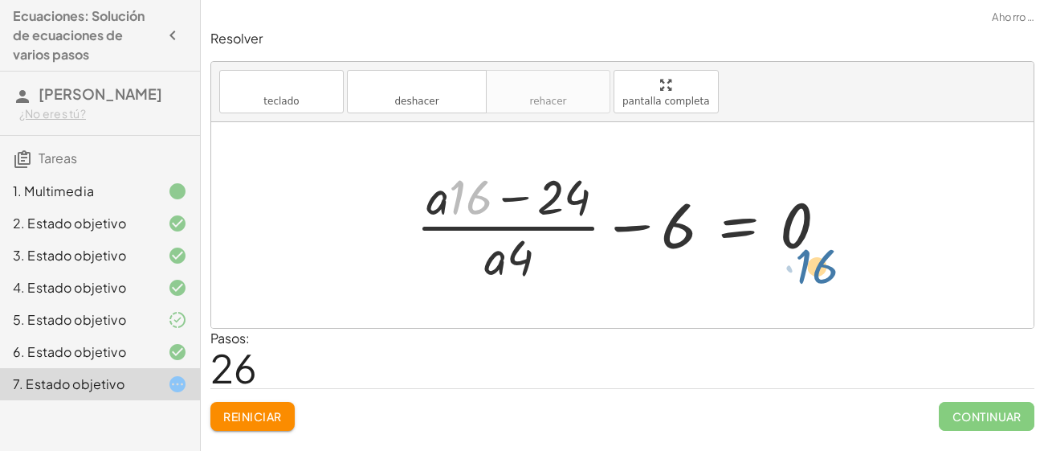
drag, startPoint x: 456, startPoint y: 191, endPoint x: 819, endPoint y: 247, distance: 366.5
click at [819, 247] on div at bounding box center [628, 225] width 440 height 124
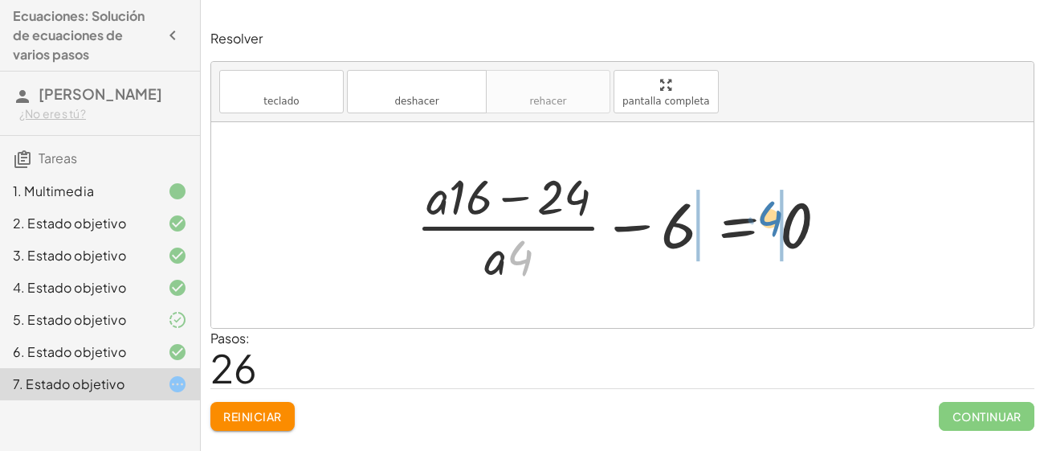
drag, startPoint x: 513, startPoint y: 269, endPoint x: 763, endPoint y: 230, distance: 252.9
click at [763, 230] on div at bounding box center [628, 225] width 440 height 124
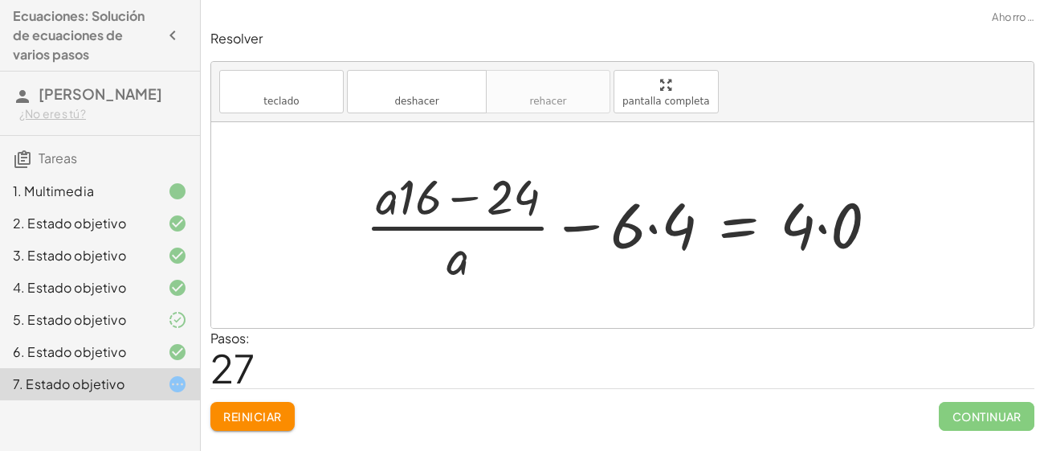
click at [652, 231] on div at bounding box center [627, 225] width 541 height 124
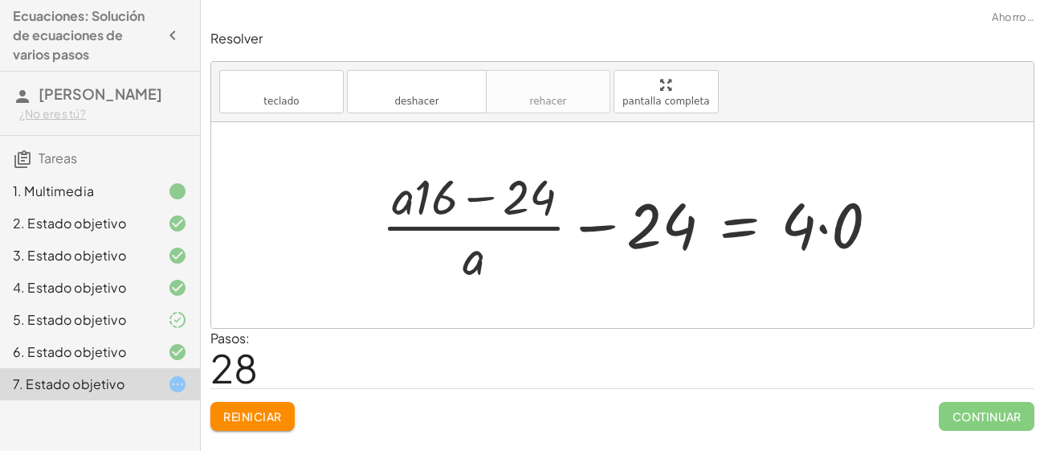
click at [825, 228] on div at bounding box center [637, 225] width 526 height 124
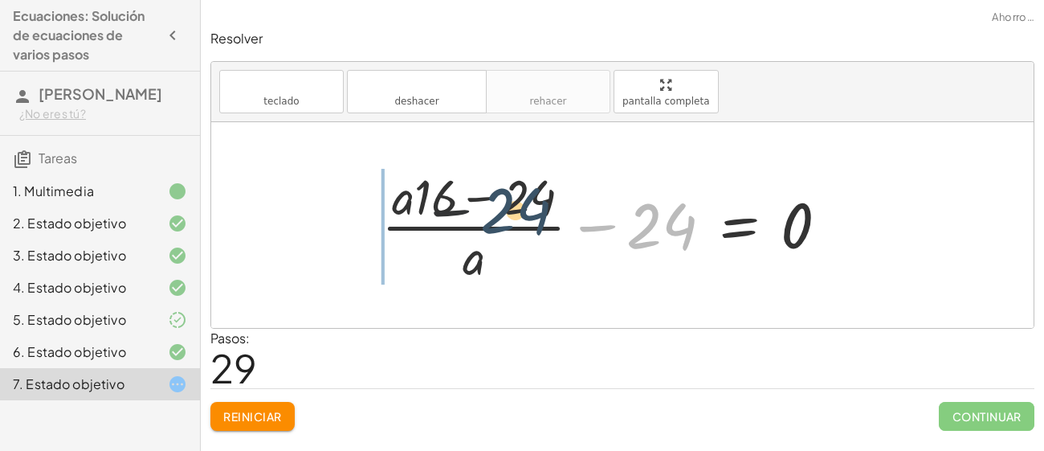
drag, startPoint x: 676, startPoint y: 221, endPoint x: 431, endPoint y: 187, distance: 246.5
click at [431, 187] on div at bounding box center [612, 225] width 476 height 124
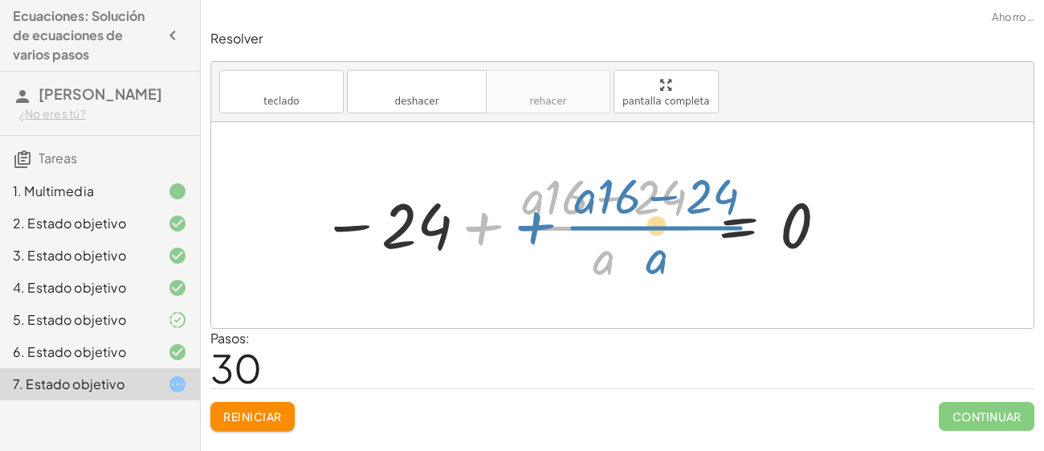
drag, startPoint x: 456, startPoint y: 218, endPoint x: 486, endPoint y: 226, distance: 30.8
click at [486, 226] on div at bounding box center [575, 225] width 525 height 124
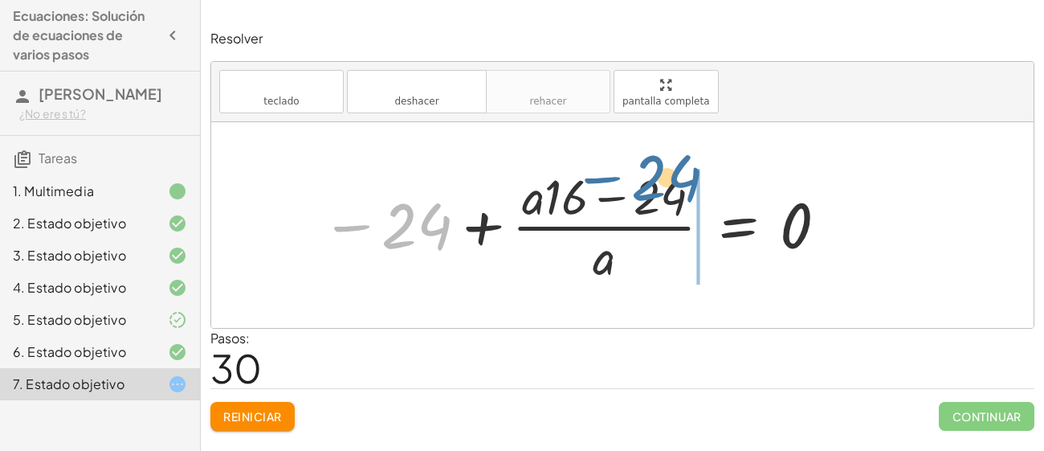
drag, startPoint x: 390, startPoint y: 228, endPoint x: 641, endPoint y: 181, distance: 255.9
click at [641, 181] on div at bounding box center [575, 225] width 525 height 124
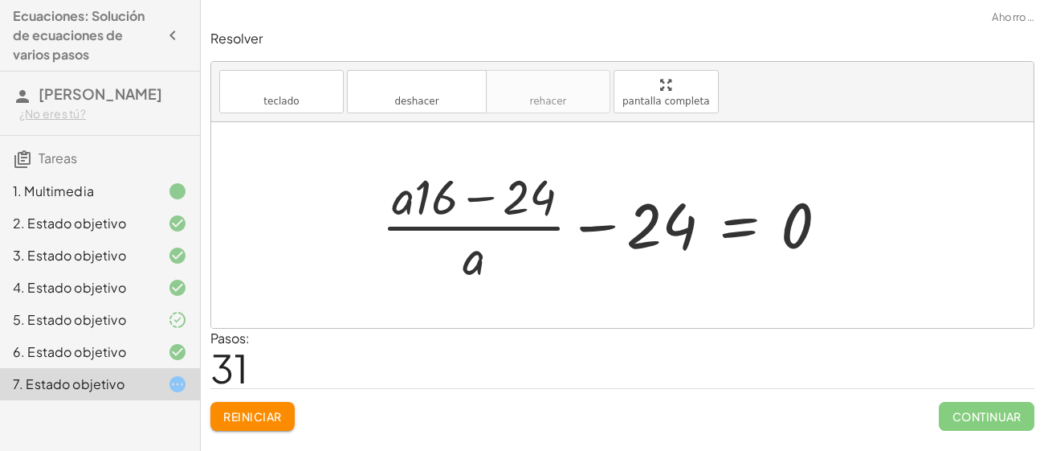
click at [583, 236] on div at bounding box center [612, 225] width 476 height 124
click at [593, 229] on div at bounding box center [612, 225] width 476 height 124
drag, startPoint x: 538, startPoint y: 190, endPoint x: 652, endPoint y: 215, distance: 116.2
click at [652, 215] on div at bounding box center [612, 225] width 476 height 124
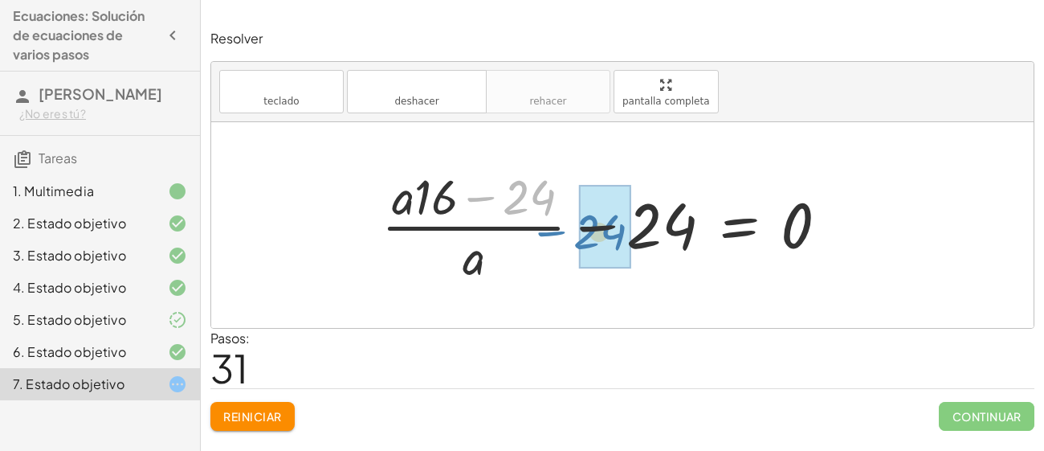
drag, startPoint x: 541, startPoint y: 199, endPoint x: 622, endPoint y: 238, distance: 89.8
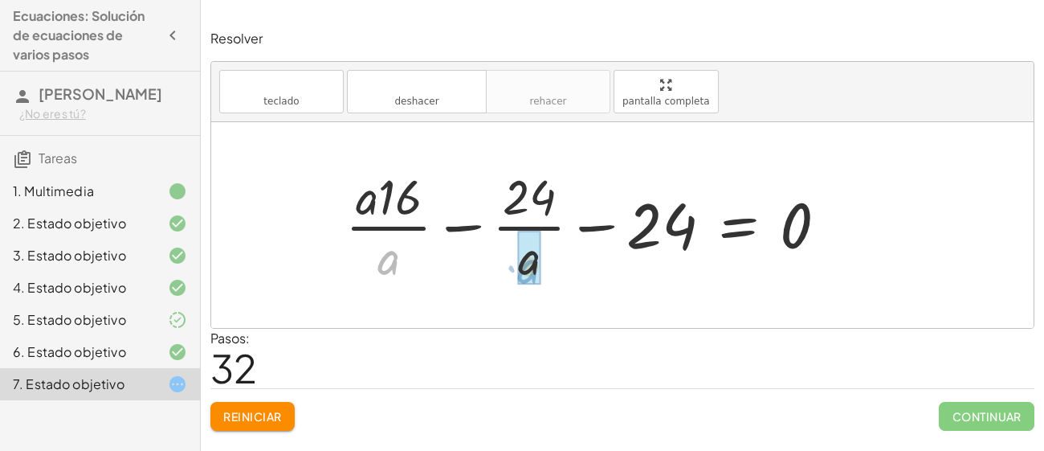
drag, startPoint x: 387, startPoint y: 254, endPoint x: 524, endPoint y: 260, distance: 136.7
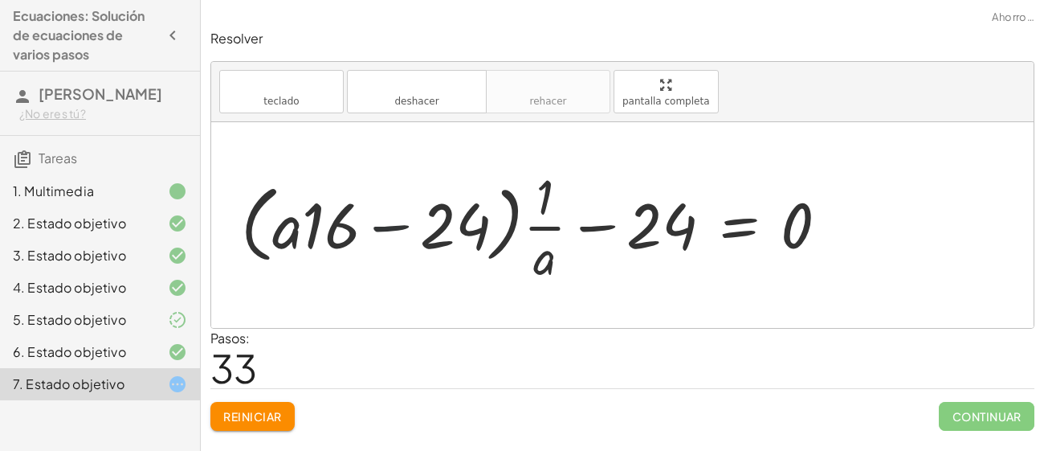
click at [390, 229] on div at bounding box center [541, 225] width 616 height 124
click at [529, 221] on div at bounding box center [541, 225] width 616 height 124
click at [597, 229] on div at bounding box center [541, 225] width 616 height 124
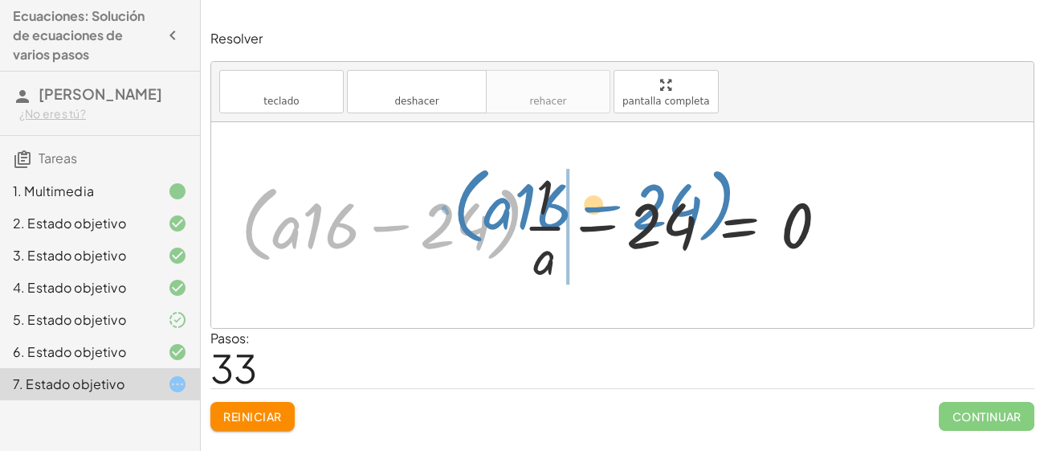
drag, startPoint x: 492, startPoint y: 233, endPoint x: 747, endPoint y: 261, distance: 257.0
click at [747, 261] on div at bounding box center [541, 225] width 616 height 124
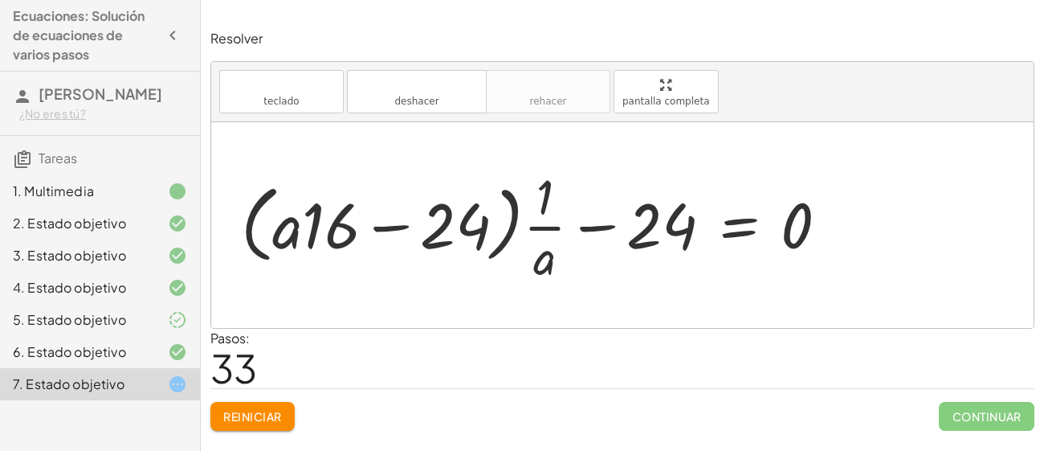
click at [747, 261] on div at bounding box center [541, 225] width 616 height 124
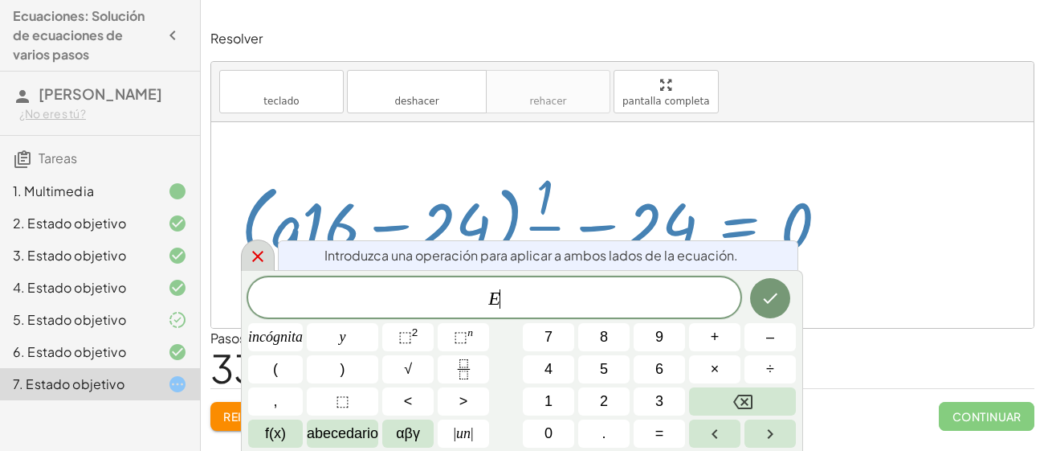
click at [256, 248] on icon at bounding box center [257, 256] width 19 height 19
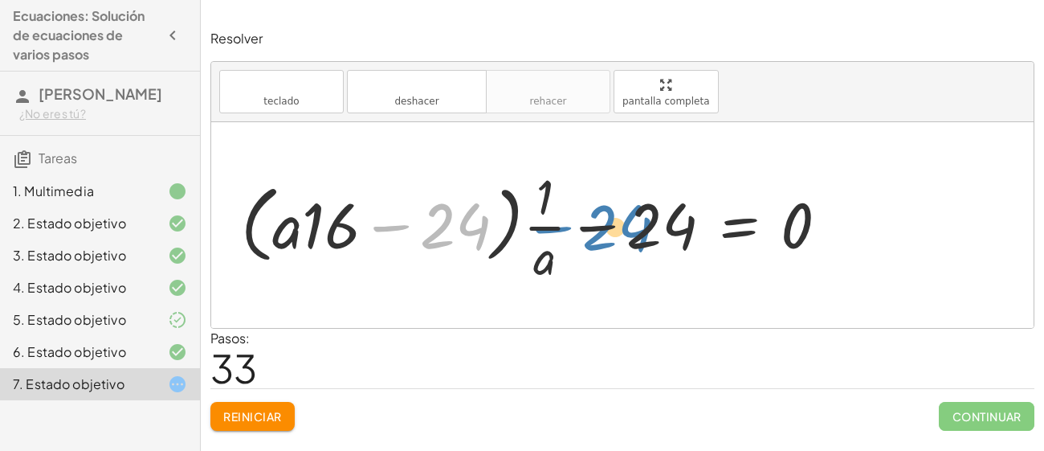
drag, startPoint x: 409, startPoint y: 226, endPoint x: 603, endPoint y: 226, distance: 194.4
click at [603, 226] on div at bounding box center [541, 225] width 616 height 124
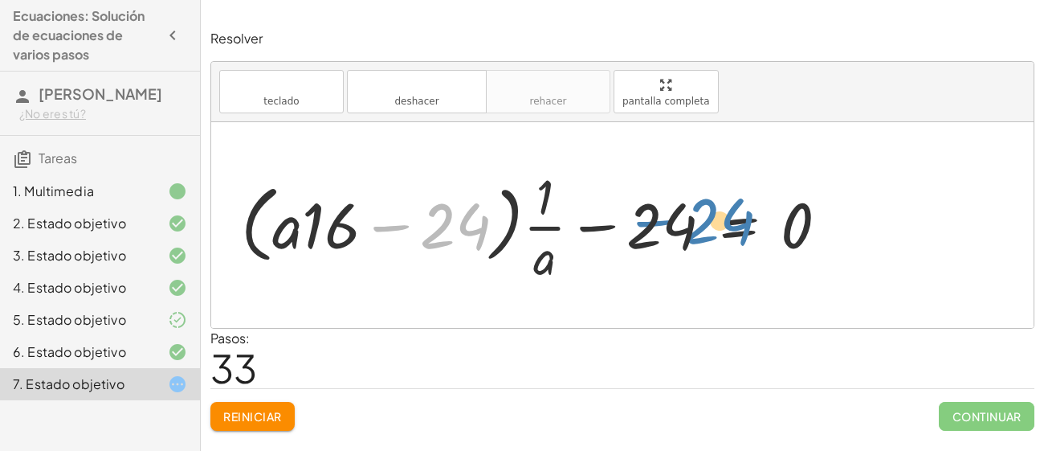
drag, startPoint x: 466, startPoint y: 227, endPoint x: 729, endPoint y: 223, distance: 262.7
click at [729, 223] on div at bounding box center [541, 225] width 616 height 124
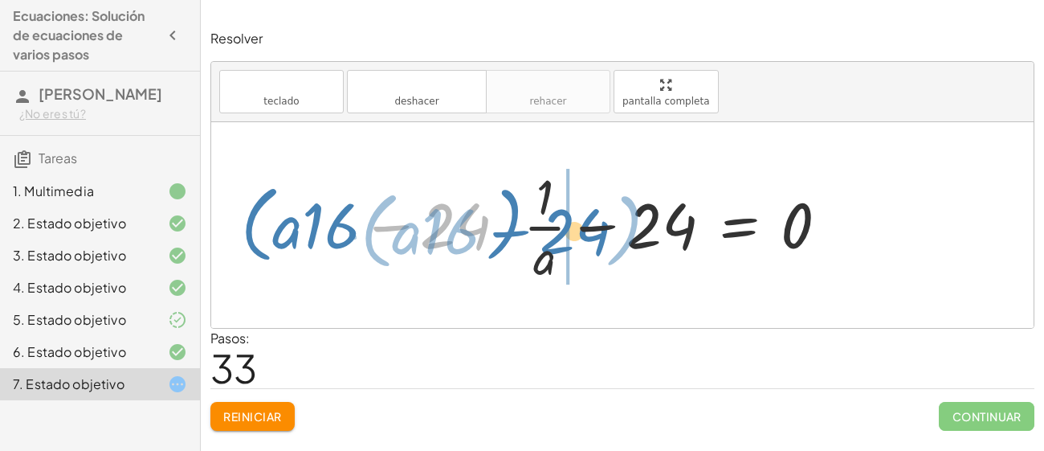
drag, startPoint x: 479, startPoint y: 219, endPoint x: 606, endPoint y: 227, distance: 127.1
click at [606, 227] on div at bounding box center [541, 225] width 616 height 124
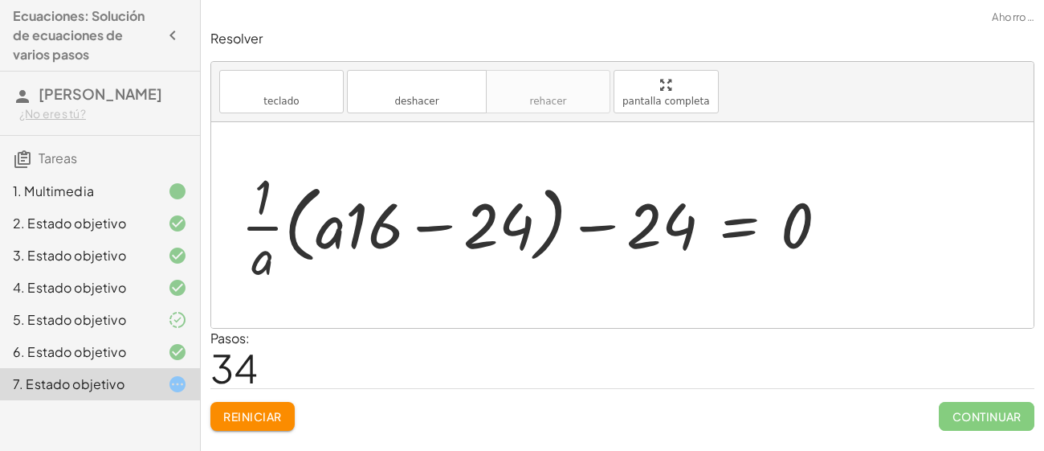
click at [431, 229] on div at bounding box center [541, 225] width 616 height 124
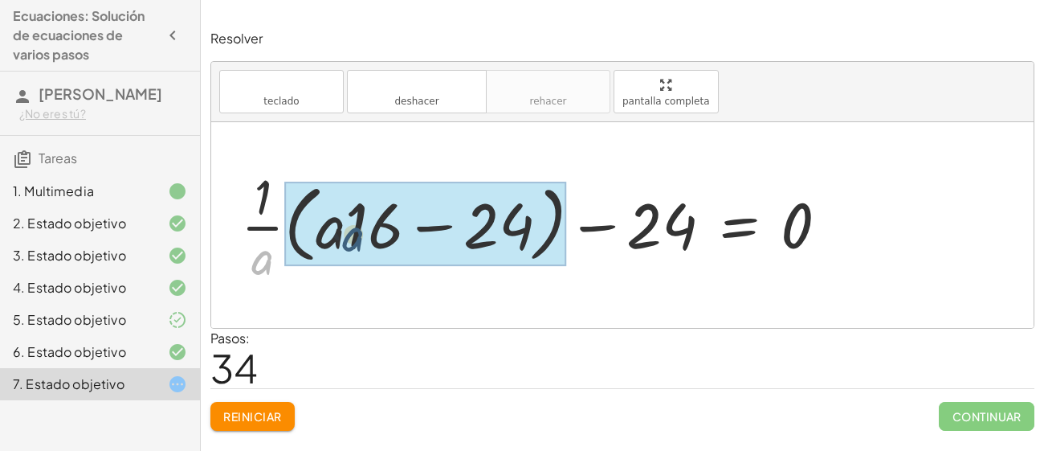
drag, startPoint x: 270, startPoint y: 257, endPoint x: 362, endPoint y: 234, distance: 94.5
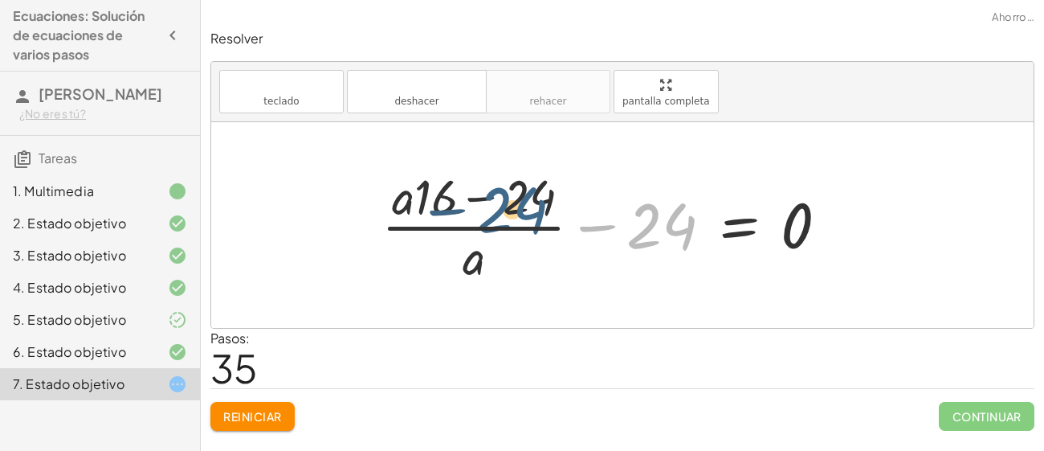
drag, startPoint x: 657, startPoint y: 240, endPoint x: 506, endPoint y: 224, distance: 151.9
click at [506, 224] on div at bounding box center [612, 225] width 476 height 124
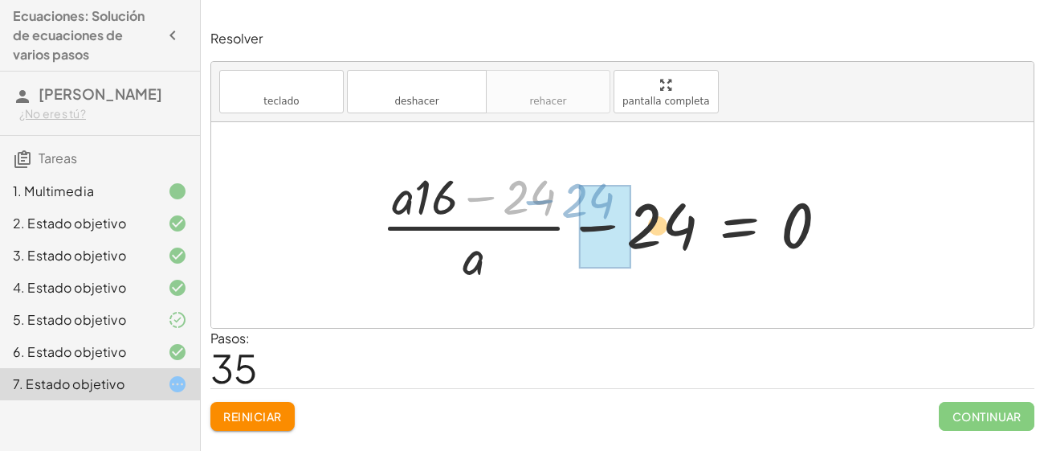
drag, startPoint x: 529, startPoint y: 186, endPoint x: 560, endPoint y: 177, distance: 32.8
click at [560, 177] on div at bounding box center [612, 225] width 476 height 124
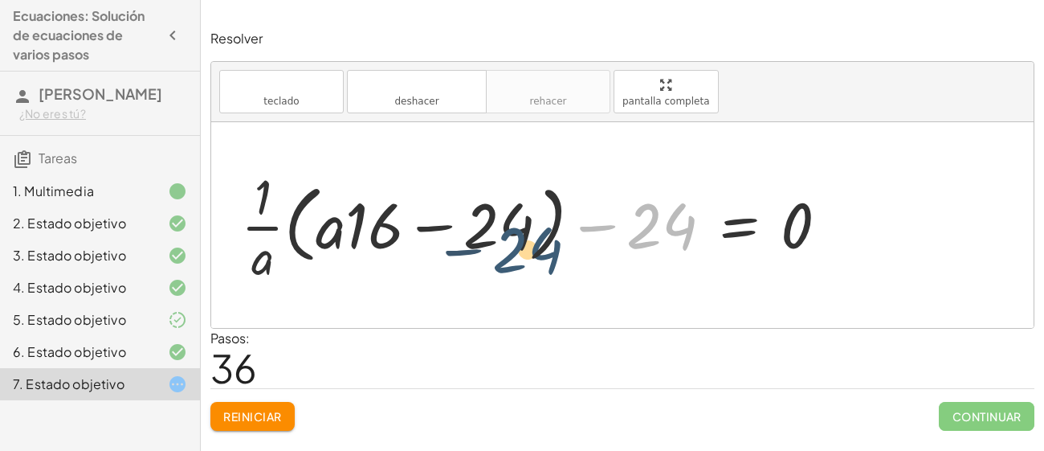
drag, startPoint x: 665, startPoint y: 246, endPoint x: 500, endPoint y: 276, distance: 168.1
click at [500, 276] on div at bounding box center [541, 225] width 616 height 124
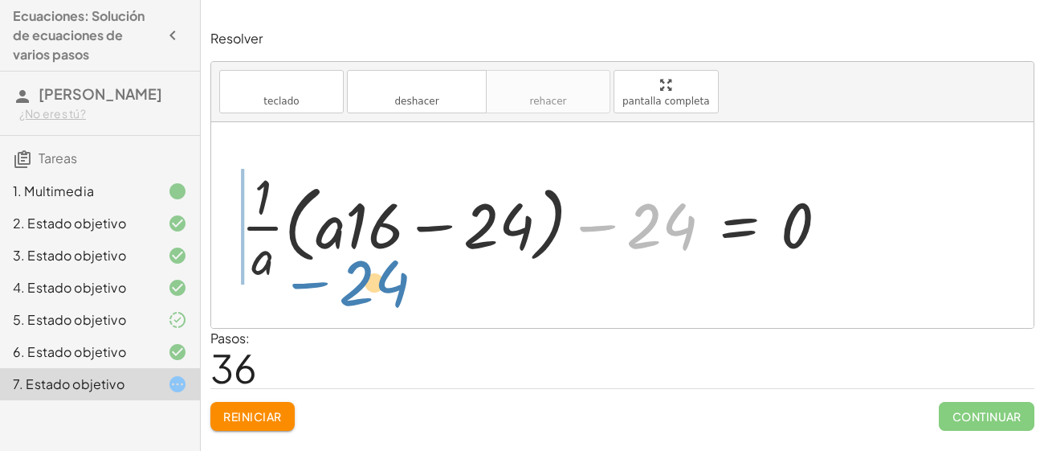
drag, startPoint x: 673, startPoint y: 214, endPoint x: 390, endPoint y: 272, distance: 289.4
click at [390, 272] on div at bounding box center [541, 225] width 616 height 124
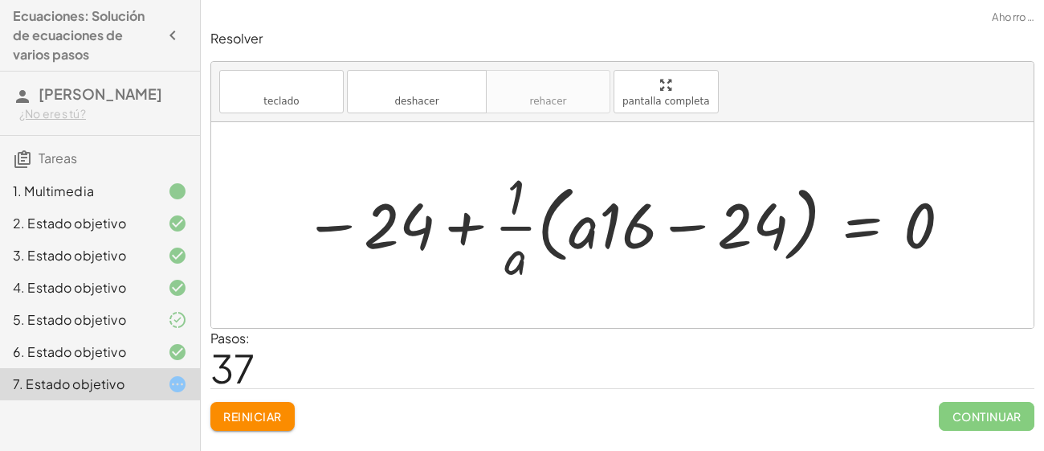
click at [467, 226] on div at bounding box center [628, 225] width 665 height 124
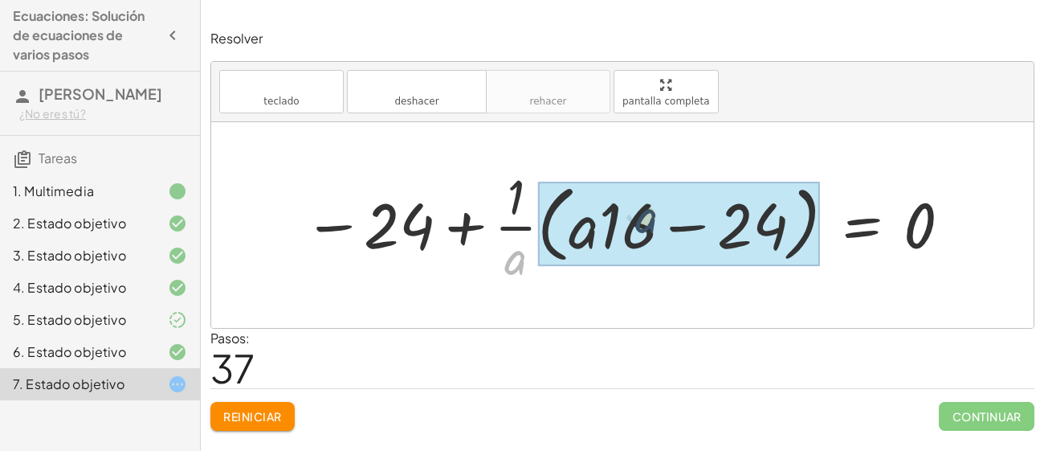
drag, startPoint x: 516, startPoint y: 265, endPoint x: 654, endPoint y: 222, distance: 144.8
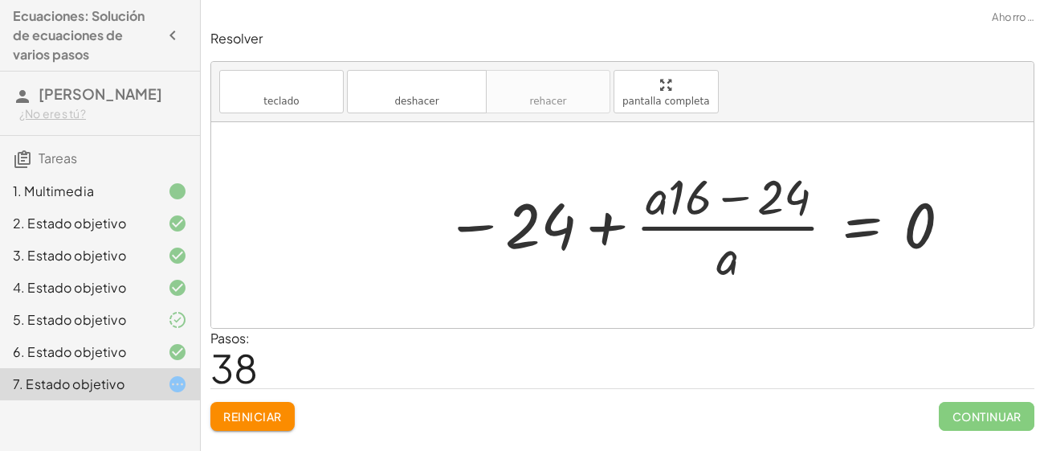
click at [609, 235] on div at bounding box center [699, 225] width 525 height 124
drag, startPoint x: 776, startPoint y: 189, endPoint x: 722, endPoint y: 231, distance: 68.1
click at [722, 231] on div at bounding box center [699, 225] width 525 height 124
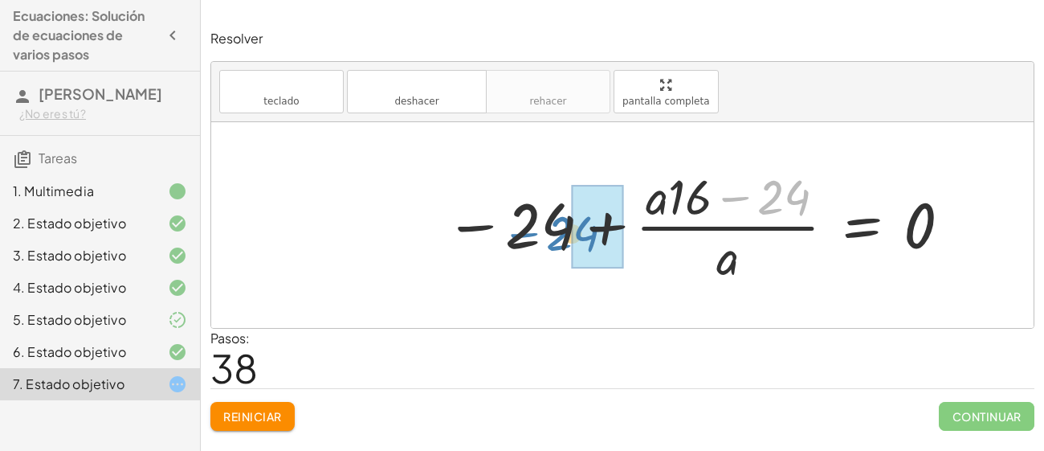
drag, startPoint x: 788, startPoint y: 198, endPoint x: 590, endPoint y: 234, distance: 200.8
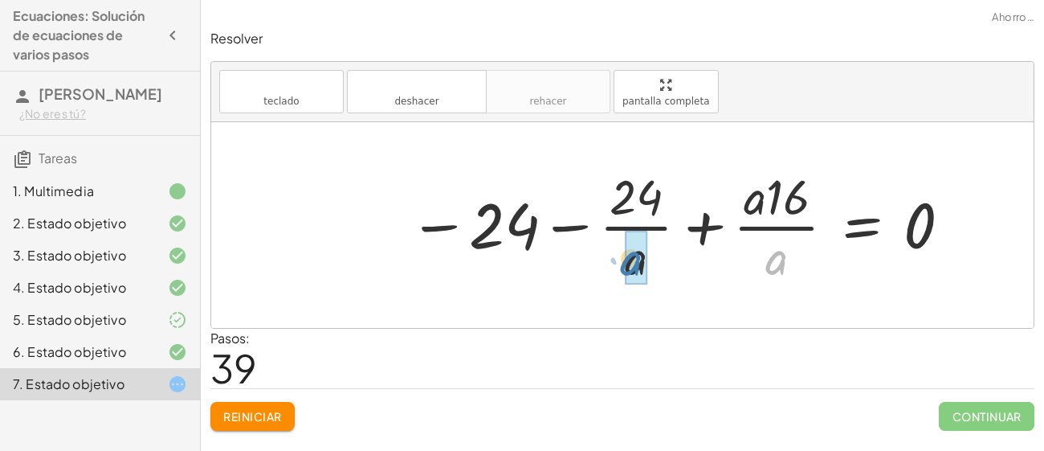
drag, startPoint x: 779, startPoint y: 250, endPoint x: 651, endPoint y: 250, distance: 128.5
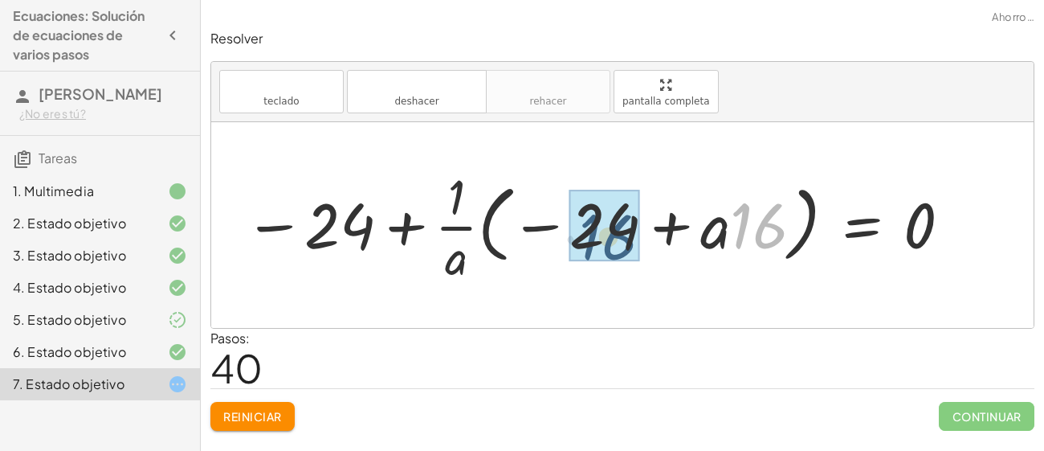
drag, startPoint x: 750, startPoint y: 218, endPoint x: 586, endPoint y: 227, distance: 163.4
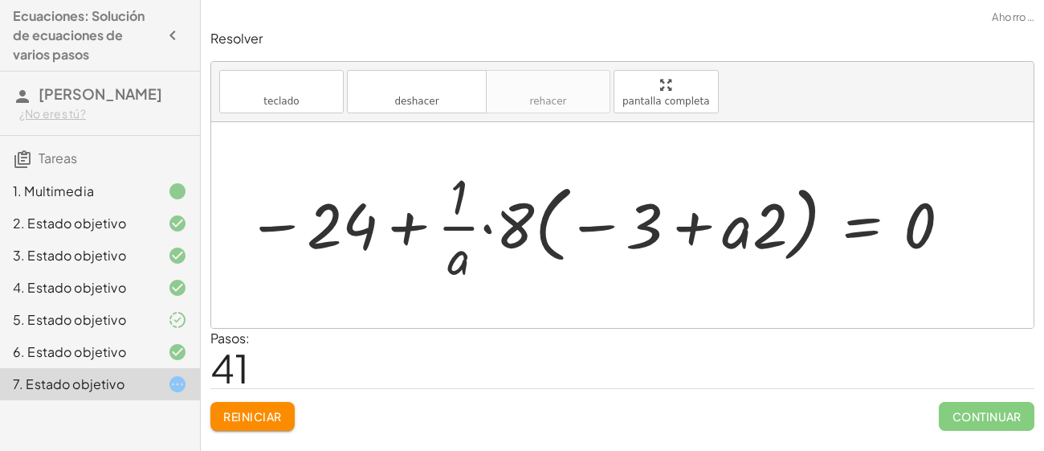
click at [583, 227] on div at bounding box center [600, 225] width 723 height 124
click at [692, 228] on div at bounding box center [600, 225] width 723 height 124
click at [460, 227] on div at bounding box center [600, 225] width 723 height 124
click at [407, 223] on div at bounding box center [600, 225] width 723 height 124
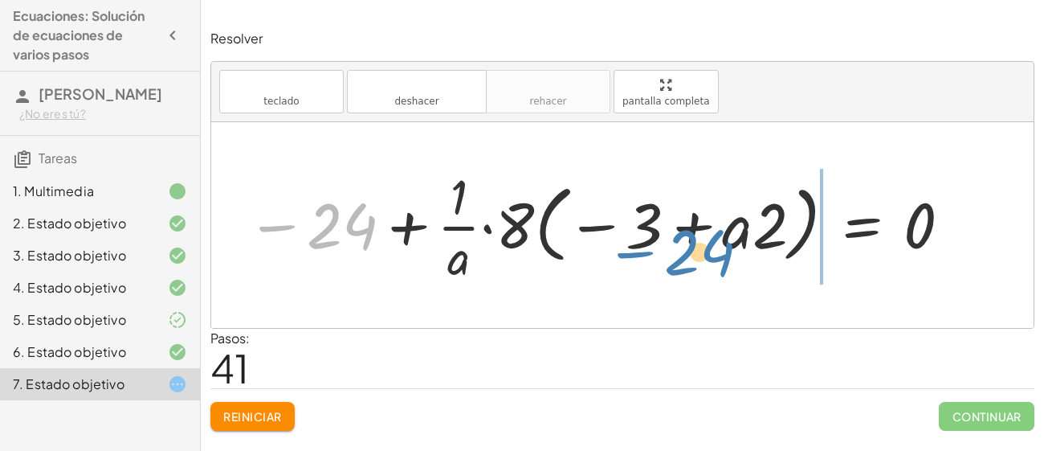
drag, startPoint x: 345, startPoint y: 224, endPoint x: 705, endPoint y: 251, distance: 361.7
click at [705, 251] on div at bounding box center [600, 225] width 723 height 124
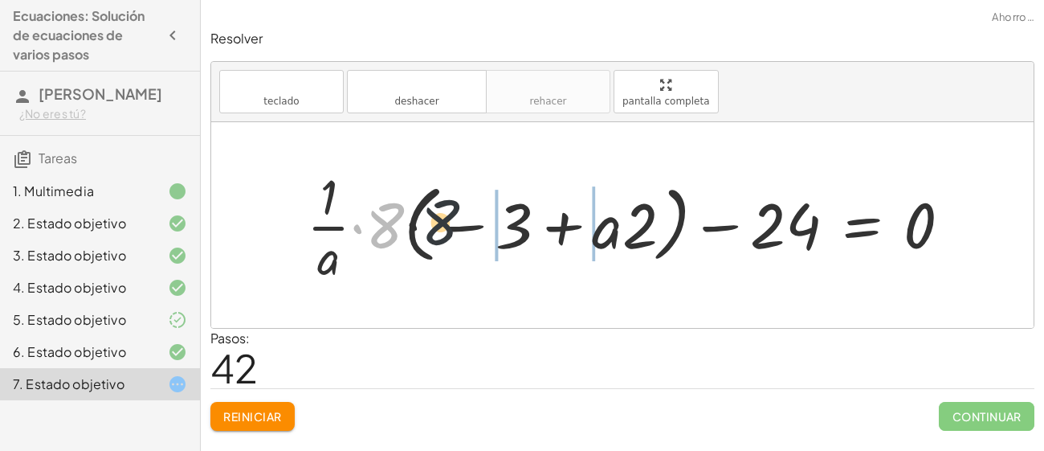
drag, startPoint x: 386, startPoint y: 220, endPoint x: 635, endPoint y: 232, distance: 249.3
click at [635, 232] on div at bounding box center [635, 225] width 673 height 124
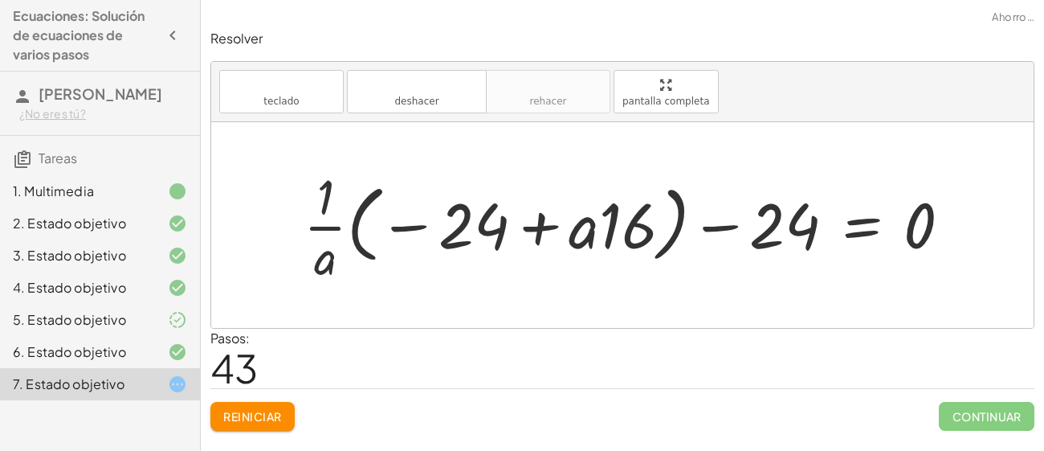
click at [545, 221] on div at bounding box center [634, 225] width 676 height 124
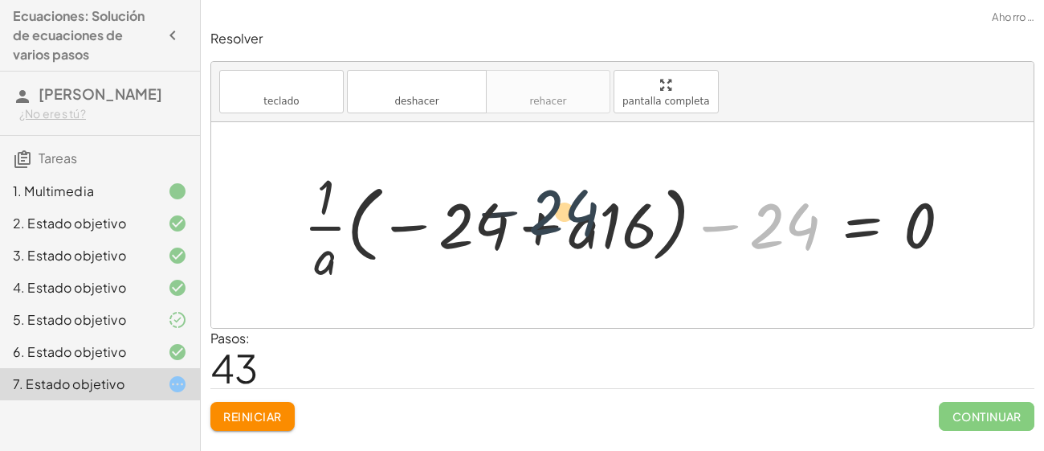
drag, startPoint x: 772, startPoint y: 232, endPoint x: 525, endPoint y: 218, distance: 247.9
click at [525, 218] on div at bounding box center [634, 225] width 676 height 124
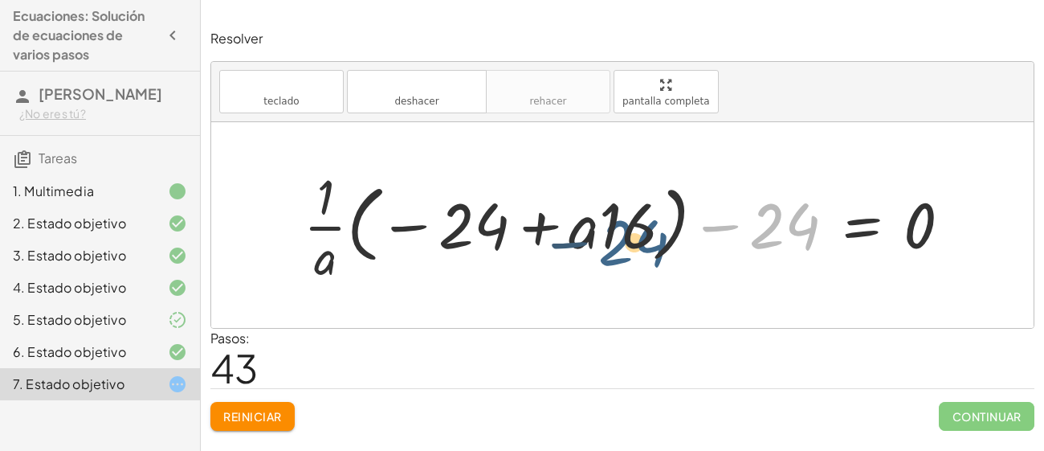
drag, startPoint x: 786, startPoint y: 229, endPoint x: 615, endPoint y: 254, distance: 173.7
click at [615, 254] on div at bounding box center [634, 225] width 676 height 124
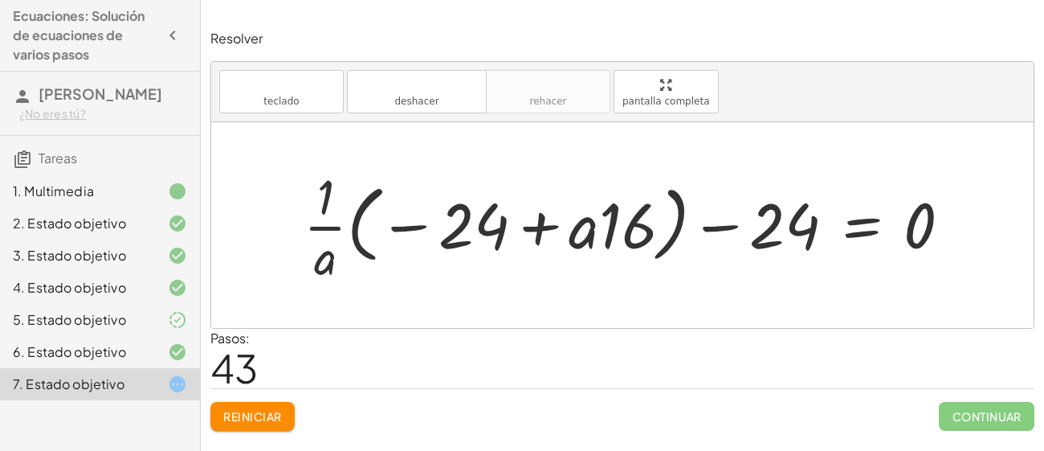
click at [591, 251] on div at bounding box center [634, 225] width 676 height 124
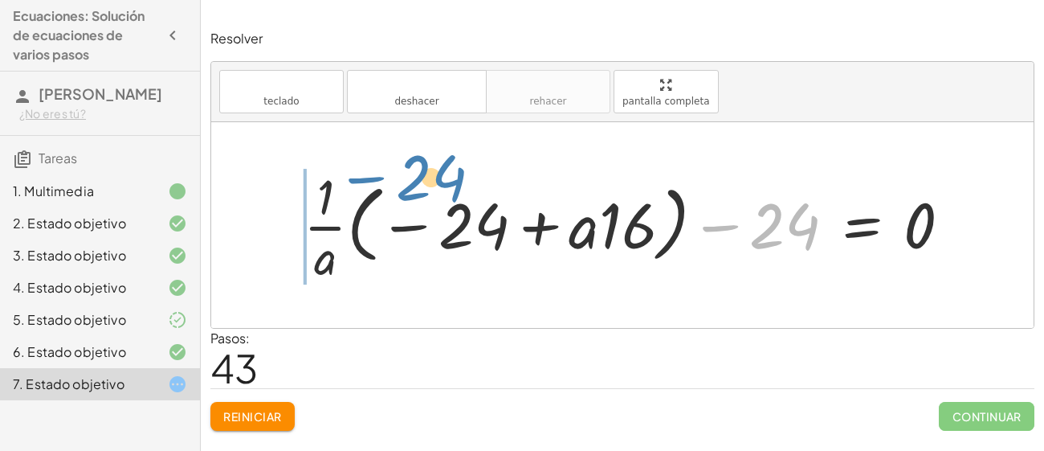
drag, startPoint x: 755, startPoint y: 223, endPoint x: 401, endPoint y: 173, distance: 357.8
click at [401, 173] on div at bounding box center [634, 225] width 676 height 124
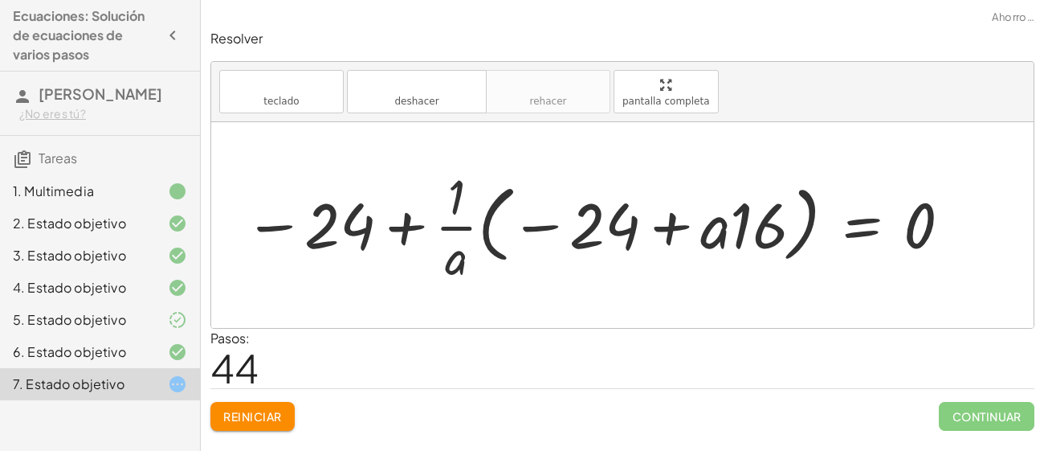
click at [398, 220] on div at bounding box center [598, 225] width 725 height 124
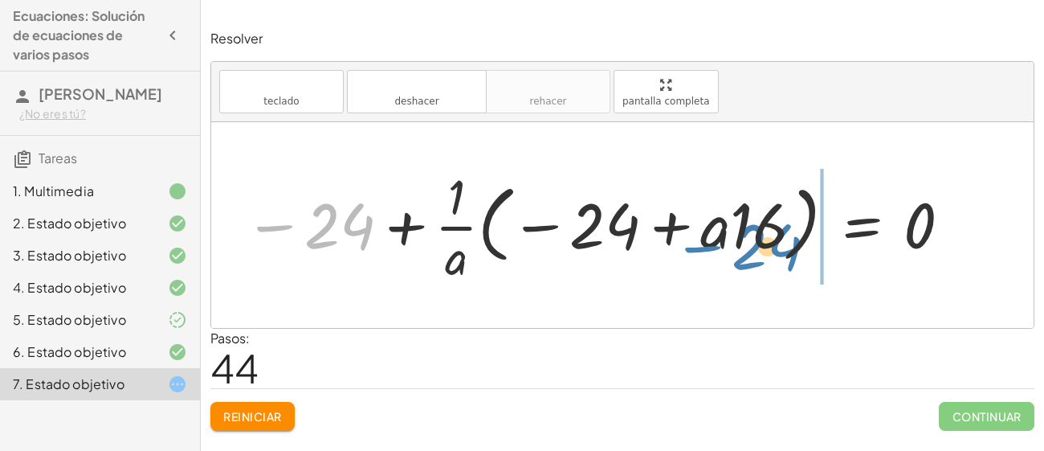
drag, startPoint x: 336, startPoint y: 223, endPoint x: 766, endPoint y: 242, distance: 430.2
click at [766, 242] on div at bounding box center [598, 225] width 725 height 124
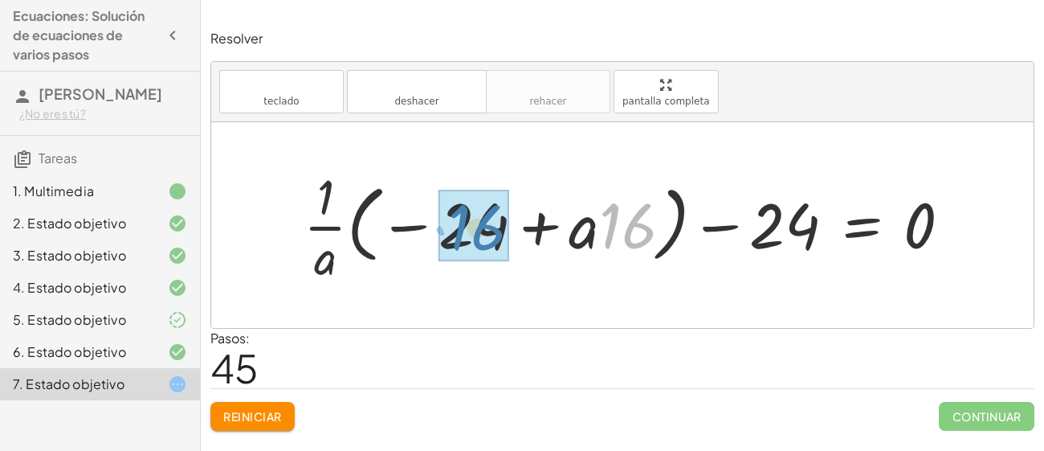
drag, startPoint x: 616, startPoint y: 233, endPoint x: 460, endPoint y: 235, distance: 156.7
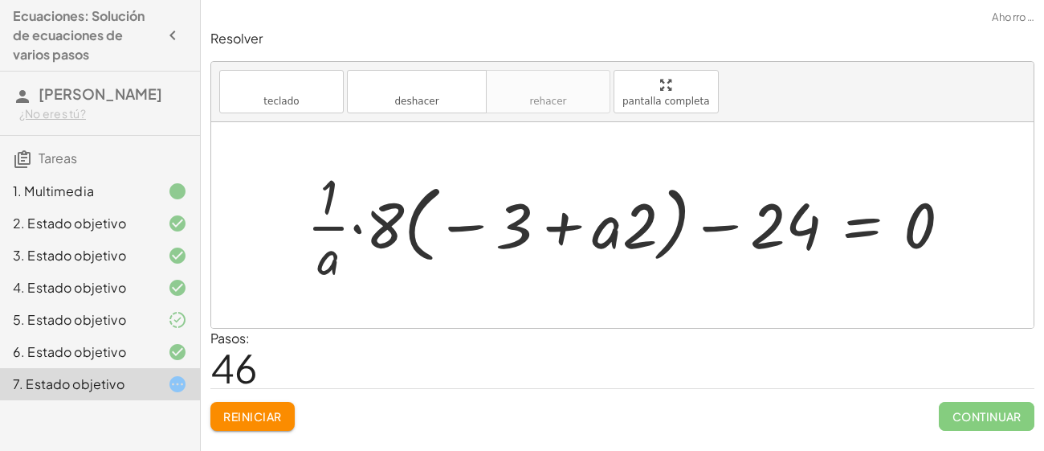
click at [460, 231] on div at bounding box center [635, 225] width 673 height 124
click at [562, 223] on div at bounding box center [635, 225] width 673 height 124
click at [378, 235] on div at bounding box center [635, 225] width 673 height 124
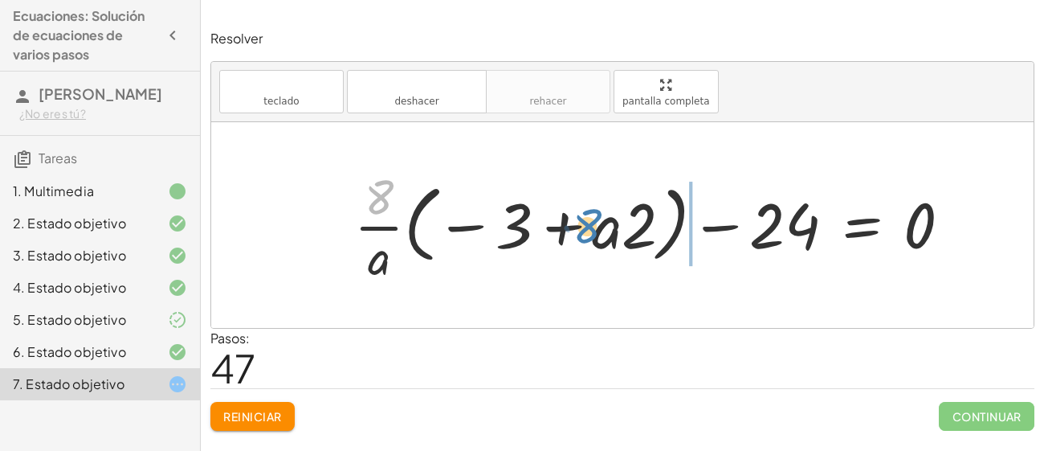
drag, startPoint x: 375, startPoint y: 211, endPoint x: 776, endPoint y: 337, distance: 420.3
click at [776, 337] on div "Resolver teclado teclado deshacer deshacer rehacer rehacer pantalla completa · …" at bounding box center [623, 230] width 844 height 420
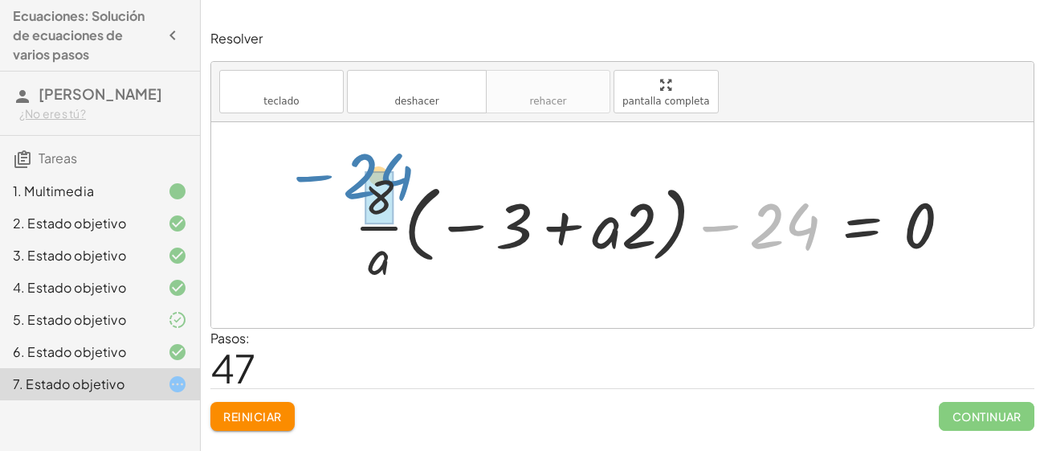
drag, startPoint x: 799, startPoint y: 235, endPoint x: 391, endPoint y: 189, distance: 409.9
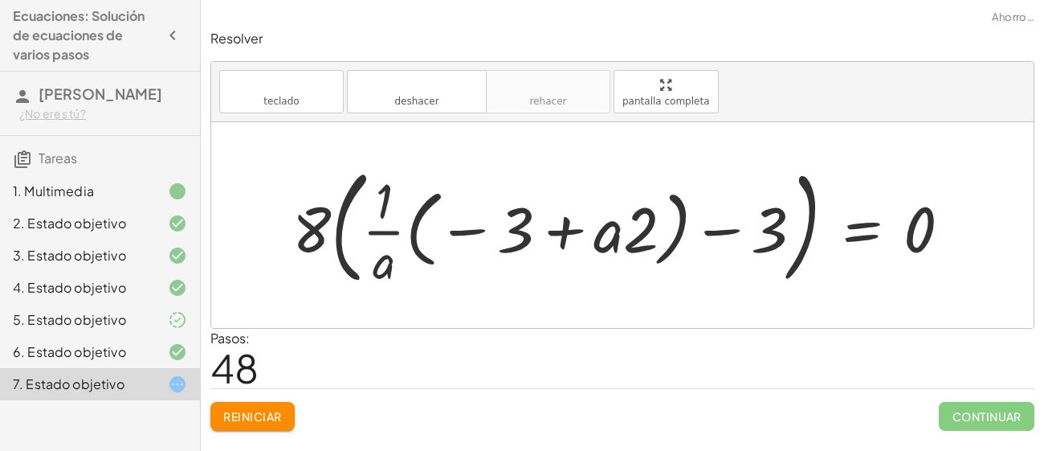
click at [413, 219] on div at bounding box center [628, 224] width 688 height 133
click at [459, 229] on div at bounding box center [628, 224] width 688 height 133
click at [571, 231] on div at bounding box center [628, 224] width 688 height 133
click at [733, 230] on div at bounding box center [628, 224] width 688 height 133
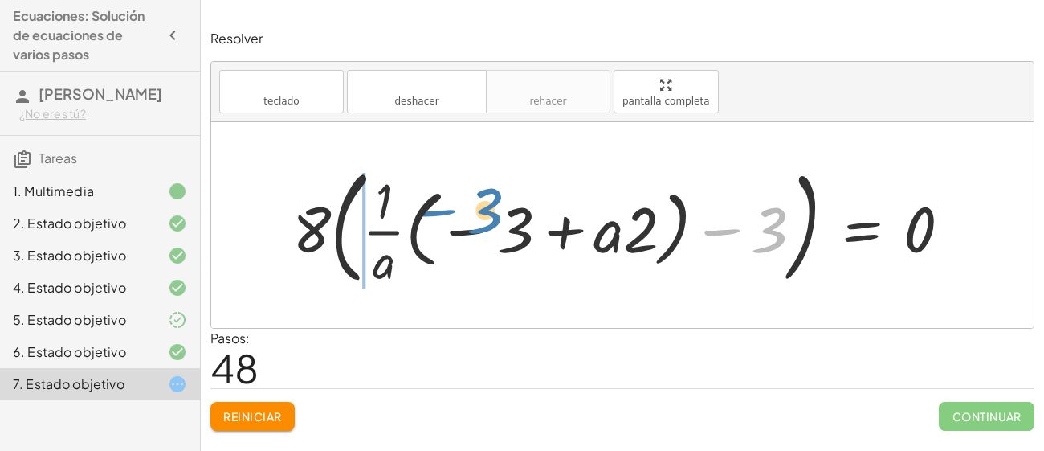
drag, startPoint x: 778, startPoint y: 239, endPoint x: 497, endPoint y: 240, distance: 280.4
click at [497, 240] on div at bounding box center [628, 224] width 688 height 133
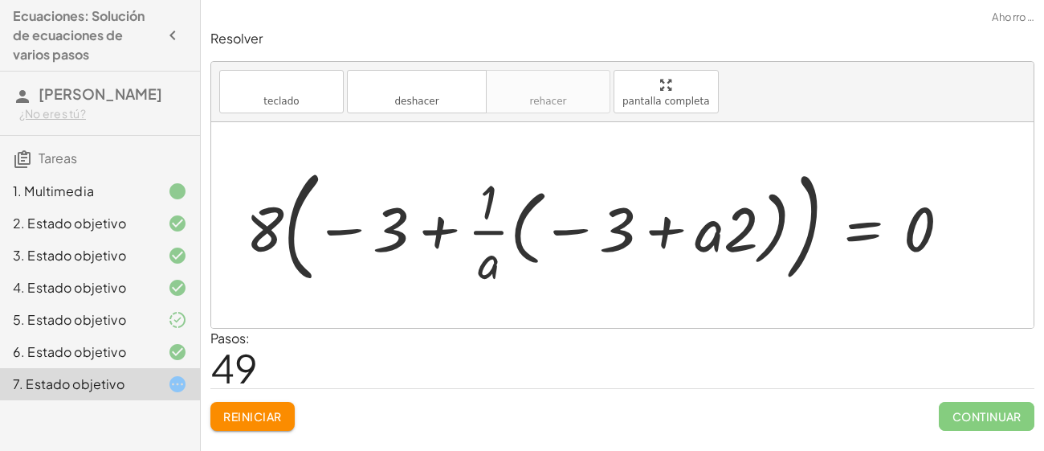
click at [430, 231] on div at bounding box center [625, 225] width 683 height 122
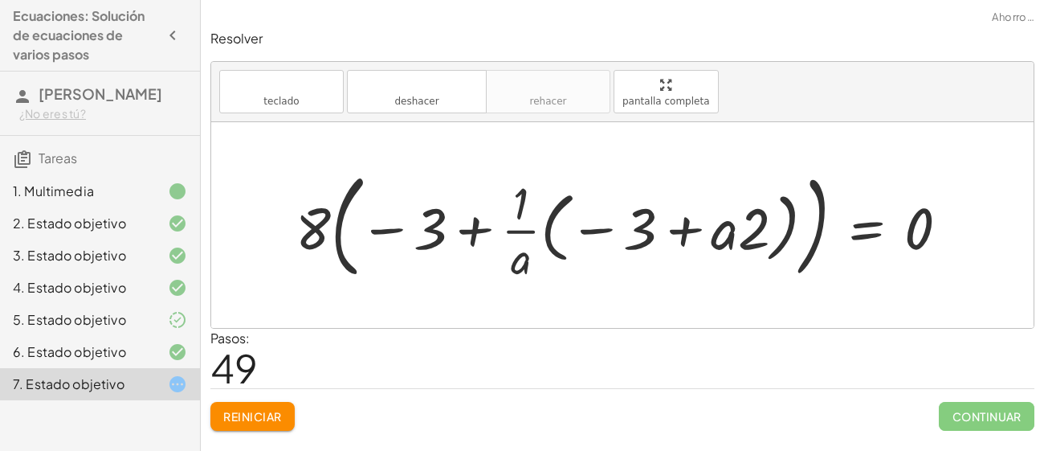
click at [444, 230] on div at bounding box center [629, 225] width 683 height 122
drag, startPoint x: 321, startPoint y: 216, endPoint x: 701, endPoint y: 252, distance: 382.5
click at [701, 252] on div at bounding box center [629, 225] width 683 height 122
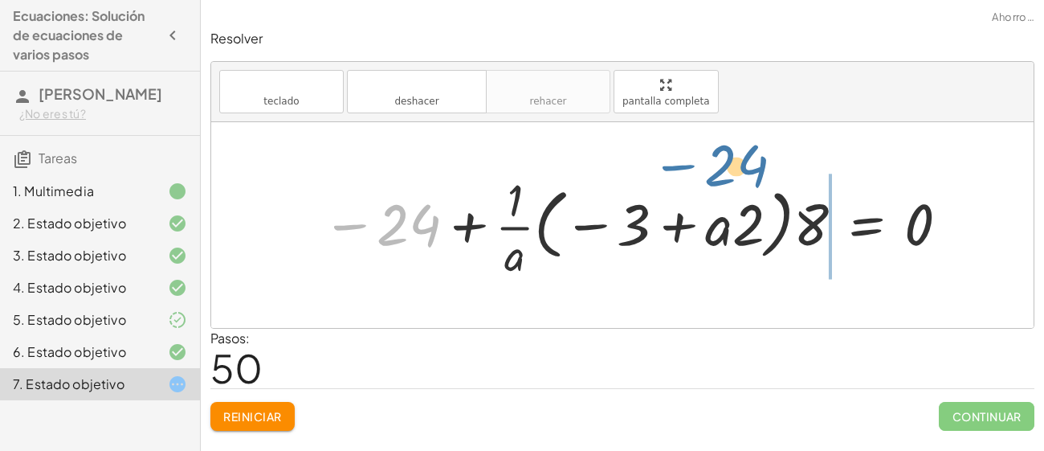
drag, startPoint x: 357, startPoint y: 225, endPoint x: 702, endPoint y: 171, distance: 348.8
click at [702, 171] on div at bounding box center [637, 225] width 646 height 113
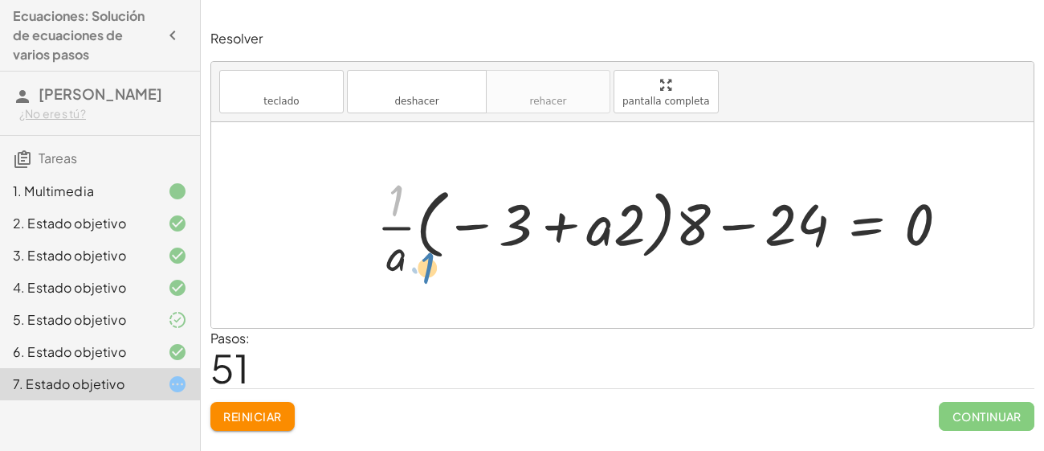
drag, startPoint x: 392, startPoint y: 212, endPoint x: 422, endPoint y: 280, distance: 73.7
click at [422, 280] on div at bounding box center [670, 225] width 602 height 113
drag, startPoint x: 506, startPoint y: 240, endPoint x: 642, endPoint y: 228, distance: 136.3
click at [642, 228] on div at bounding box center [670, 225] width 602 height 113
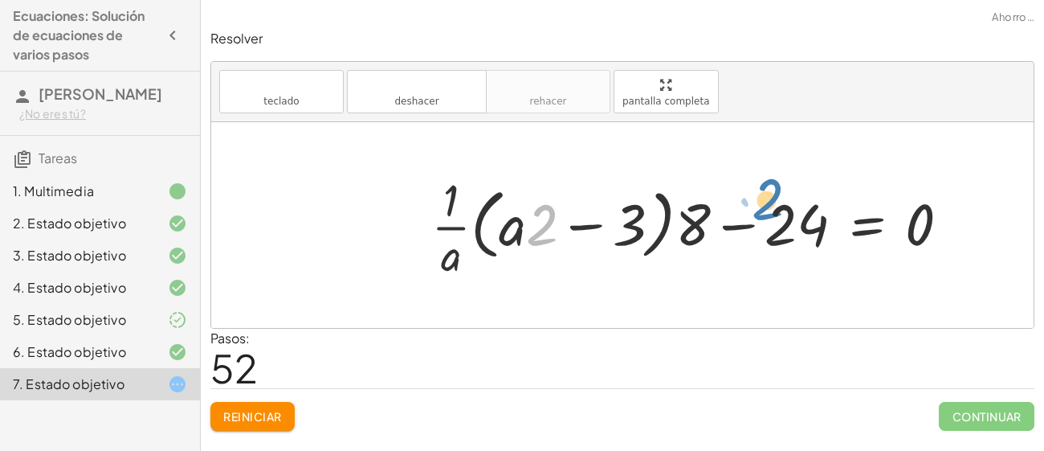
drag, startPoint x: 536, startPoint y: 224, endPoint x: 776, endPoint y: 200, distance: 241.4
click at [776, 200] on div at bounding box center [696, 225] width 547 height 113
drag, startPoint x: 541, startPoint y: 223, endPoint x: 670, endPoint y: 219, distance: 128.6
click at [670, 219] on div at bounding box center [696, 225] width 547 height 113
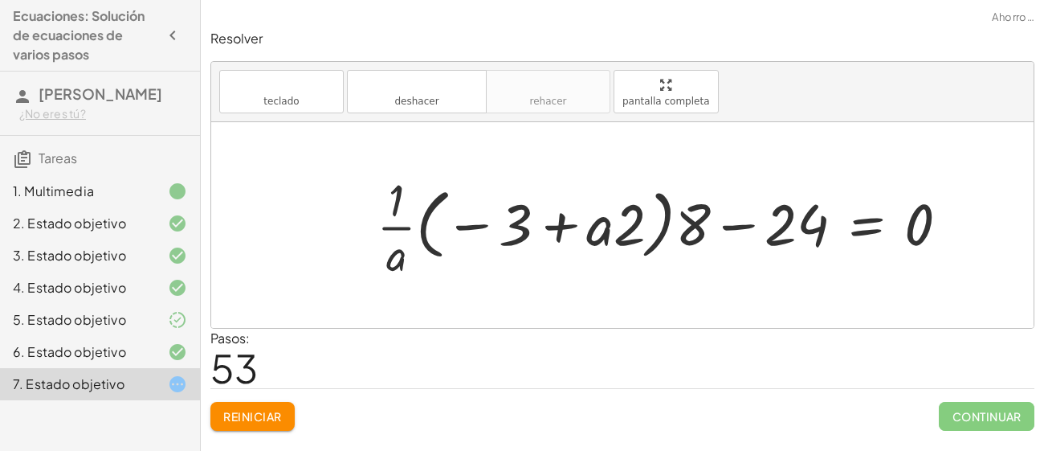
click at [479, 227] on div at bounding box center [670, 225] width 602 height 113
click at [556, 221] on div at bounding box center [670, 225] width 602 height 113
click at [398, 227] on div at bounding box center [670, 225] width 602 height 113
click at [738, 227] on div at bounding box center [670, 225] width 602 height 113
drag, startPoint x: 799, startPoint y: 235, endPoint x: 788, endPoint y: 296, distance: 61.3
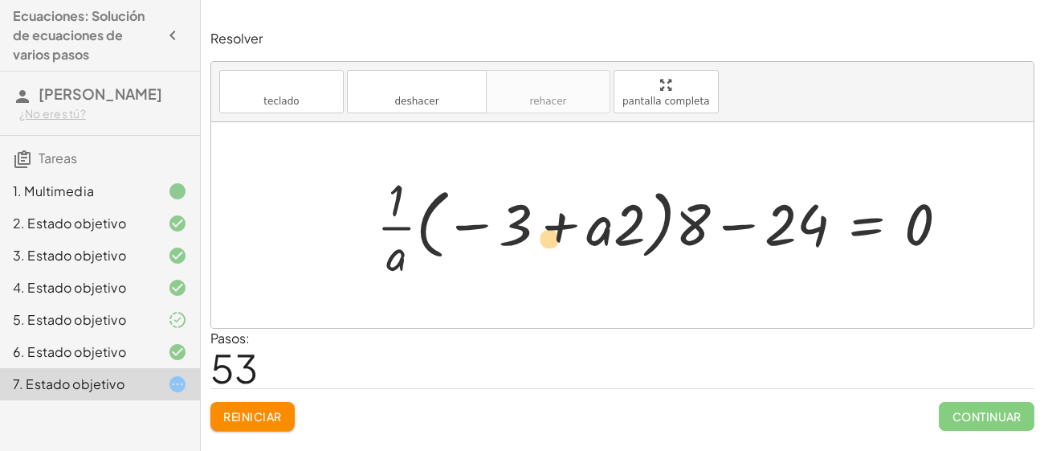
click at [788, 296] on div "· ( + · 8 · a − 12 ) · 4 = · 6 · a · 2 + · 8 · a · 4 − · 12 · 4 = · 6 · a · 2 ·…" at bounding box center [622, 225] width 823 height 206
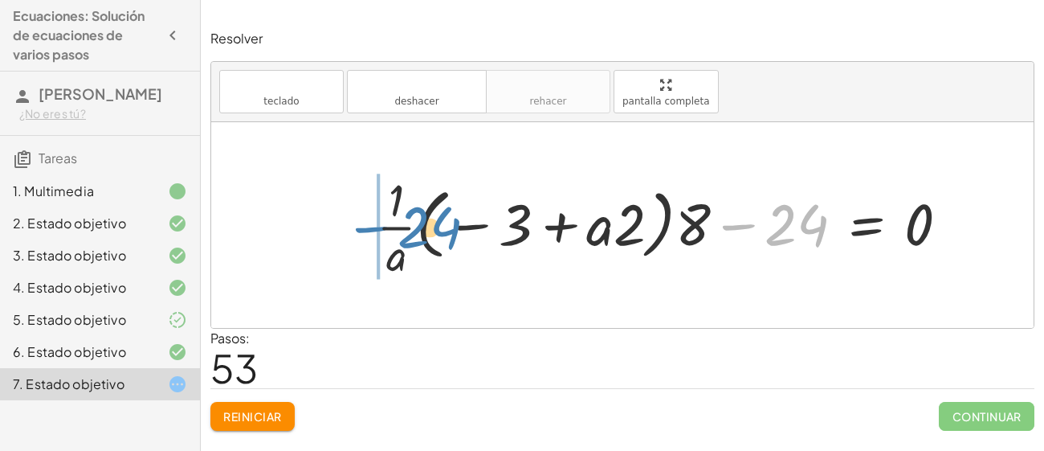
drag, startPoint x: 796, startPoint y: 231, endPoint x: 417, endPoint y: 235, distance: 379.2
click at [417, 235] on div at bounding box center [670, 225] width 602 height 113
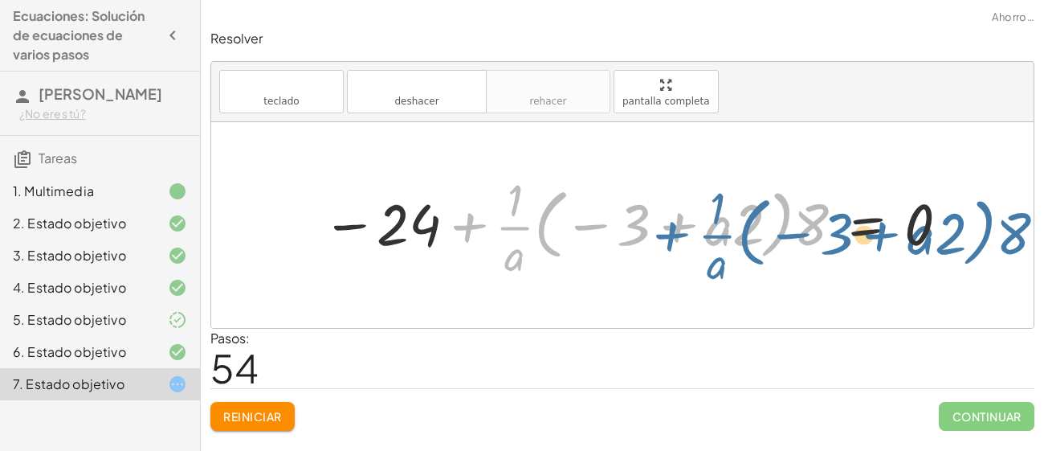
drag, startPoint x: 474, startPoint y: 224, endPoint x: 676, endPoint y: 231, distance: 202.5
click at [676, 231] on div at bounding box center [637, 225] width 646 height 113
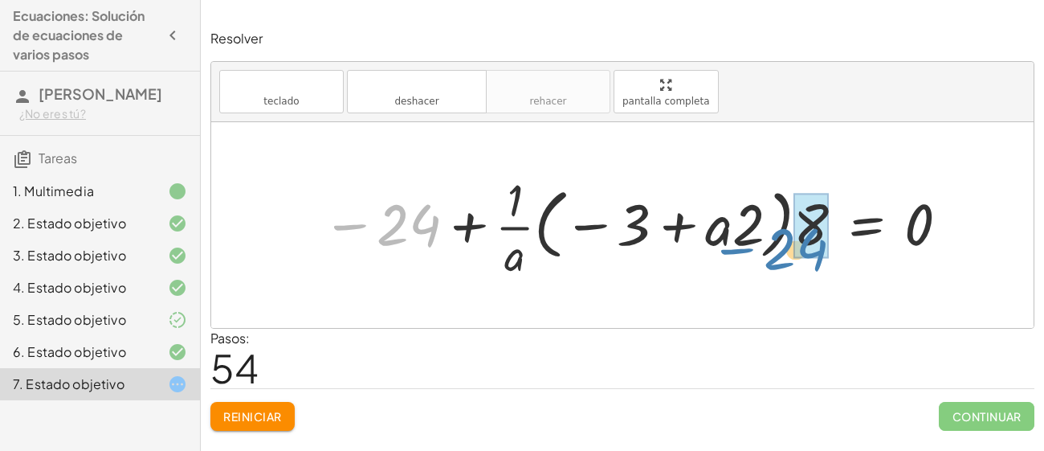
drag, startPoint x: 374, startPoint y: 227, endPoint x: 764, endPoint y: 249, distance: 391.1
click at [764, 249] on div at bounding box center [637, 225] width 646 height 113
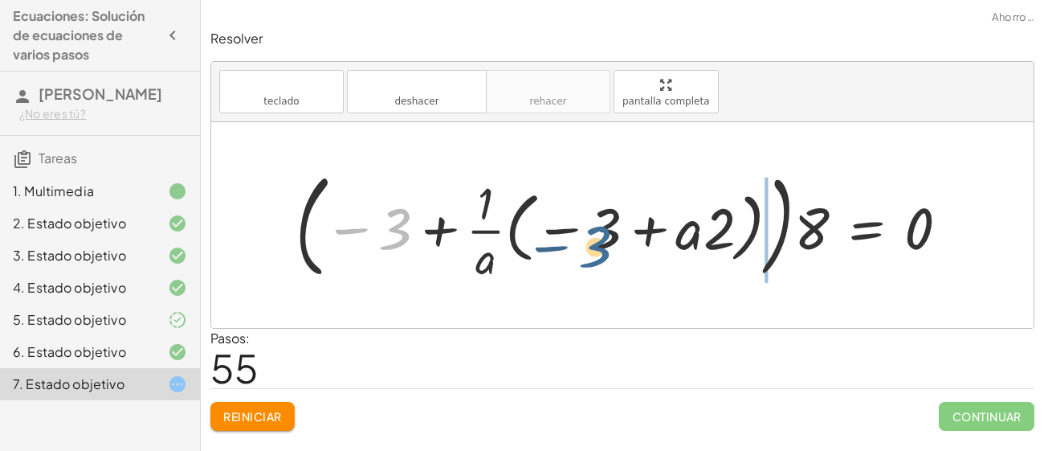
drag, startPoint x: 400, startPoint y: 207, endPoint x: 636, endPoint y: 224, distance: 236.8
click at [636, 224] on div at bounding box center [629, 225] width 683 height 122
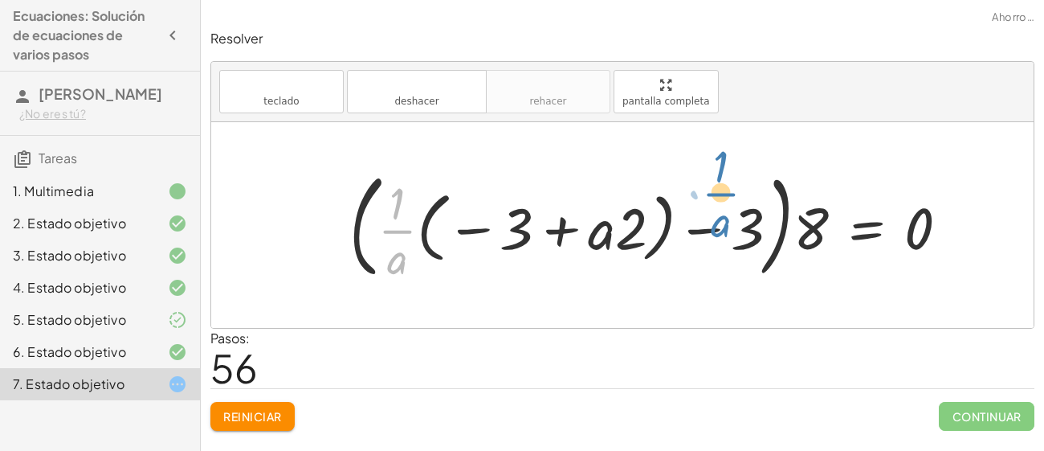
drag, startPoint x: 397, startPoint y: 224, endPoint x: 723, endPoint y: 188, distance: 328.2
click at [723, 188] on div at bounding box center [655, 225] width 628 height 122
drag, startPoint x: 398, startPoint y: 210, endPoint x: 441, endPoint y: 219, distance: 43.7
click at [441, 219] on div at bounding box center [655, 225] width 628 height 122
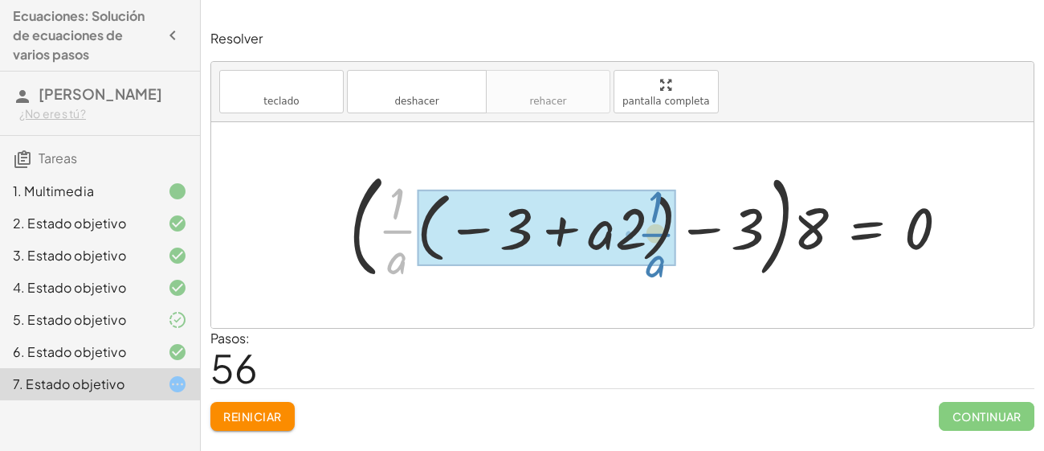
drag, startPoint x: 386, startPoint y: 233, endPoint x: 645, endPoint y: 236, distance: 258.7
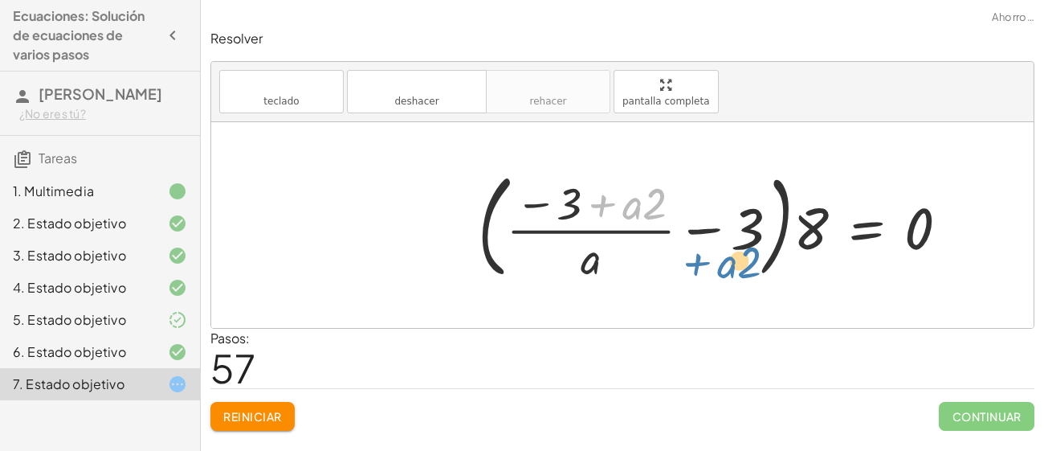
drag, startPoint x: 596, startPoint y: 202, endPoint x: 701, endPoint y: 263, distance: 121.3
click at [701, 263] on div at bounding box center [720, 225] width 500 height 122
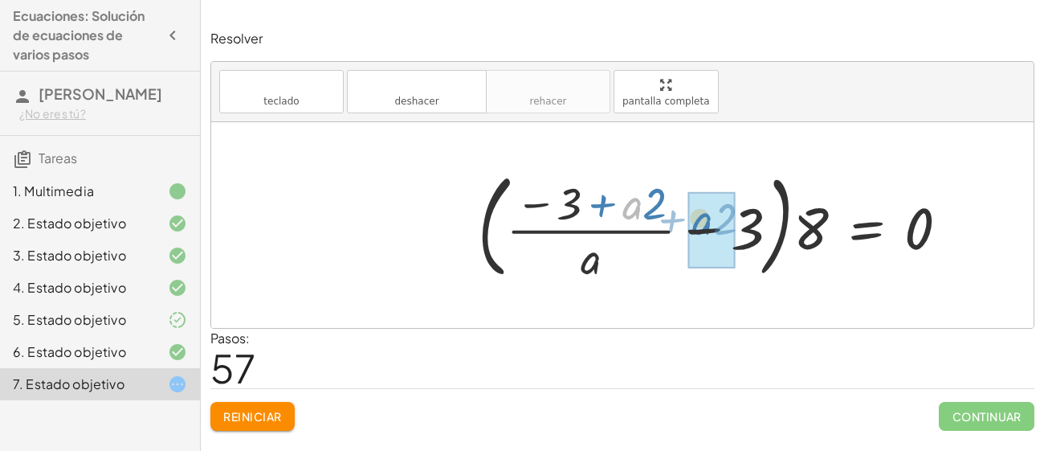
drag, startPoint x: 630, startPoint y: 202, endPoint x: 729, endPoint y: 219, distance: 101.0
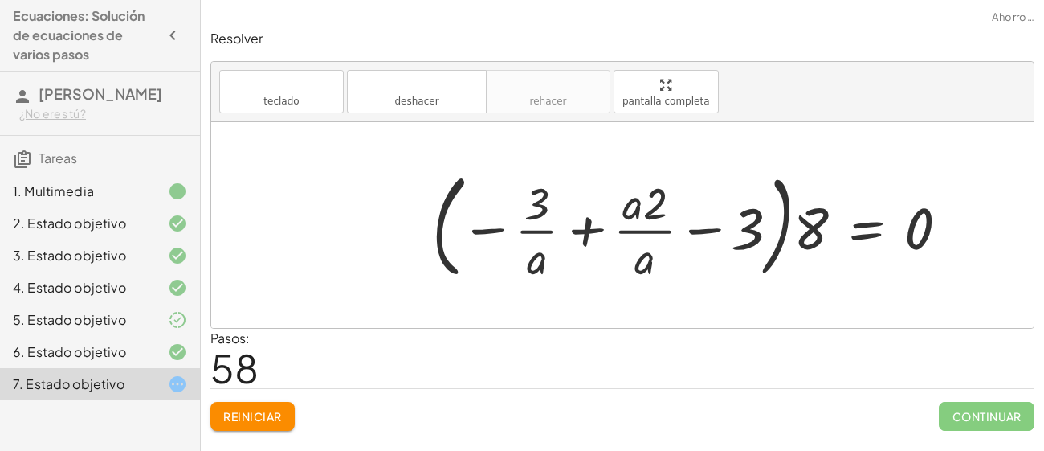
click at [581, 232] on div at bounding box center [696, 225] width 545 height 122
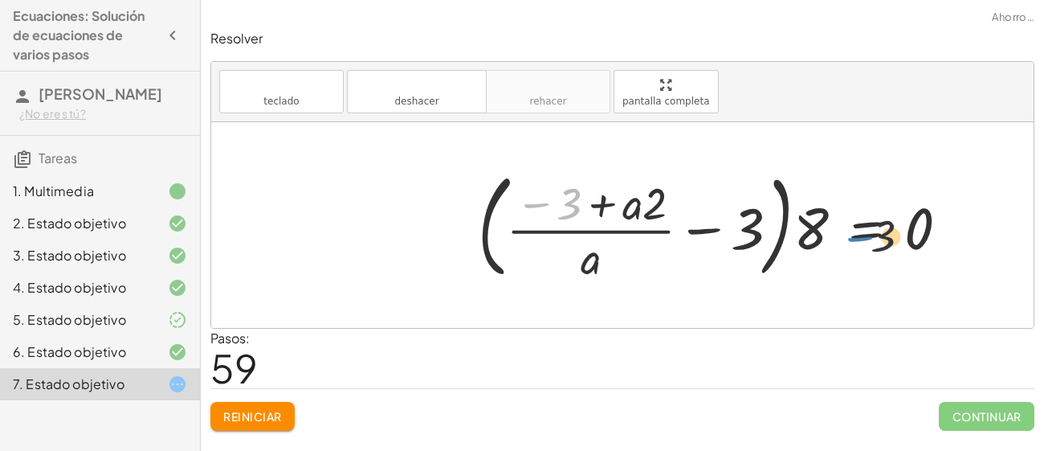
drag, startPoint x: 535, startPoint y: 204, endPoint x: 865, endPoint y: 235, distance: 331.7
click at [865, 235] on div at bounding box center [720, 225] width 500 height 122
drag, startPoint x: 581, startPoint y: 207, endPoint x: 734, endPoint y: 221, distance: 154.0
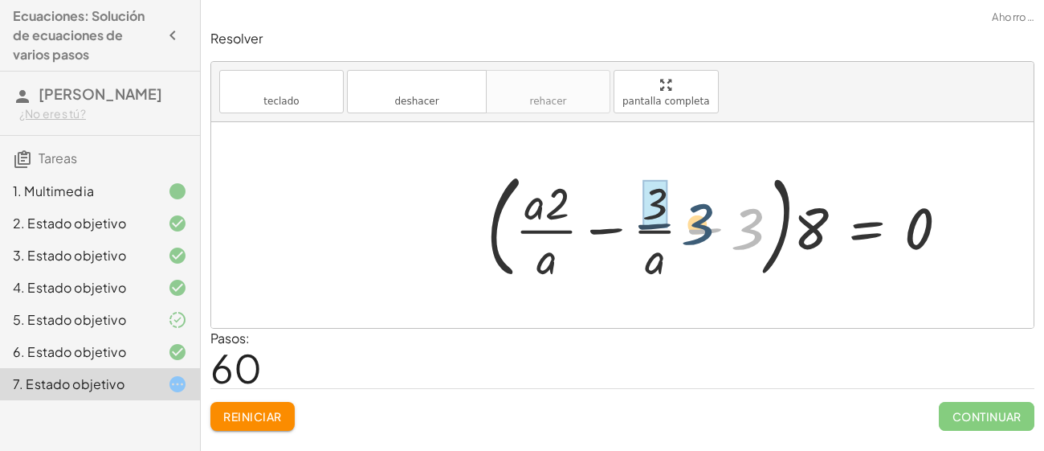
drag, startPoint x: 752, startPoint y: 233, endPoint x: 645, endPoint y: 213, distance: 108.7
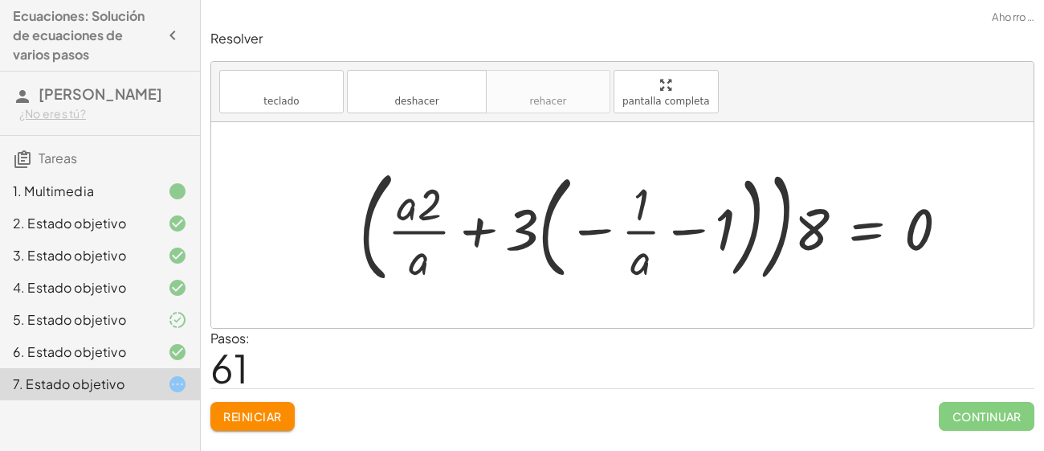
click at [638, 233] on div at bounding box center [660, 225] width 619 height 131
click at [473, 231] on div at bounding box center [660, 225] width 619 height 131
drag, startPoint x: 412, startPoint y: 213, endPoint x: 807, endPoint y: 232, distance: 395.7
click at [807, 232] on div at bounding box center [660, 225] width 619 height 131
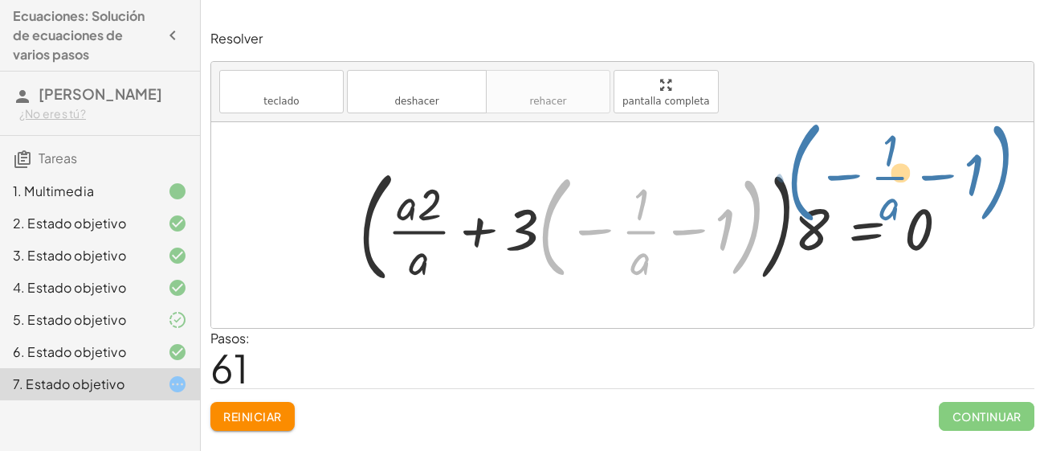
drag, startPoint x: 541, startPoint y: 244, endPoint x: 582, endPoint y: 230, distance: 43.4
click at [582, 230] on div at bounding box center [660, 225] width 619 height 131
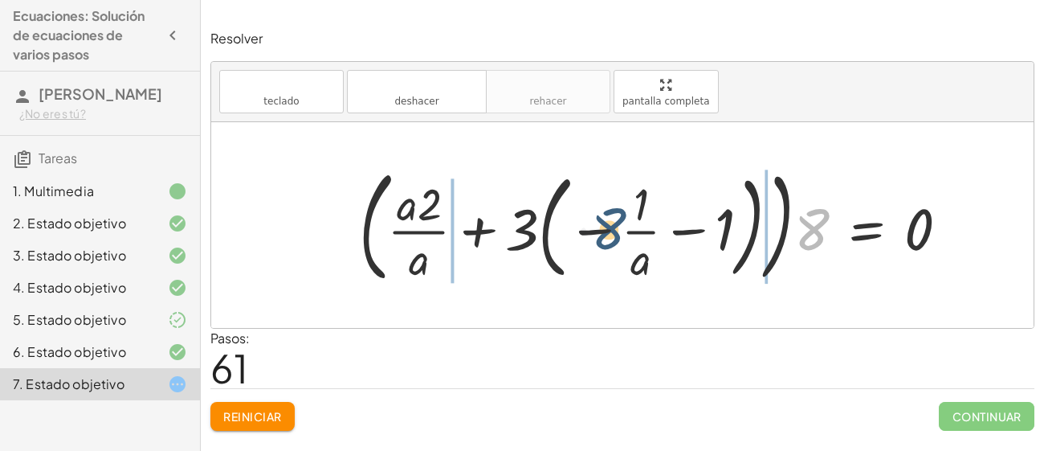
drag, startPoint x: 819, startPoint y: 221, endPoint x: 590, endPoint y: 224, distance: 229.8
click at [590, 224] on div at bounding box center [660, 225] width 619 height 131
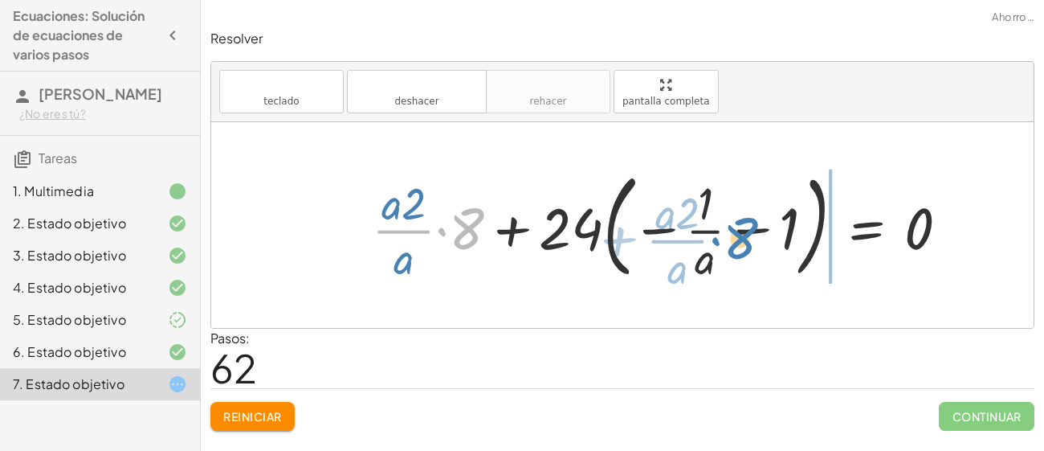
drag, startPoint x: 464, startPoint y: 230, endPoint x: 746, endPoint y: 239, distance: 282.1
click at [746, 239] on div at bounding box center [667, 225] width 607 height 122
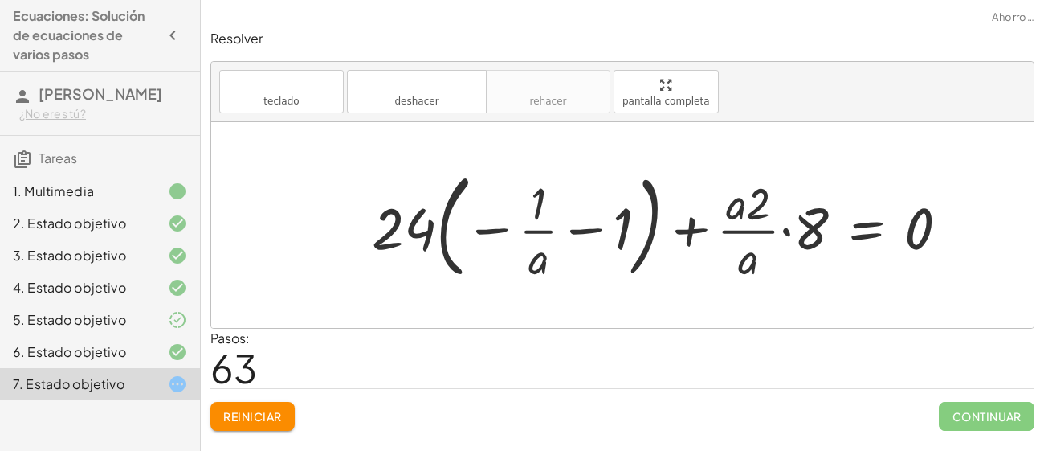
click at [683, 225] on div at bounding box center [667, 225] width 607 height 122
click at [526, 232] on div at bounding box center [667, 225] width 607 height 122
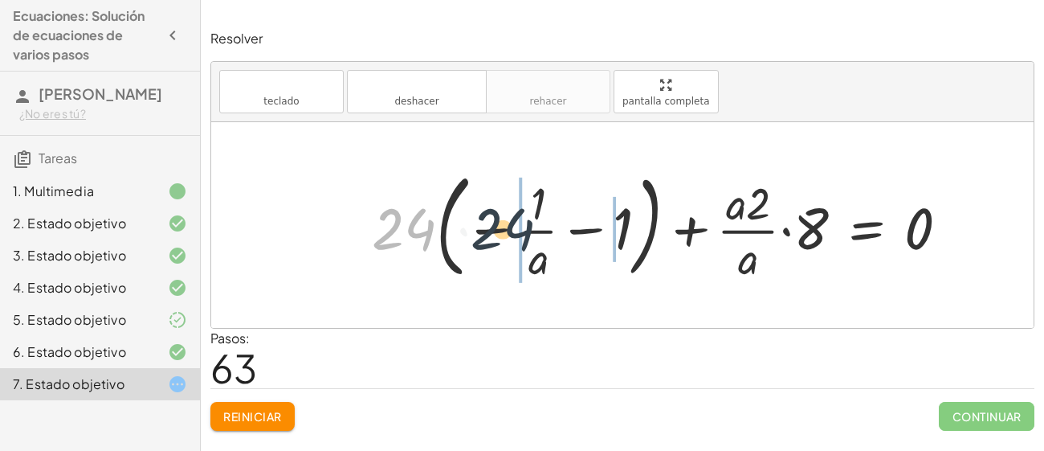
drag, startPoint x: 420, startPoint y: 228, endPoint x: 541, endPoint y: 227, distance: 121.3
click at [541, 227] on div at bounding box center [667, 225] width 607 height 122
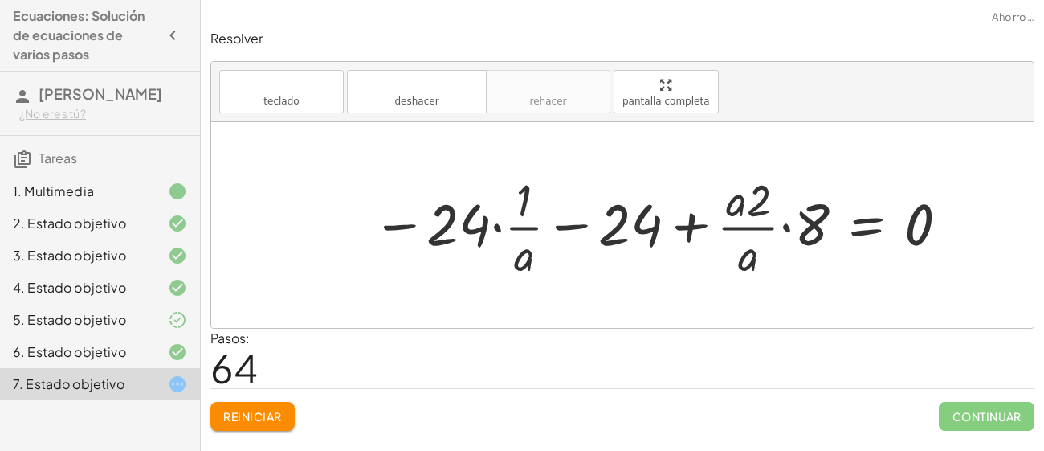
click at [527, 222] on div at bounding box center [662, 225] width 597 height 113
click at [573, 225] on div at bounding box center [662, 225] width 597 height 113
click at [498, 227] on div at bounding box center [662, 225] width 597 height 113
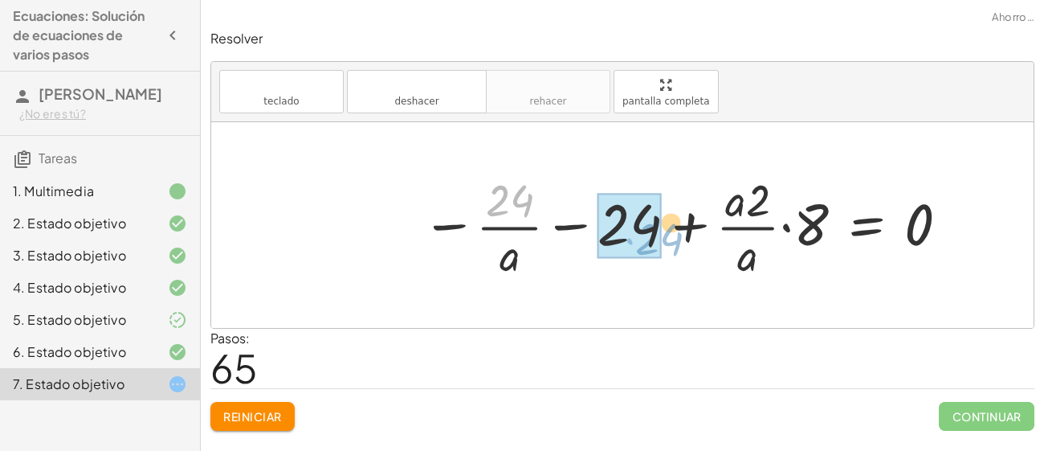
drag, startPoint x: 500, startPoint y: 198, endPoint x: 650, endPoint y: 236, distance: 154.3
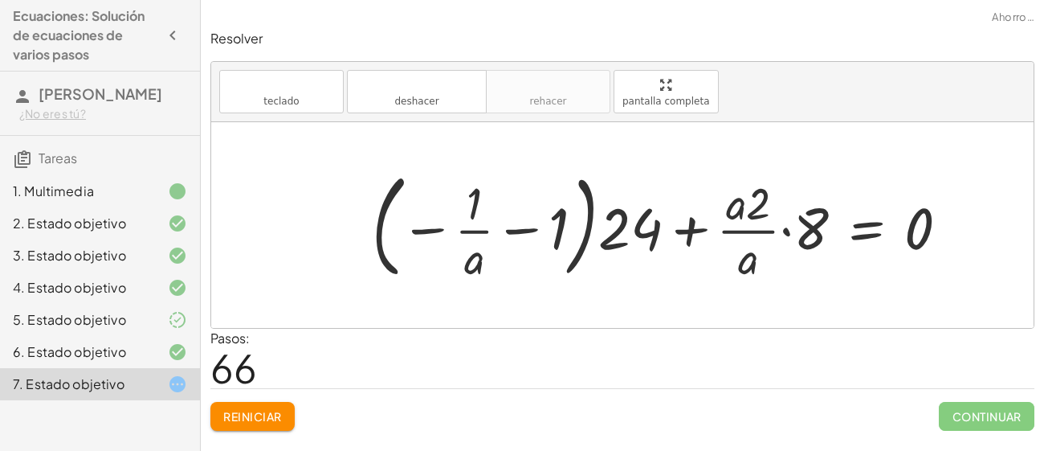
click at [442, 226] on div at bounding box center [667, 225] width 607 height 122
click at [490, 223] on div at bounding box center [667, 225] width 607 height 122
click at [525, 227] on div at bounding box center [667, 225] width 607 height 122
drag, startPoint x: 781, startPoint y: 233, endPoint x: 472, endPoint y: 262, distance: 309.8
click at [472, 262] on div at bounding box center [667, 225] width 607 height 122
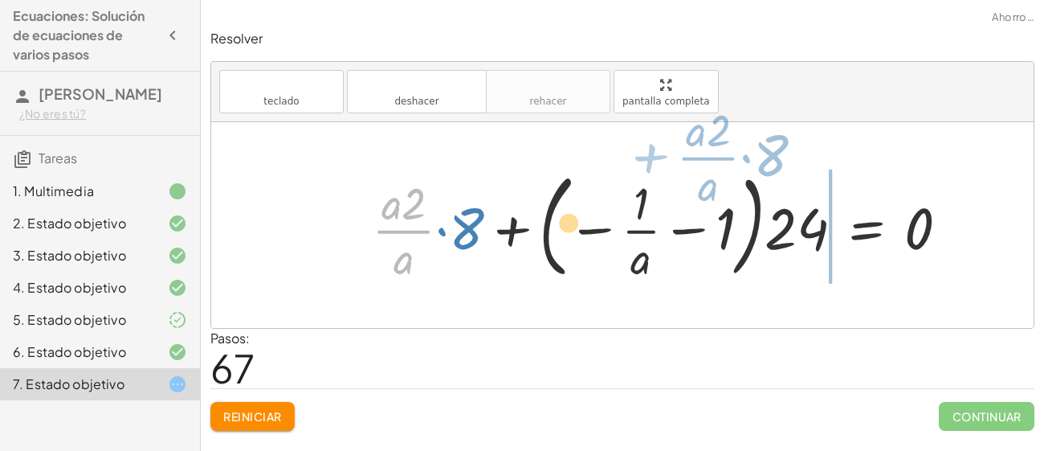
drag, startPoint x: 429, startPoint y: 237, endPoint x: 729, endPoint y: 164, distance: 308.4
click at [729, 164] on div at bounding box center [667, 225] width 607 height 122
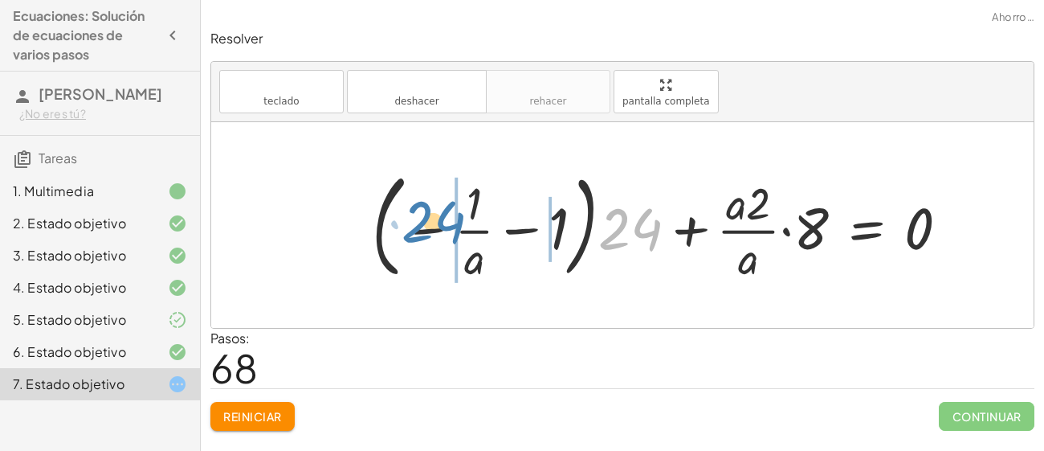
drag, startPoint x: 646, startPoint y: 219, endPoint x: 453, endPoint y: 211, distance: 193.0
click at [453, 211] on div at bounding box center [667, 225] width 607 height 122
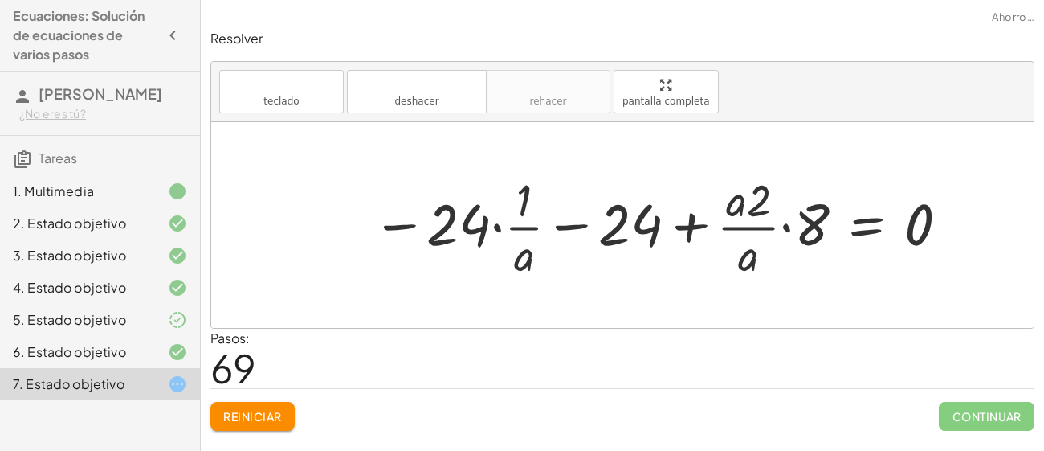
click at [515, 222] on div at bounding box center [662, 225] width 597 height 113
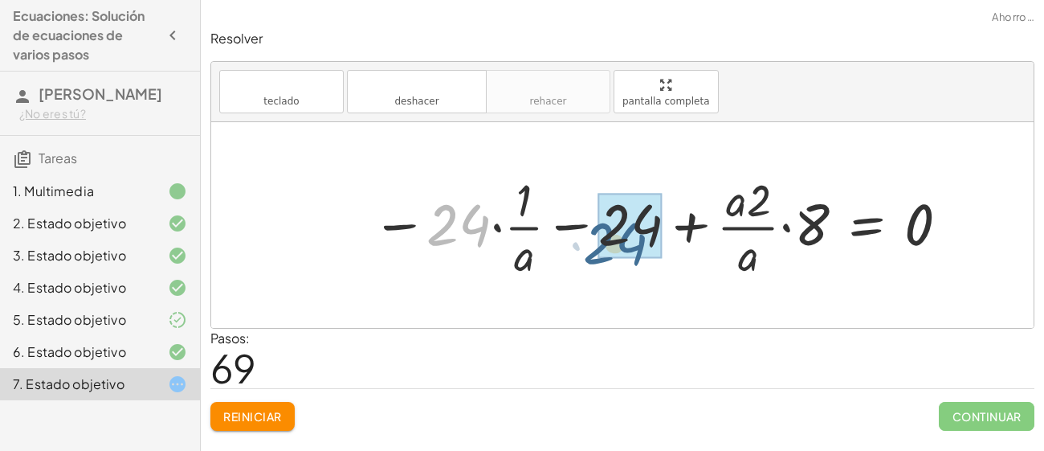
drag, startPoint x: 483, startPoint y: 225, endPoint x: 653, endPoint y: 243, distance: 171.3
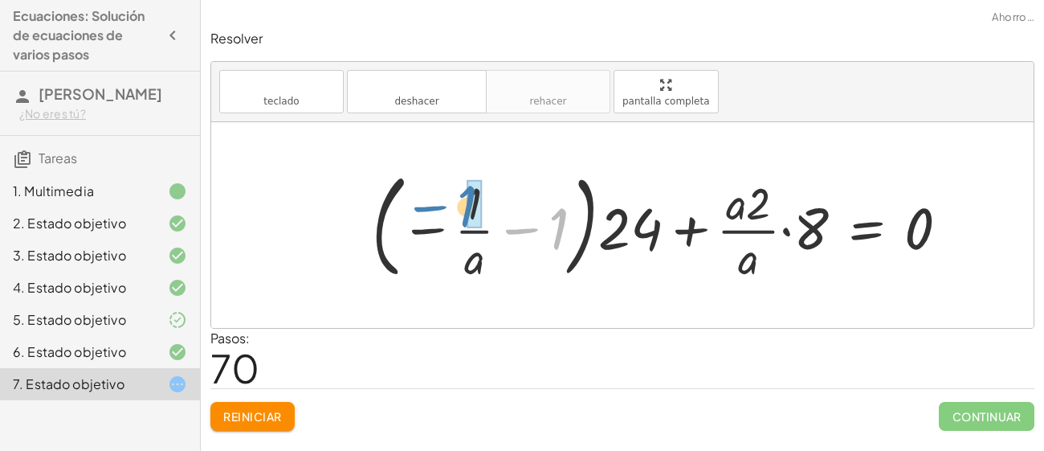
drag, startPoint x: 560, startPoint y: 234, endPoint x: 460, endPoint y: 210, distance: 103.3
click at [460, 210] on div at bounding box center [667, 225] width 607 height 122
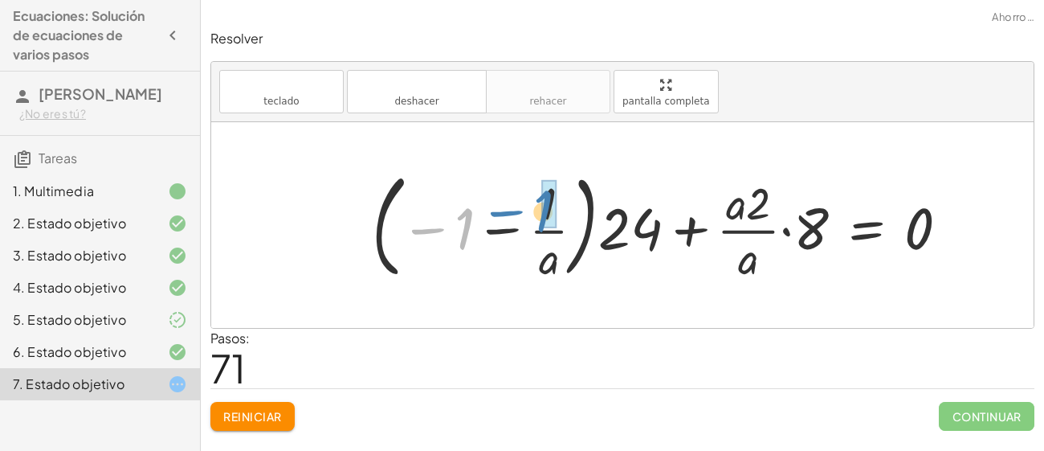
drag, startPoint x: 464, startPoint y: 225, endPoint x: 543, endPoint y: 207, distance: 80.7
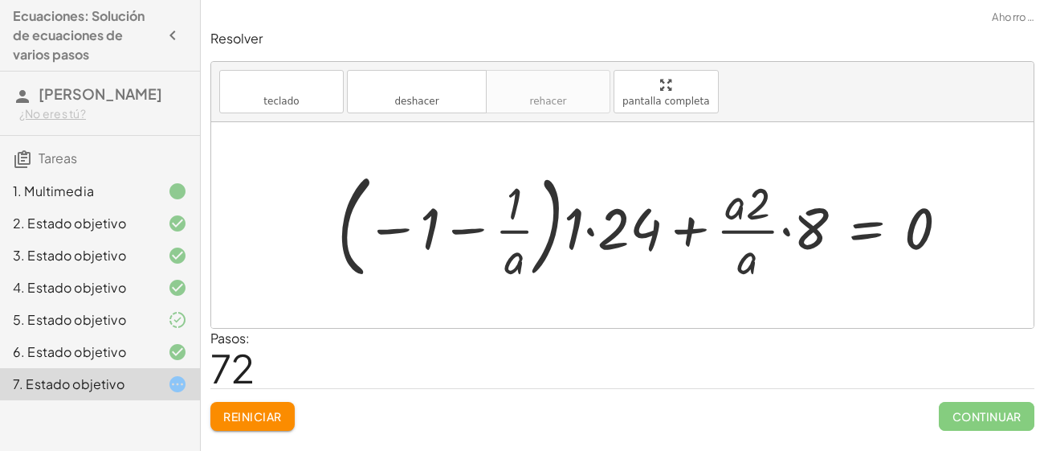
click at [472, 225] on div at bounding box center [649, 225] width 640 height 122
drag, startPoint x: 523, startPoint y: 192, endPoint x: 399, endPoint y: 230, distance: 129.4
click at [399, 230] on div at bounding box center [649, 225] width 640 height 122
drag, startPoint x: 511, startPoint y: 205, endPoint x: 427, endPoint y: 238, distance: 89.8
drag, startPoint x: 517, startPoint y: 260, endPoint x: 547, endPoint y: 307, distance: 55.3
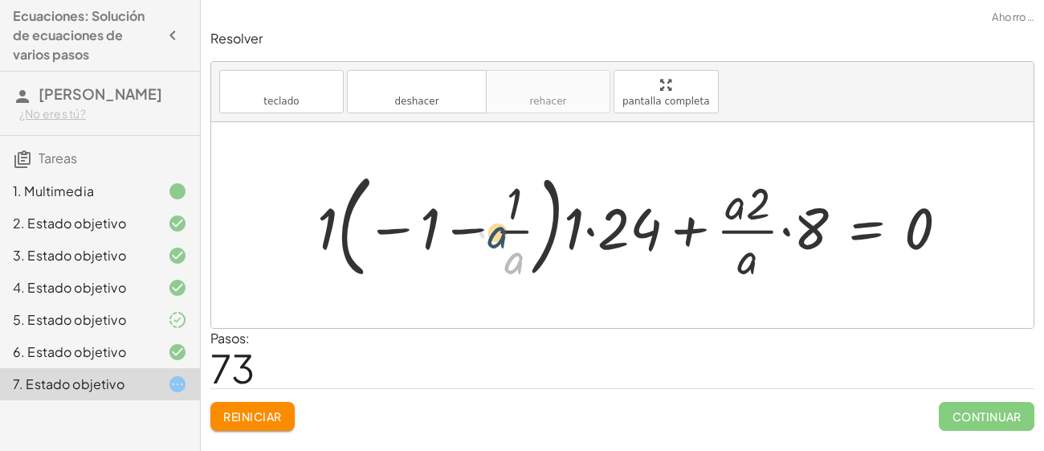
click at [547, 307] on div "· ( + · 8 · a − 12 ) · 4 = · 6 · a · 2 + · 8 · a · 4 − · 12 · 4 = · 6 · a · 2 ·…" at bounding box center [622, 225] width 823 height 206
drag, startPoint x: 423, startPoint y: 244, endPoint x: 509, endPoint y: 217, distance: 91.0
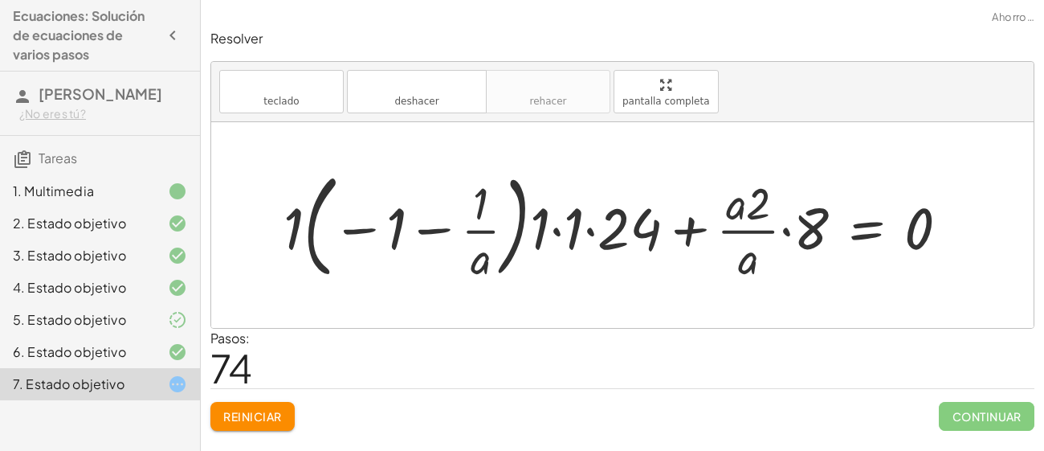
click at [692, 228] on div at bounding box center [623, 225] width 694 height 122
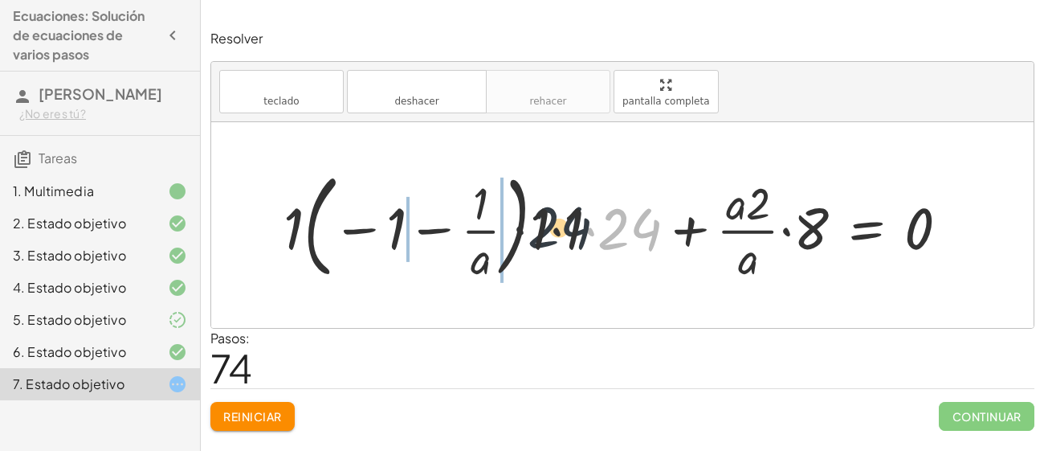
drag, startPoint x: 617, startPoint y: 222, endPoint x: 455, endPoint y: 220, distance: 162.3
click at [455, 220] on div at bounding box center [623, 225] width 694 height 122
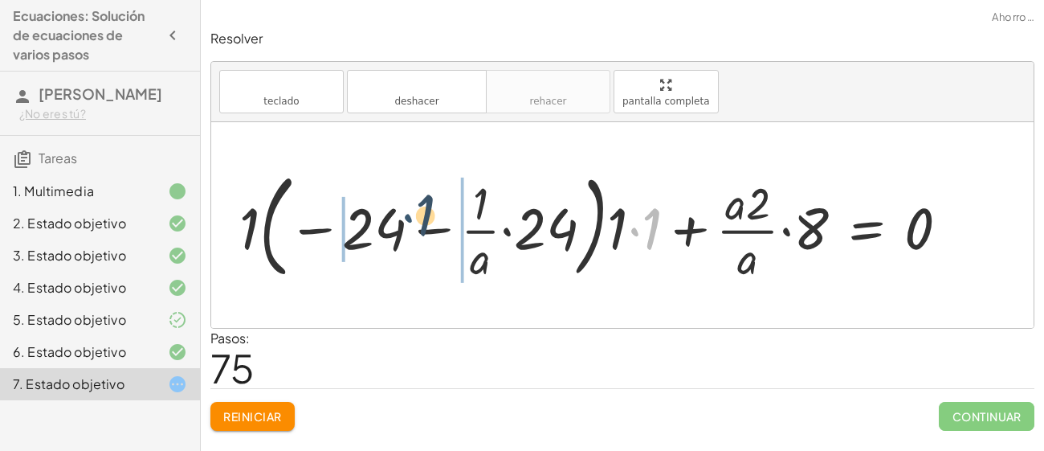
drag, startPoint x: 635, startPoint y: 219, endPoint x: 348, endPoint y: 206, distance: 287.9
click at [348, 206] on div at bounding box center [600, 225] width 738 height 122
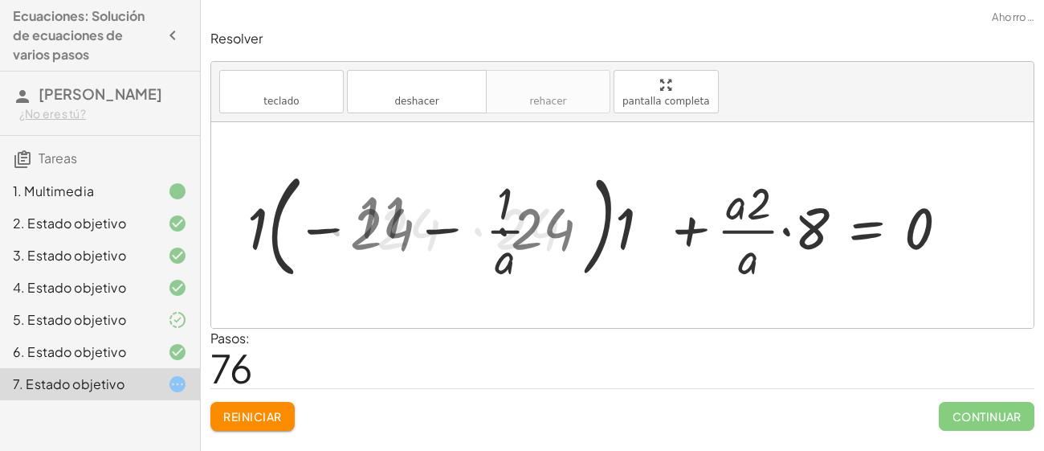
click at [348, 206] on div at bounding box center [618, 225] width 705 height 122
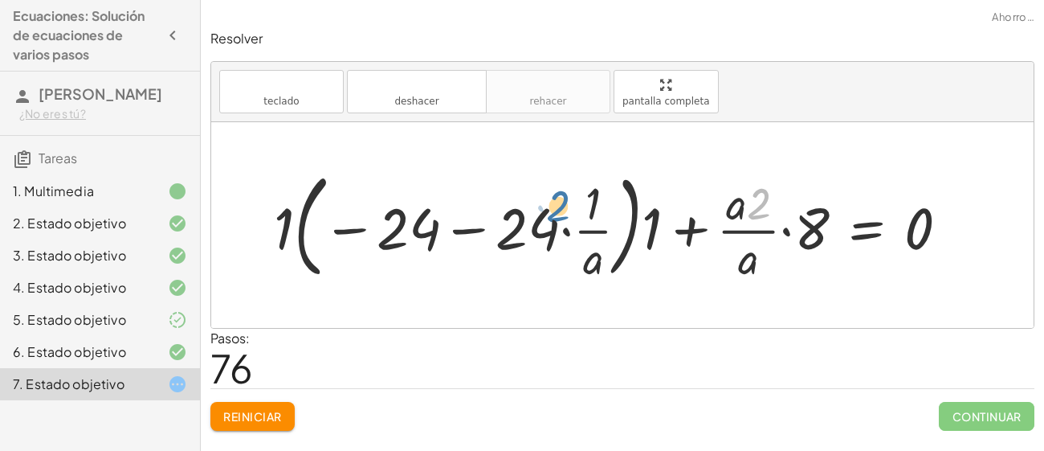
drag, startPoint x: 752, startPoint y: 215, endPoint x: 521, endPoint y: 206, distance: 230.8
click at [521, 206] on div at bounding box center [618, 225] width 705 height 122
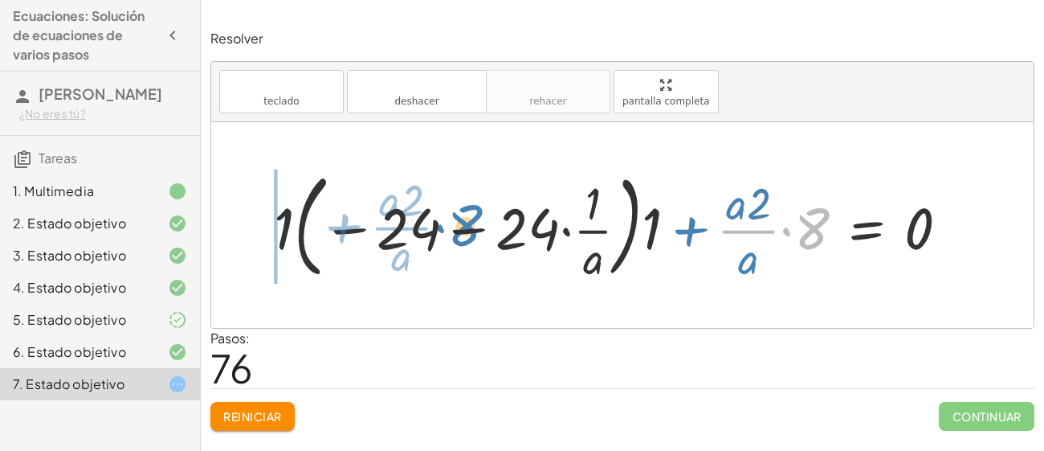
drag, startPoint x: 810, startPoint y: 226, endPoint x: 462, endPoint y: 223, distance: 347.9
click at [462, 223] on div at bounding box center [618, 225] width 705 height 122
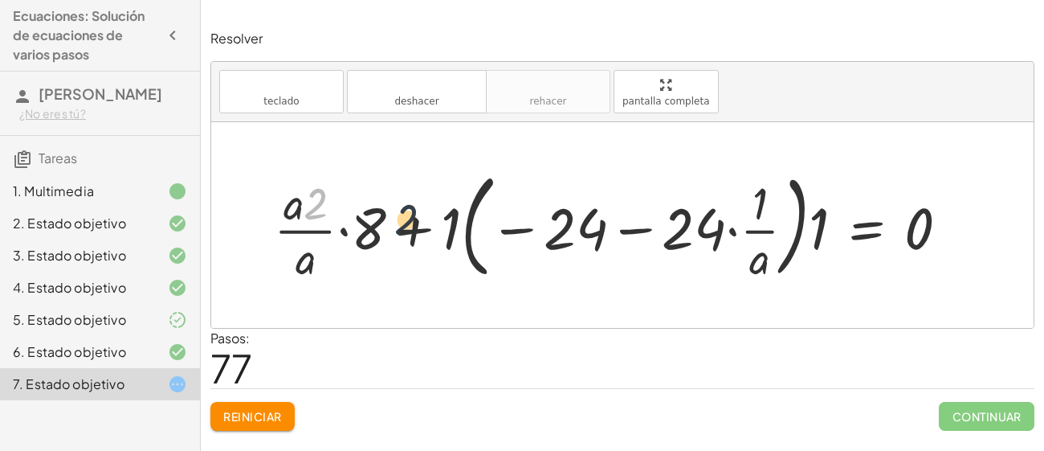
drag, startPoint x: 310, startPoint y: 212, endPoint x: 549, endPoint y: 220, distance: 239.5
click at [549, 220] on div at bounding box center [618, 225] width 705 height 122
drag, startPoint x: 815, startPoint y: 226, endPoint x: 427, endPoint y: 242, distance: 389.2
click at [427, 242] on div at bounding box center [618, 225] width 705 height 122
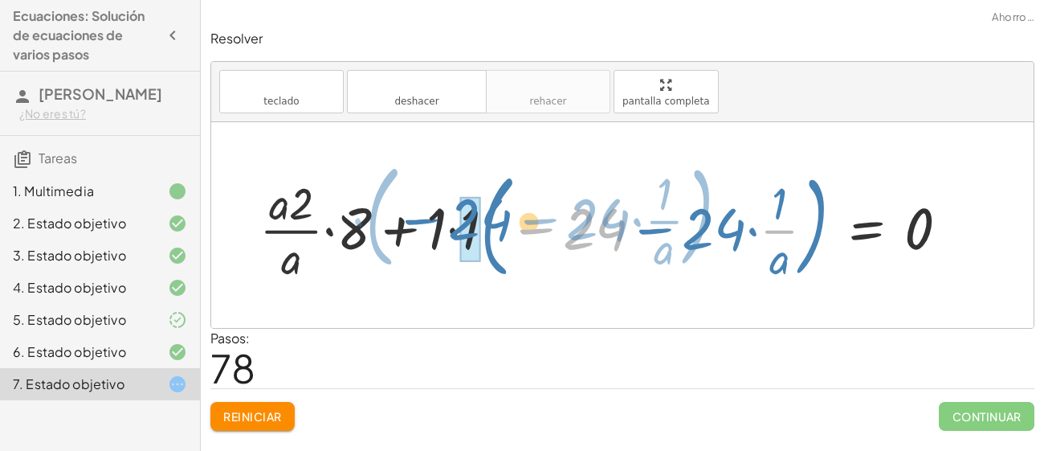
drag, startPoint x: 612, startPoint y: 231, endPoint x: 494, endPoint y: 220, distance: 118.6
click at [494, 220] on div at bounding box center [610, 225] width 718 height 122
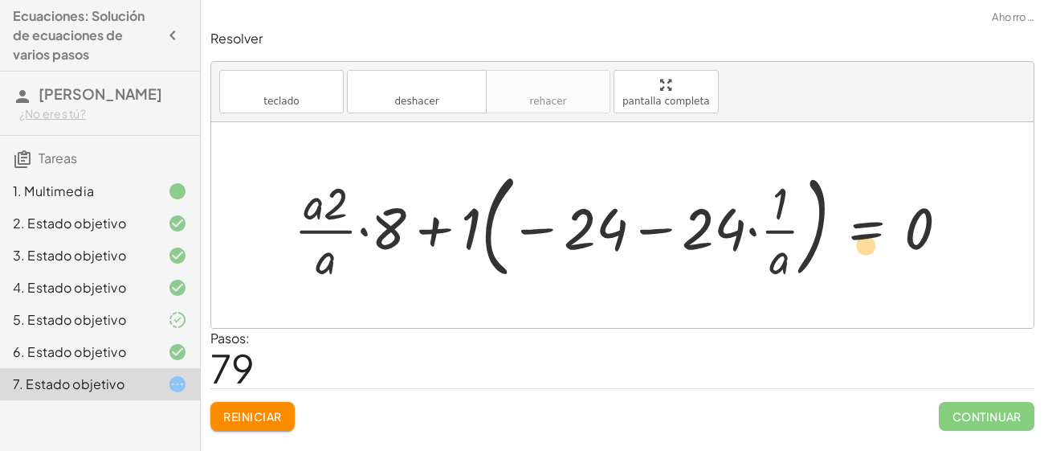
drag, startPoint x: 575, startPoint y: 231, endPoint x: 837, endPoint y: 241, distance: 262.1
click at [837, 241] on div at bounding box center [628, 225] width 684 height 122
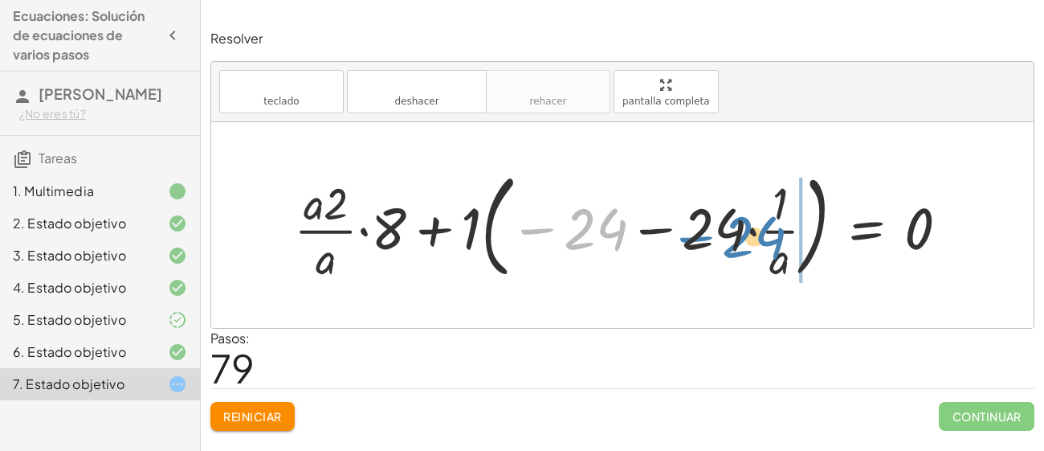
drag, startPoint x: 608, startPoint y: 212, endPoint x: 786, endPoint y: 212, distance: 177.5
click at [786, 212] on div at bounding box center [628, 225] width 684 height 122
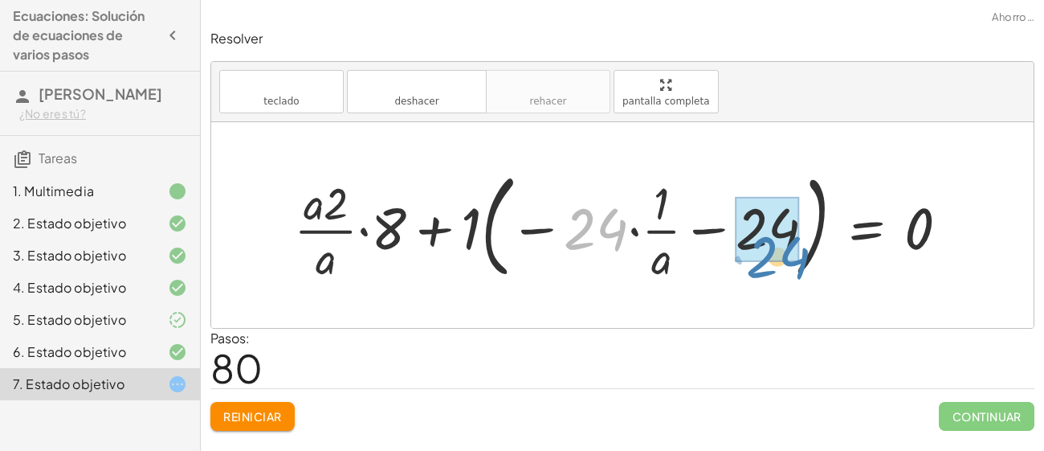
drag, startPoint x: 585, startPoint y: 220, endPoint x: 766, endPoint y: 247, distance: 183.6
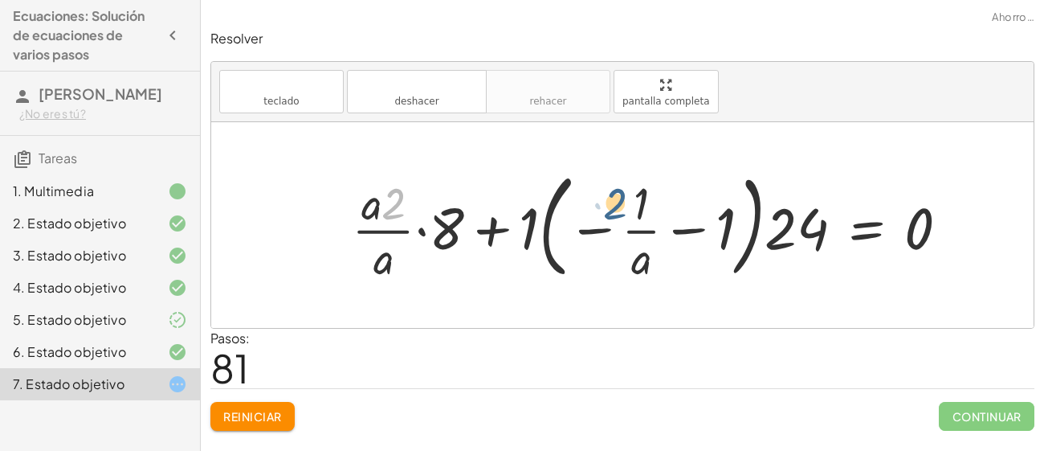
drag, startPoint x: 393, startPoint y: 214, endPoint x: 635, endPoint y: 209, distance: 242.7
click at [635, 209] on div at bounding box center [657, 225] width 627 height 122
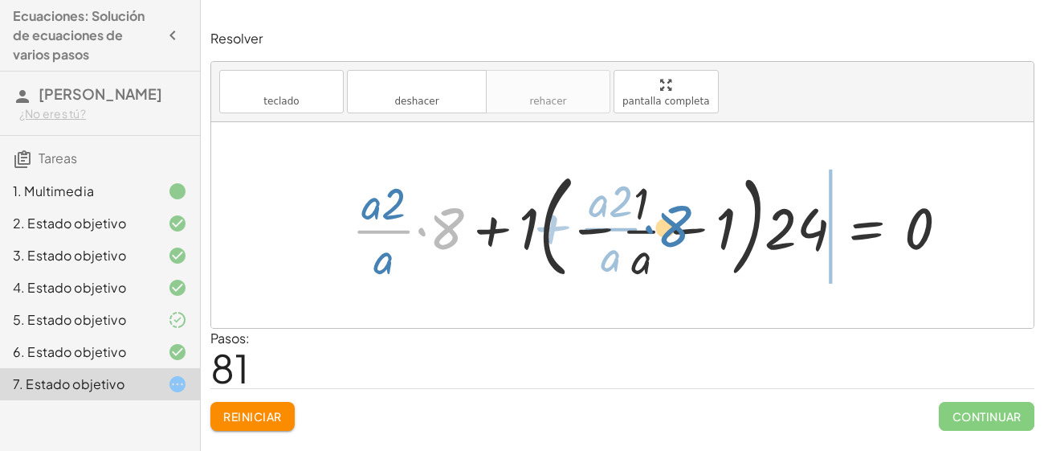
drag, startPoint x: 452, startPoint y: 228, endPoint x: 688, endPoint y: 225, distance: 236.2
click at [688, 225] on div at bounding box center [657, 225] width 627 height 122
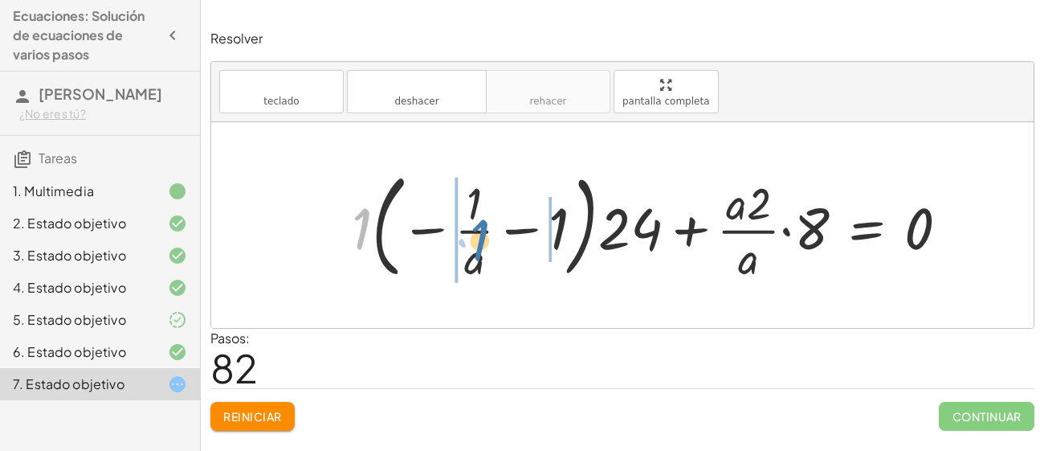
drag, startPoint x: 359, startPoint y: 225, endPoint x: 480, endPoint y: 235, distance: 121.7
click at [480, 235] on div at bounding box center [657, 225] width 627 height 122
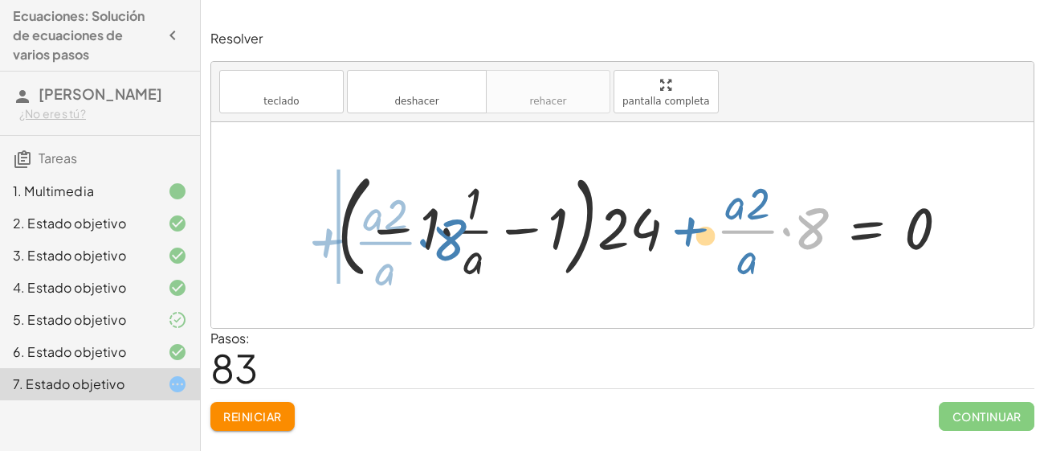
drag, startPoint x: 803, startPoint y: 229, endPoint x: 437, endPoint y: 240, distance: 366.5
click at [437, 240] on div at bounding box center [649, 225] width 640 height 122
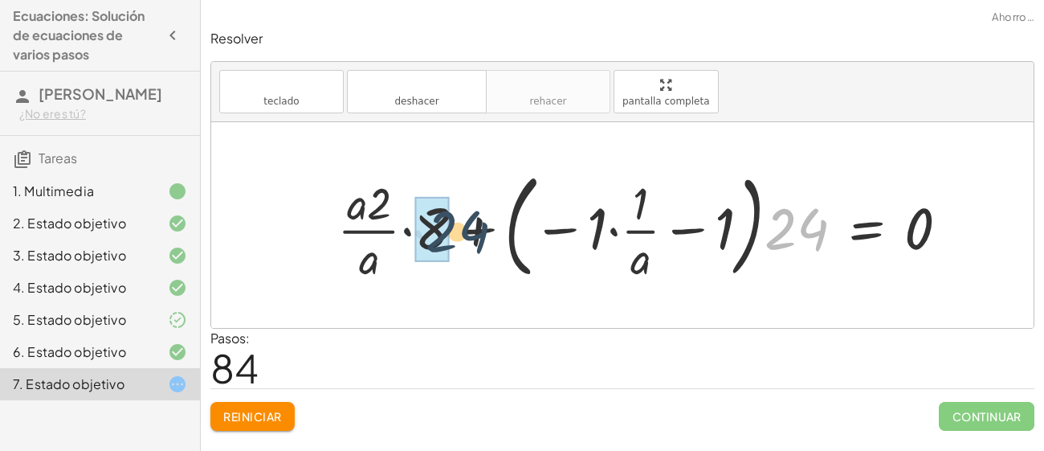
drag, startPoint x: 793, startPoint y: 223, endPoint x: 368, endPoint y: 227, distance: 425.0
